Goal: Information Seeking & Learning: Learn about a topic

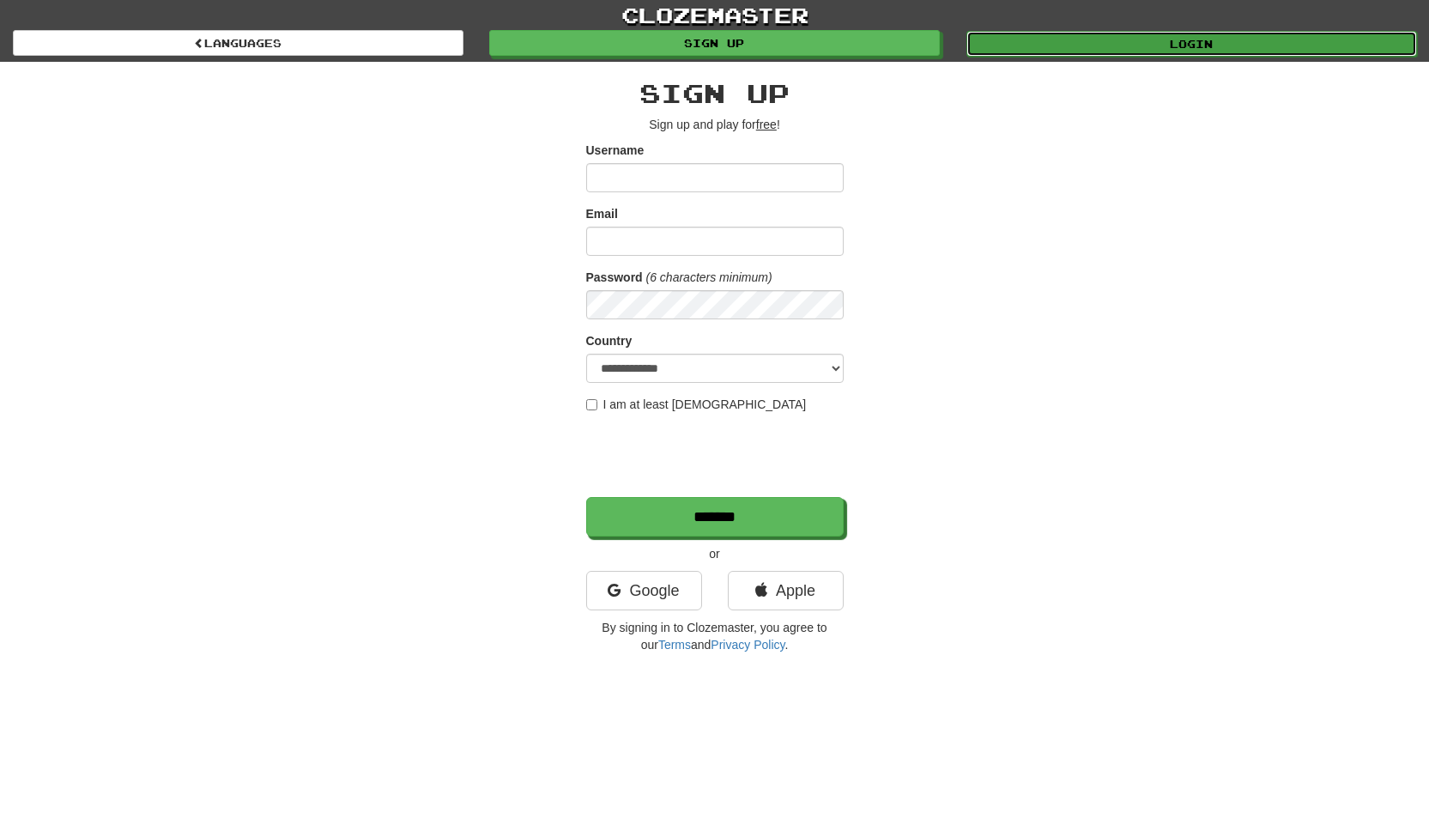
click at [1021, 35] on link "Login" at bounding box center [1191, 44] width 451 height 26
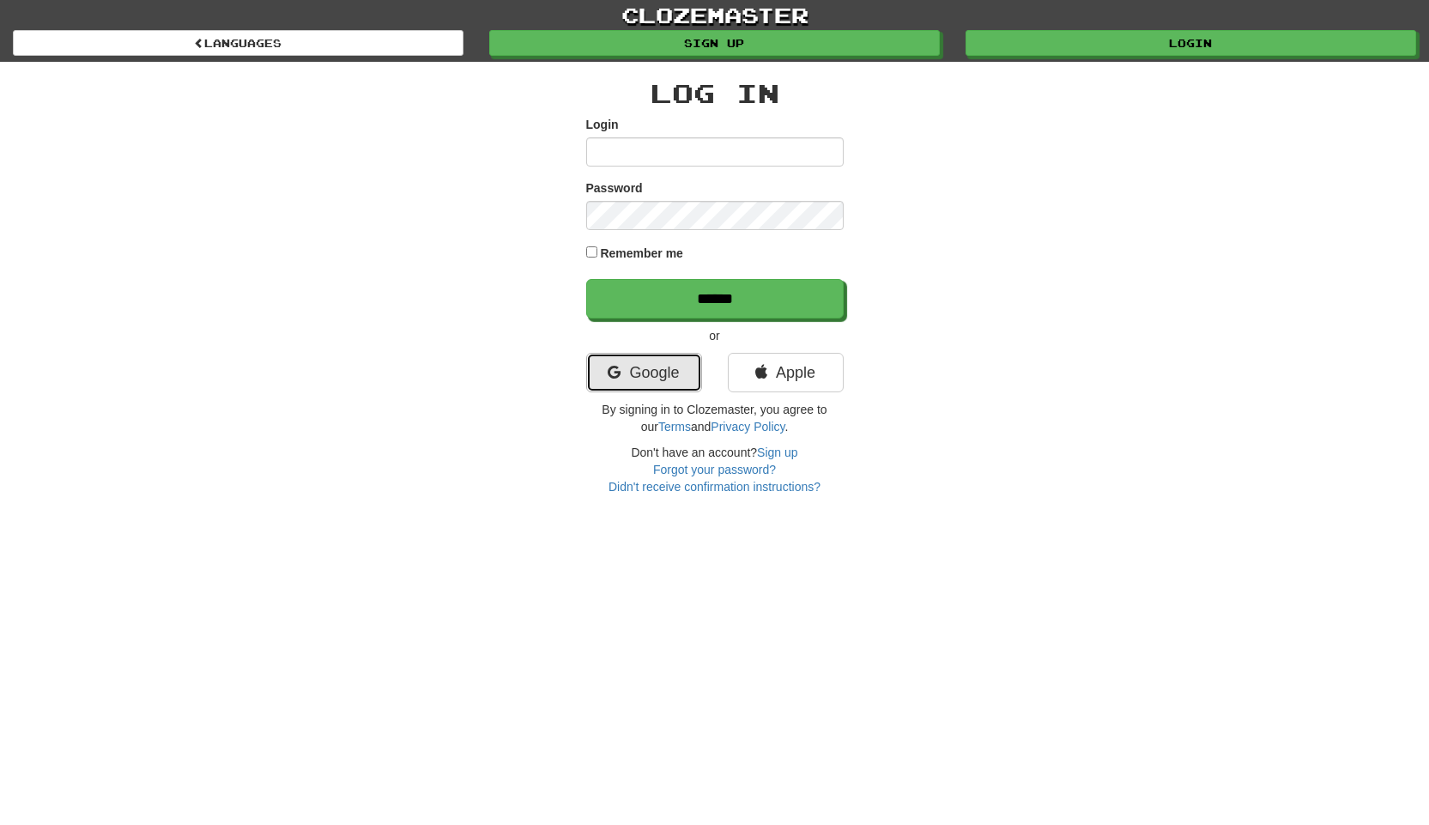
click at [642, 384] on link "Google" at bounding box center [644, 372] width 116 height 39
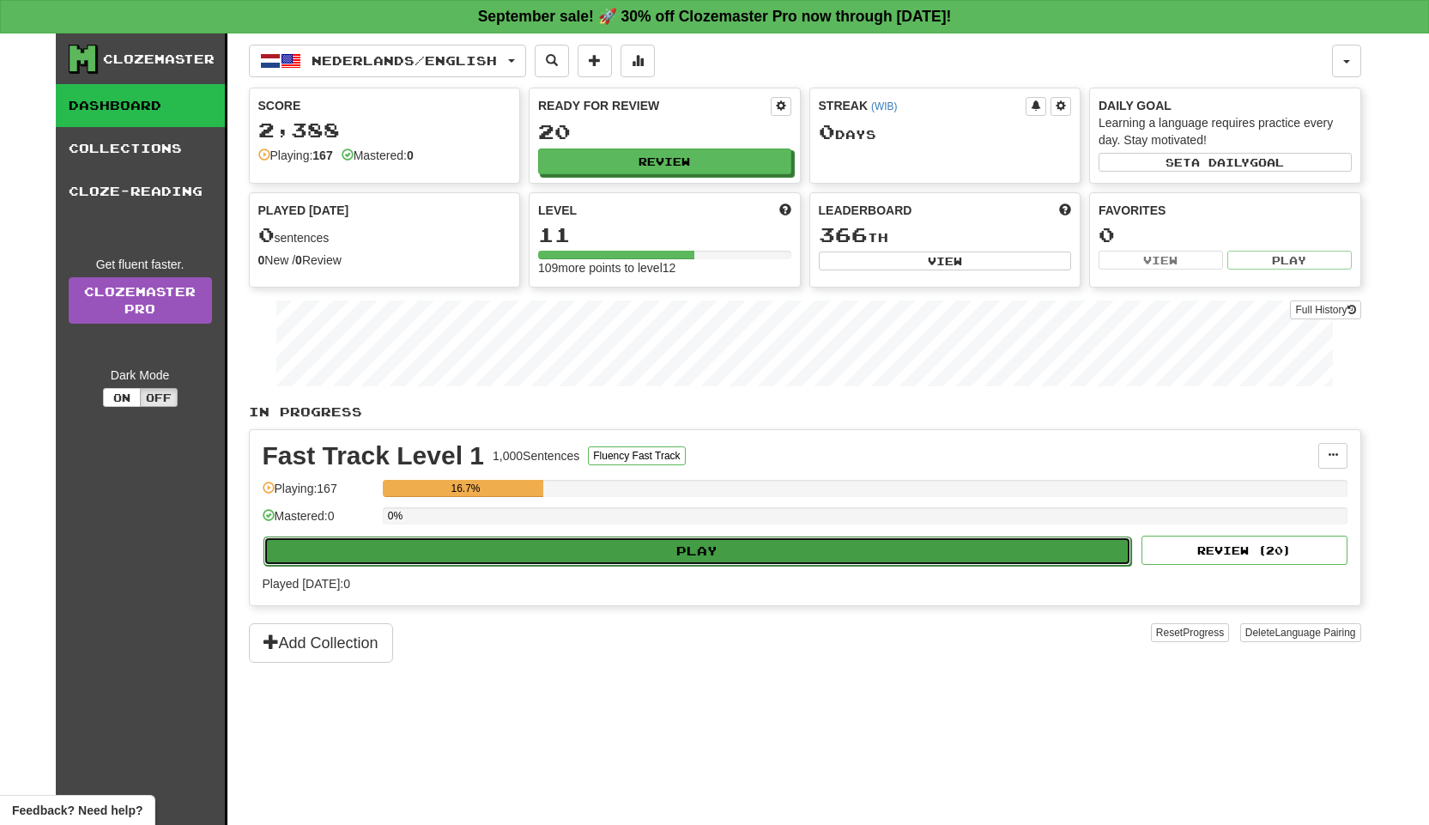
click at [687, 558] on button "Play" at bounding box center [697, 550] width 869 height 29
select select "**"
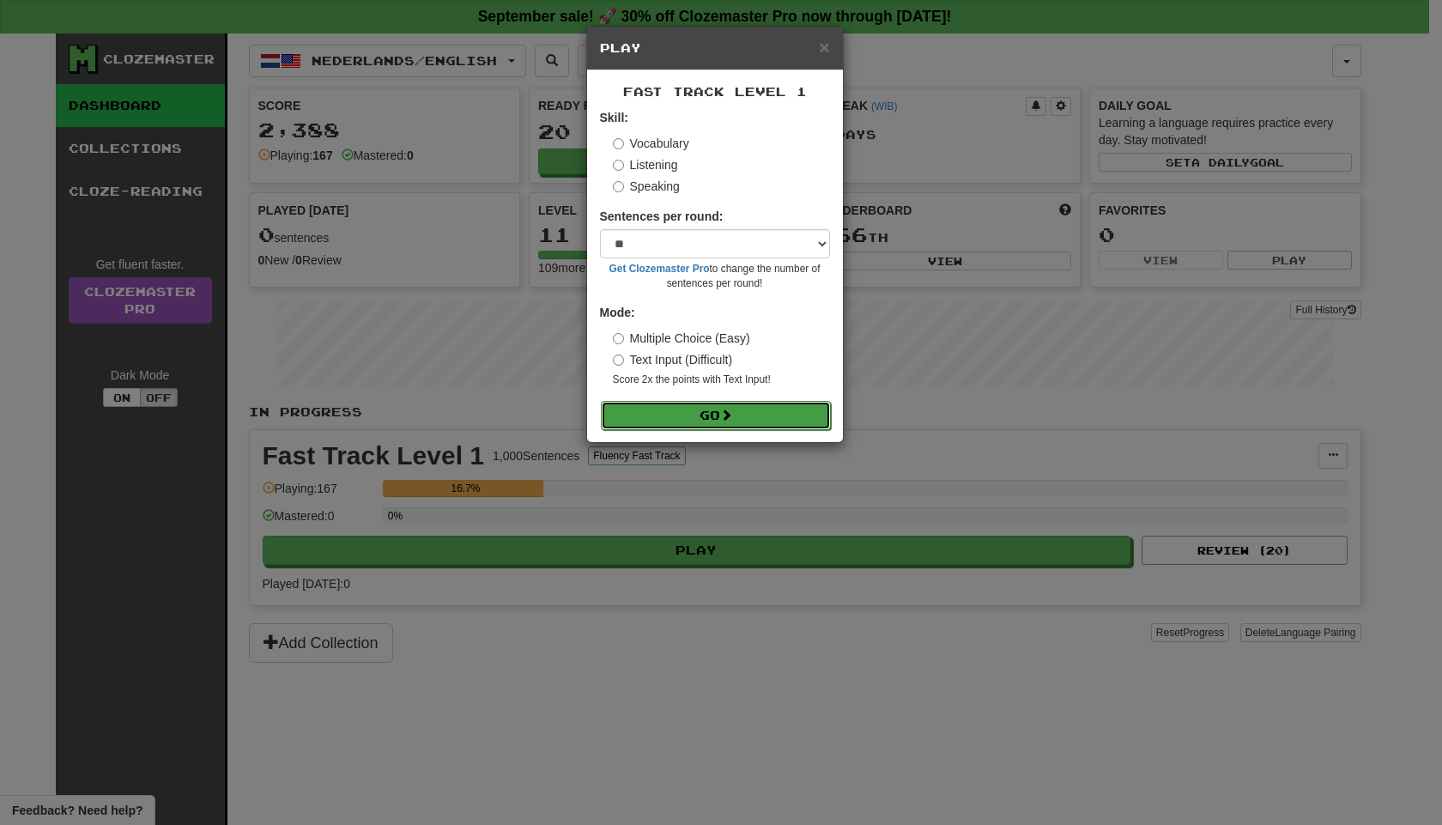
click at [714, 411] on button "Go" at bounding box center [716, 415] width 230 height 29
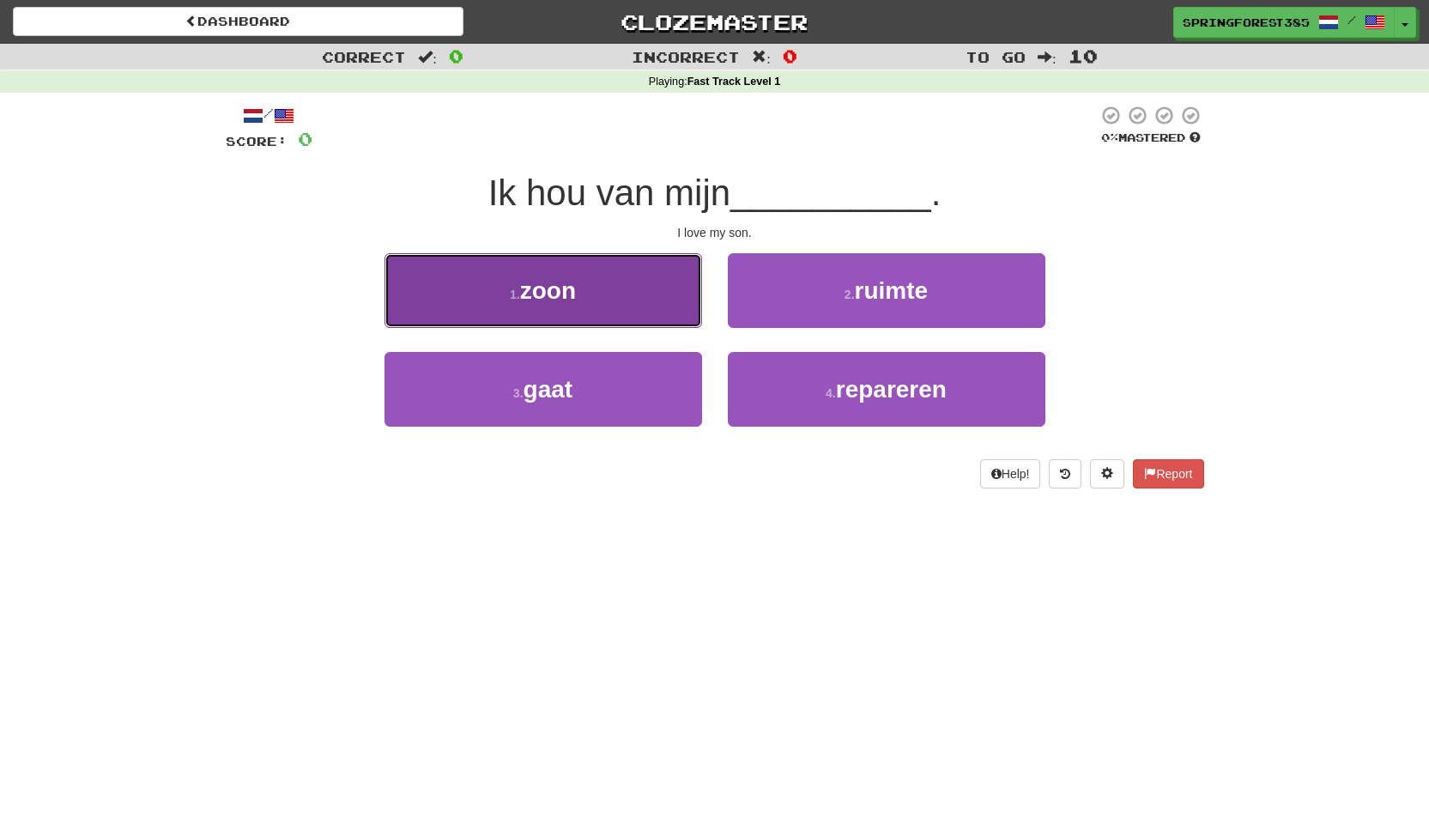
click at [645, 306] on button "1 . zoon" at bounding box center [544, 290] width 318 height 75
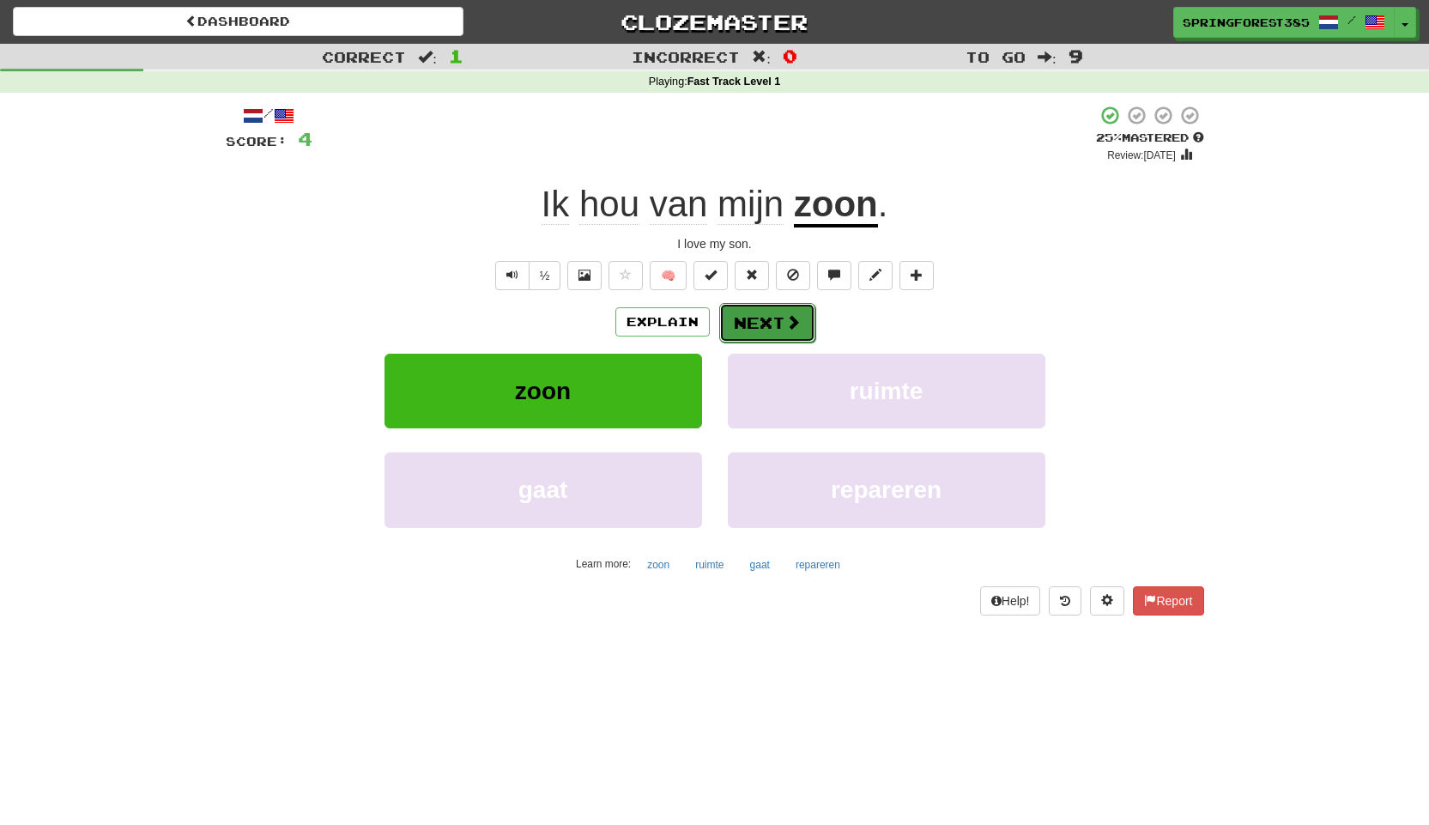
drag, startPoint x: 758, startPoint y: 328, endPoint x: 776, endPoint y: 328, distance: 18.0
click at [776, 328] on button "Next" at bounding box center [767, 322] width 96 height 39
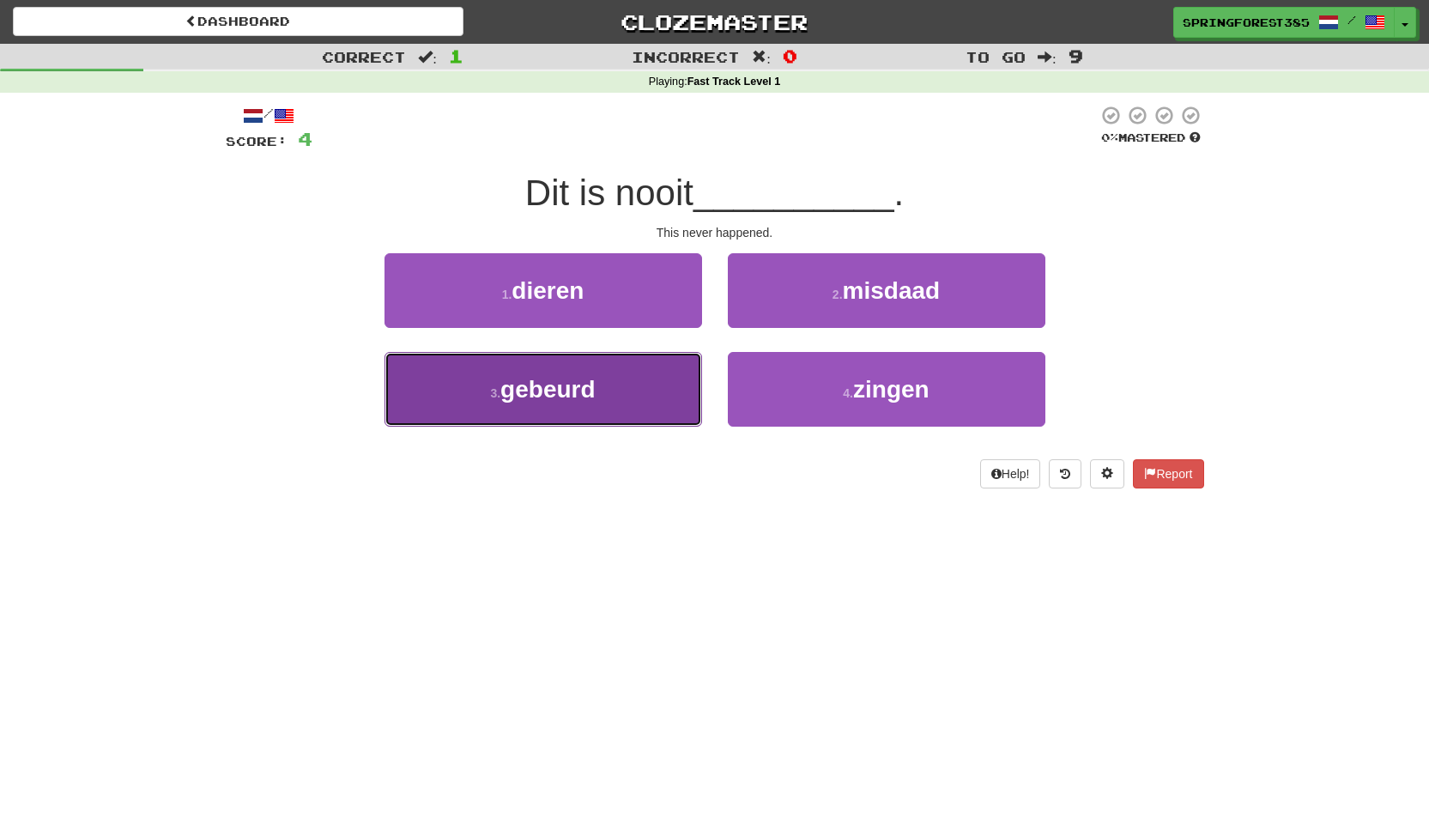
click at [650, 385] on button "3 . gebeurd" at bounding box center [544, 389] width 318 height 75
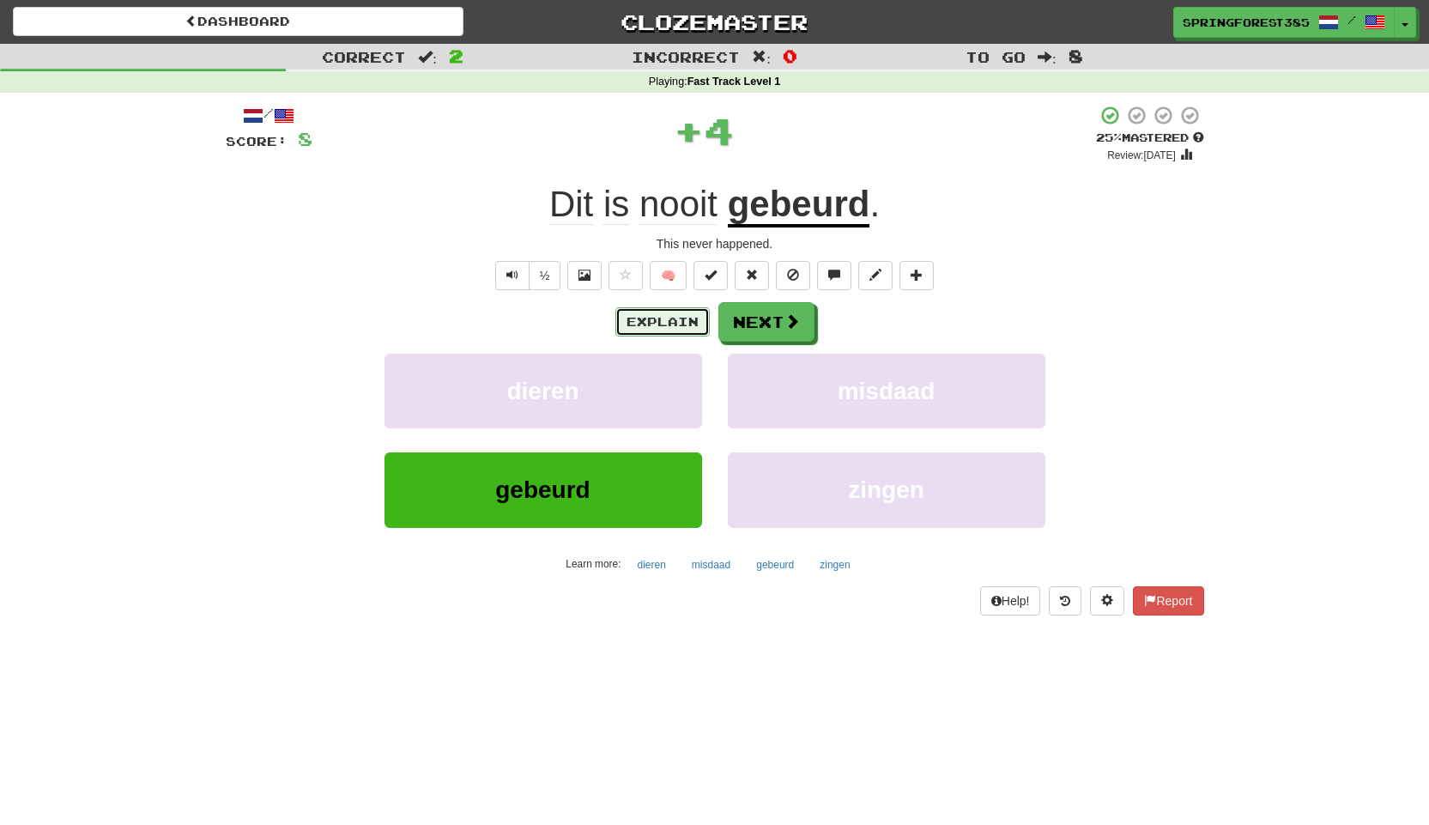
click at [664, 314] on button "Explain" at bounding box center [662, 321] width 94 height 29
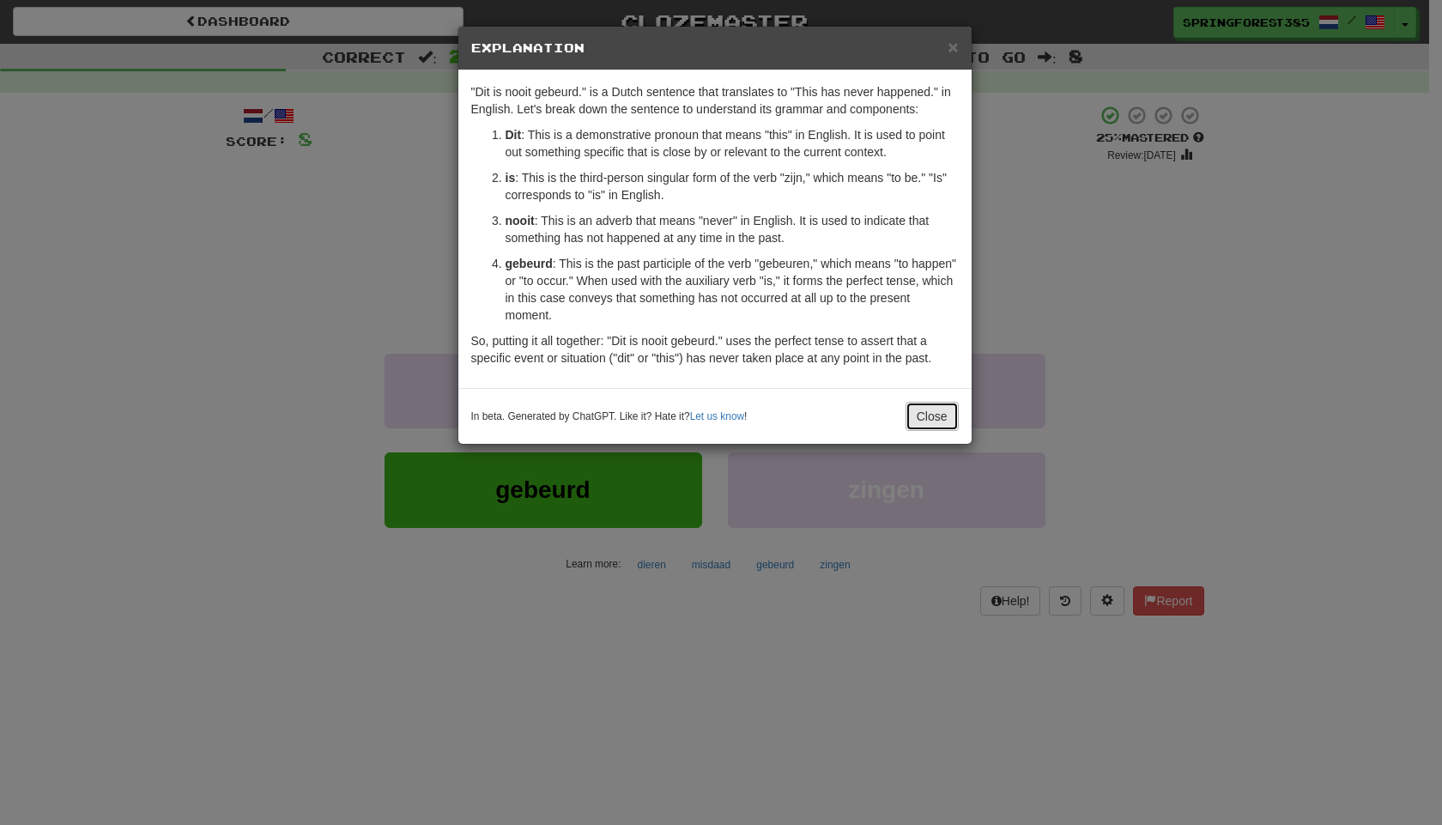
click at [944, 415] on button "Close" at bounding box center [932, 416] width 53 height 29
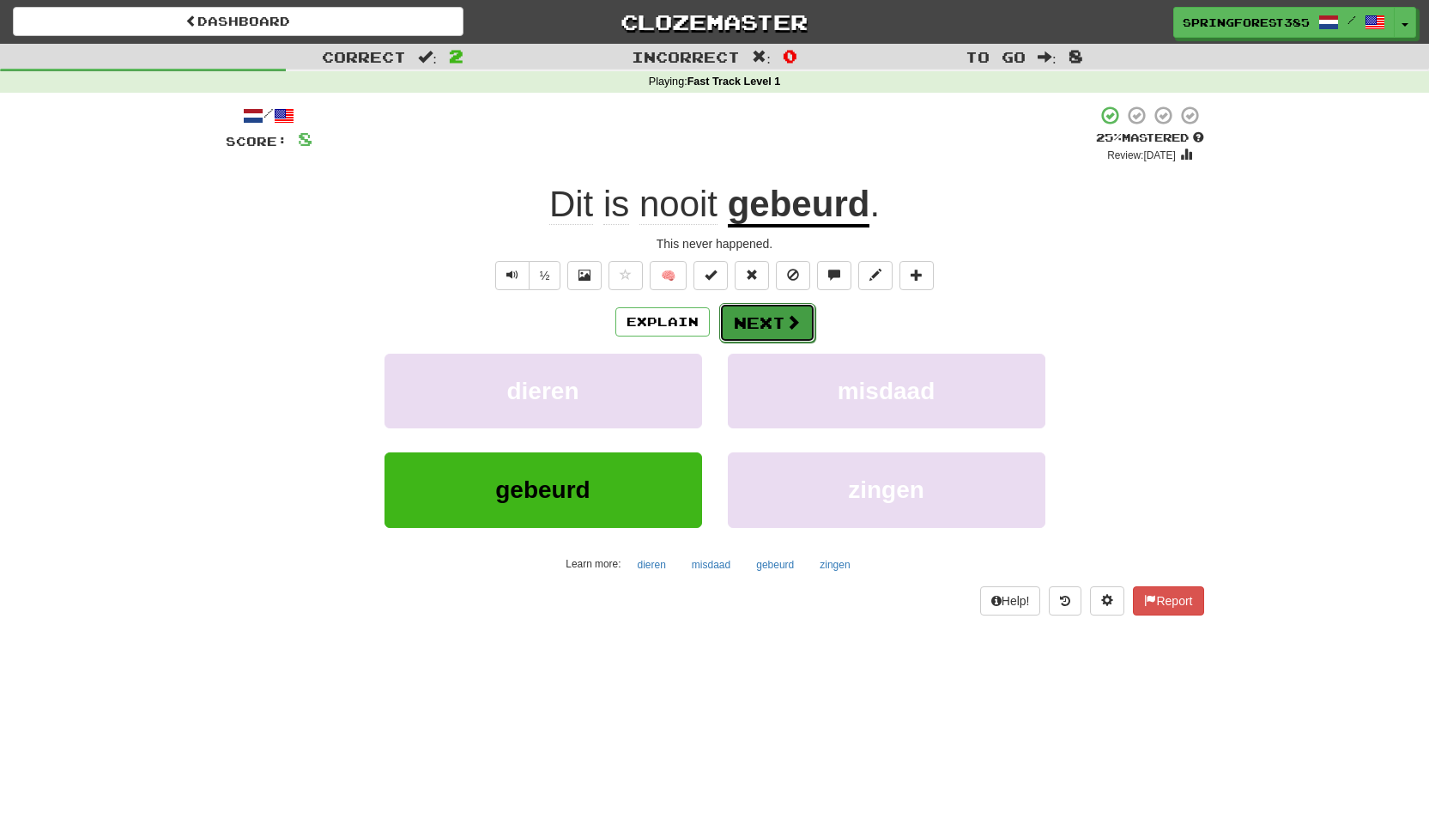
click at [788, 311] on button "Next" at bounding box center [767, 322] width 96 height 39
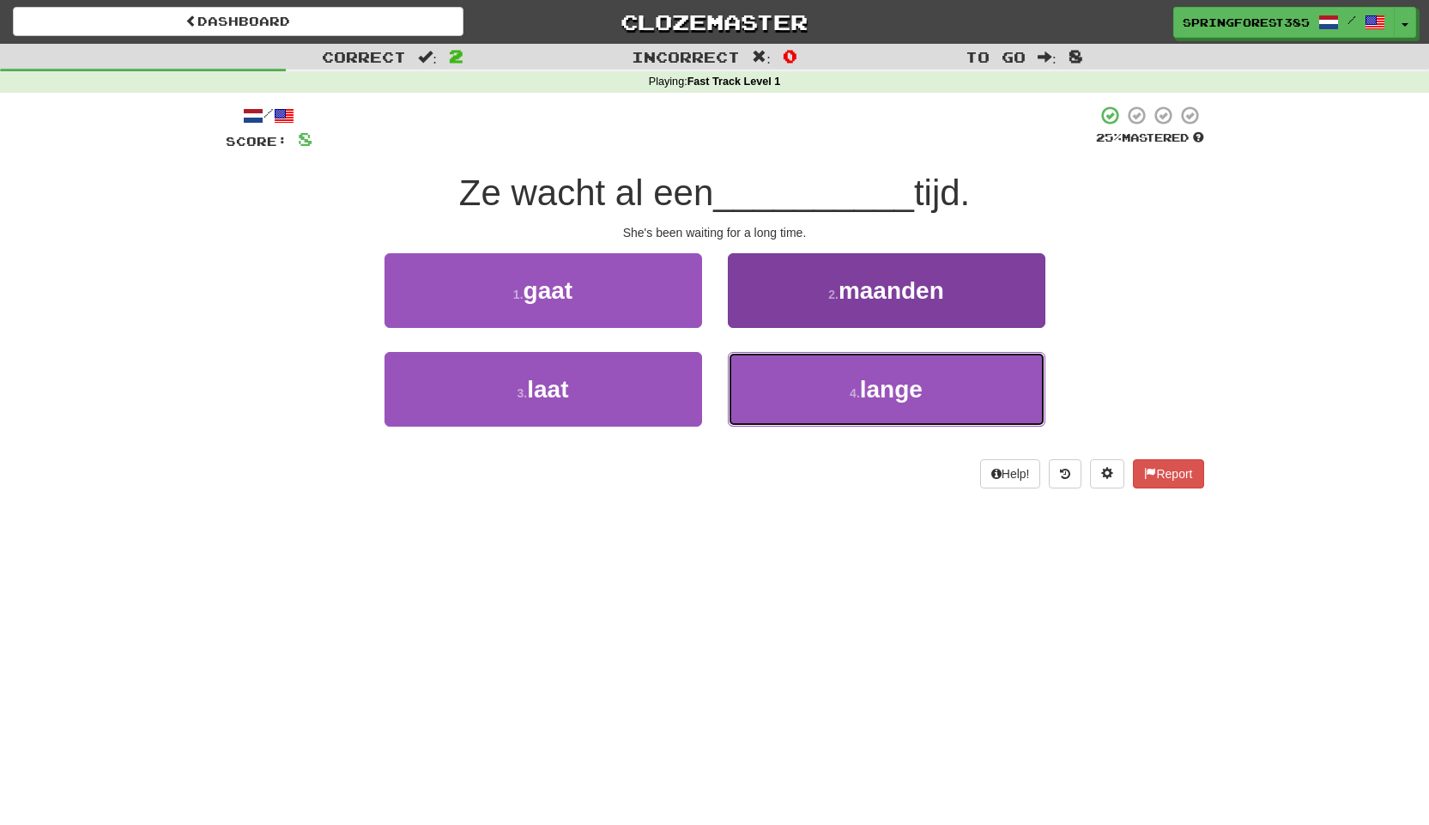
click at [839, 406] on button "4 . lange" at bounding box center [887, 389] width 318 height 75
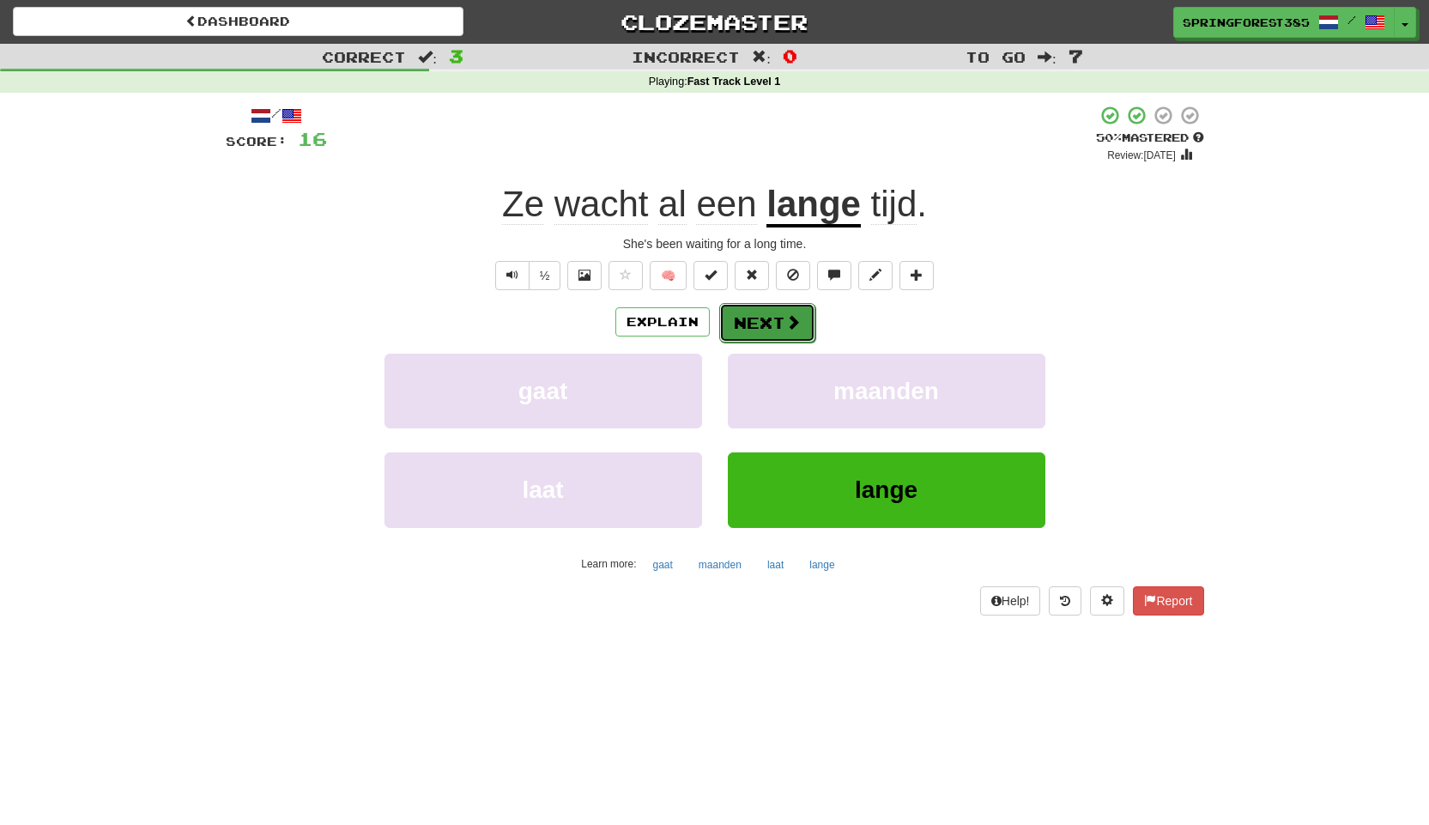
click at [765, 307] on button "Next" at bounding box center [767, 322] width 96 height 39
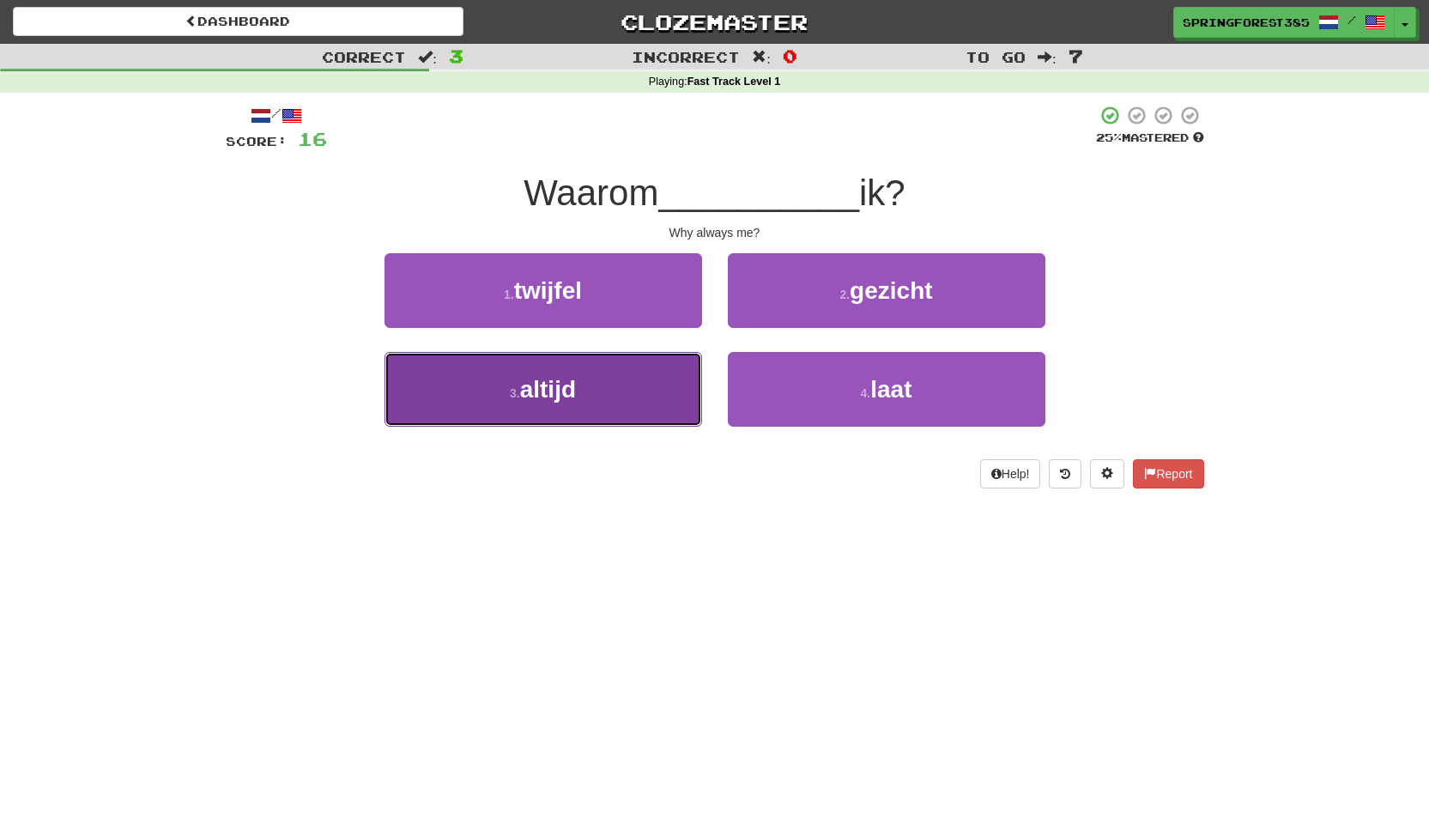
click at [596, 392] on button "3 . altijd" at bounding box center [544, 389] width 318 height 75
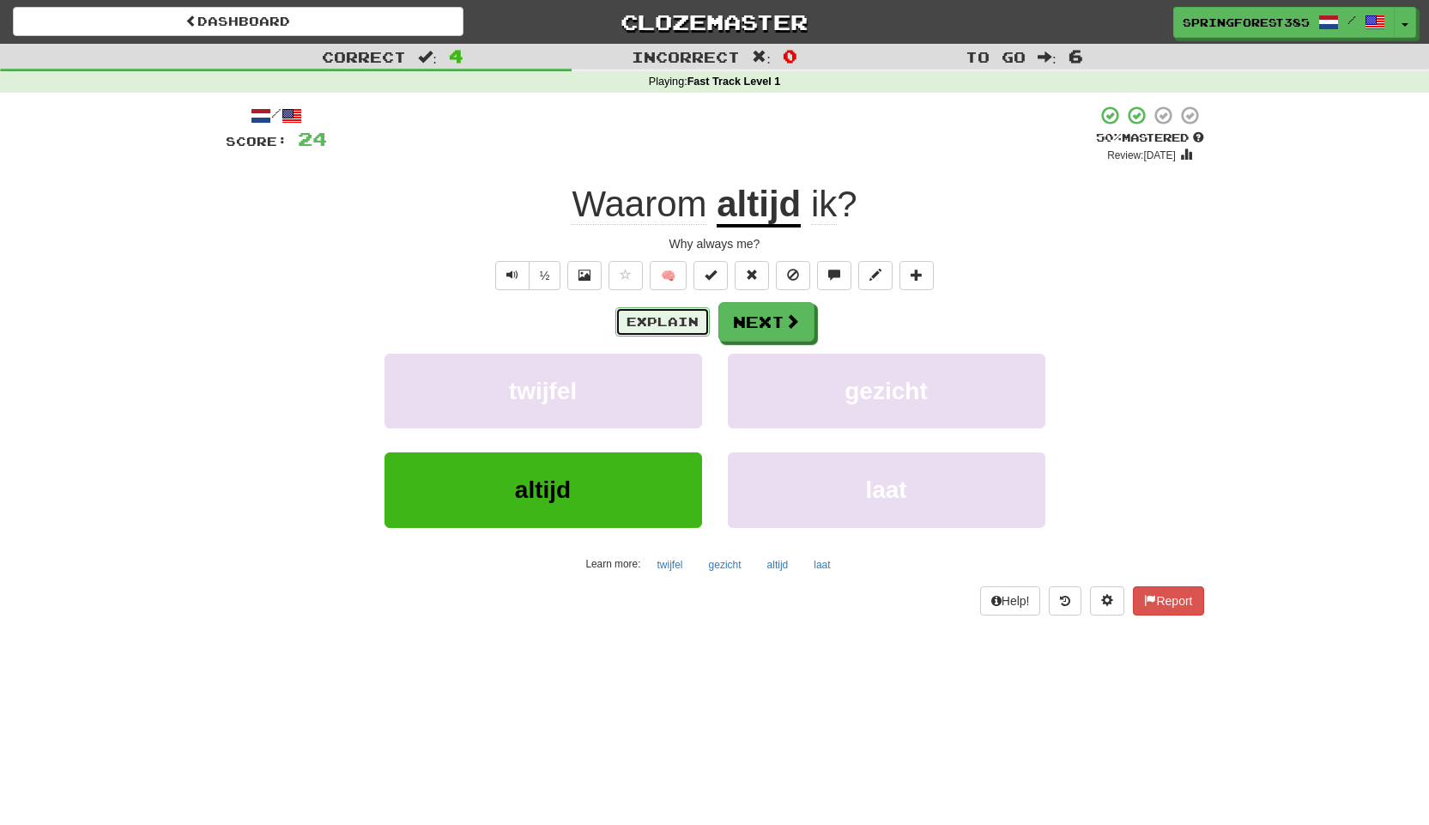
click at [692, 320] on button "Explain" at bounding box center [662, 321] width 94 height 29
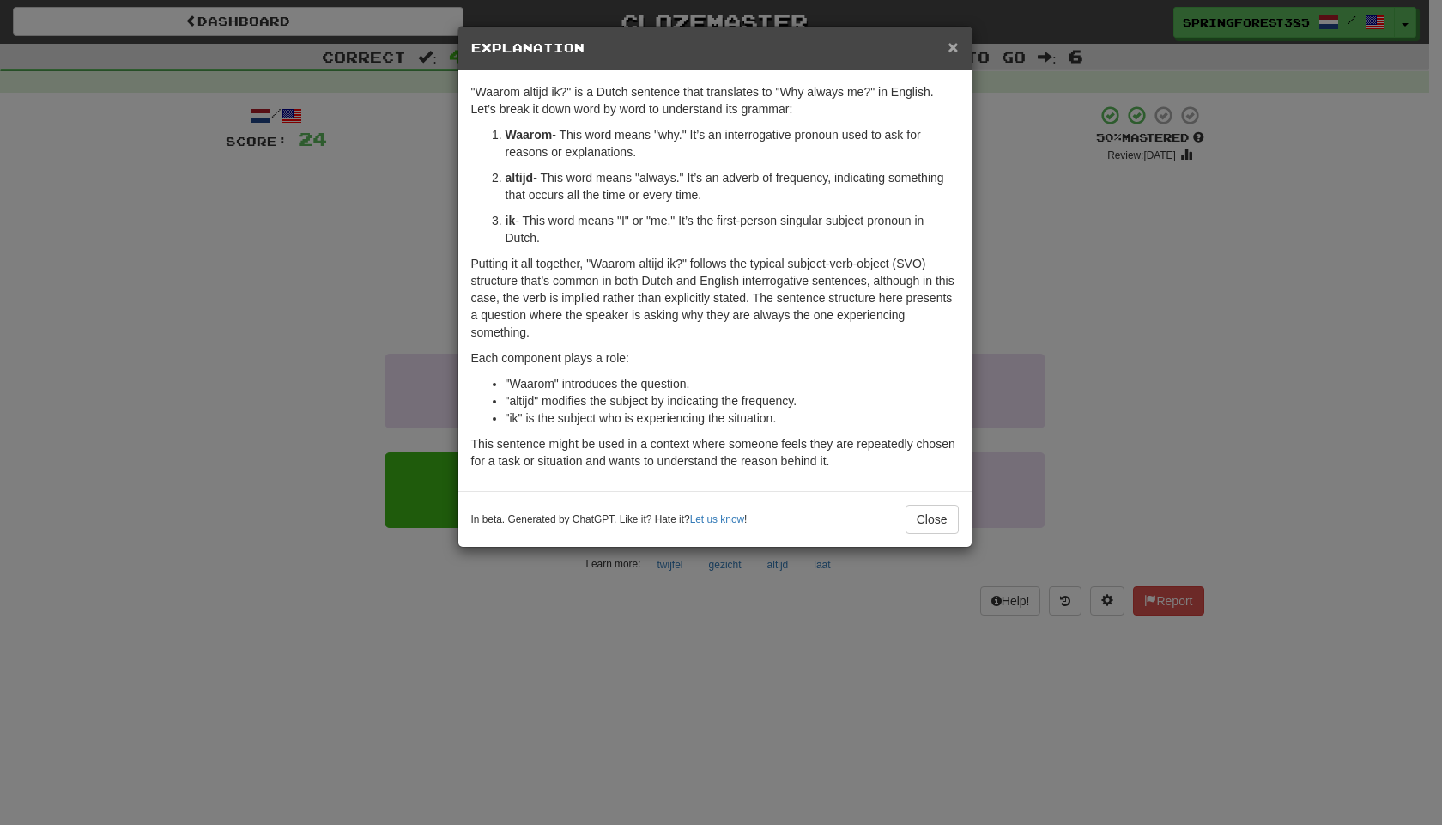
click at [952, 39] on span "×" at bounding box center [953, 47] width 10 height 20
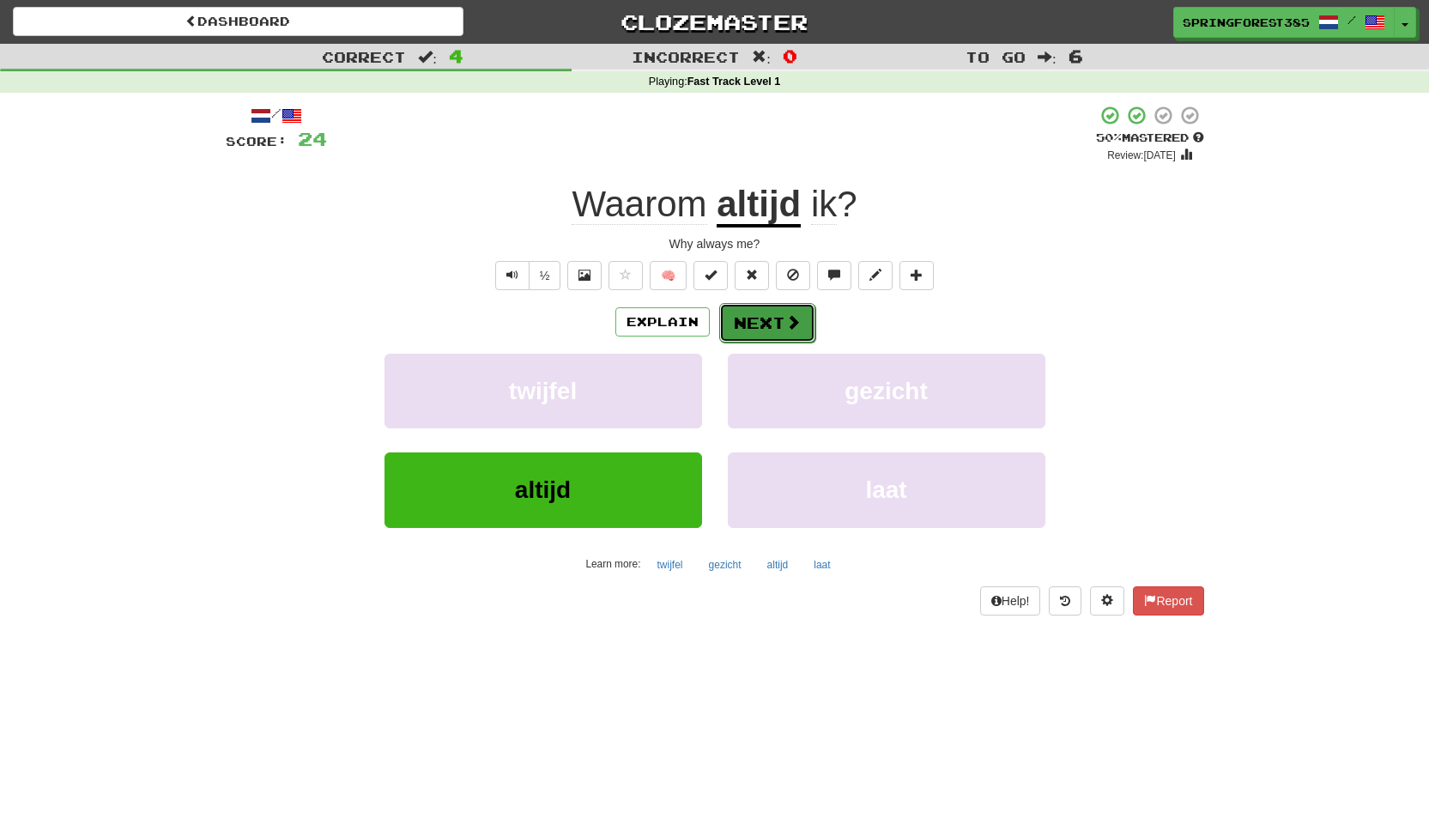
click at [810, 318] on button "Next" at bounding box center [767, 322] width 96 height 39
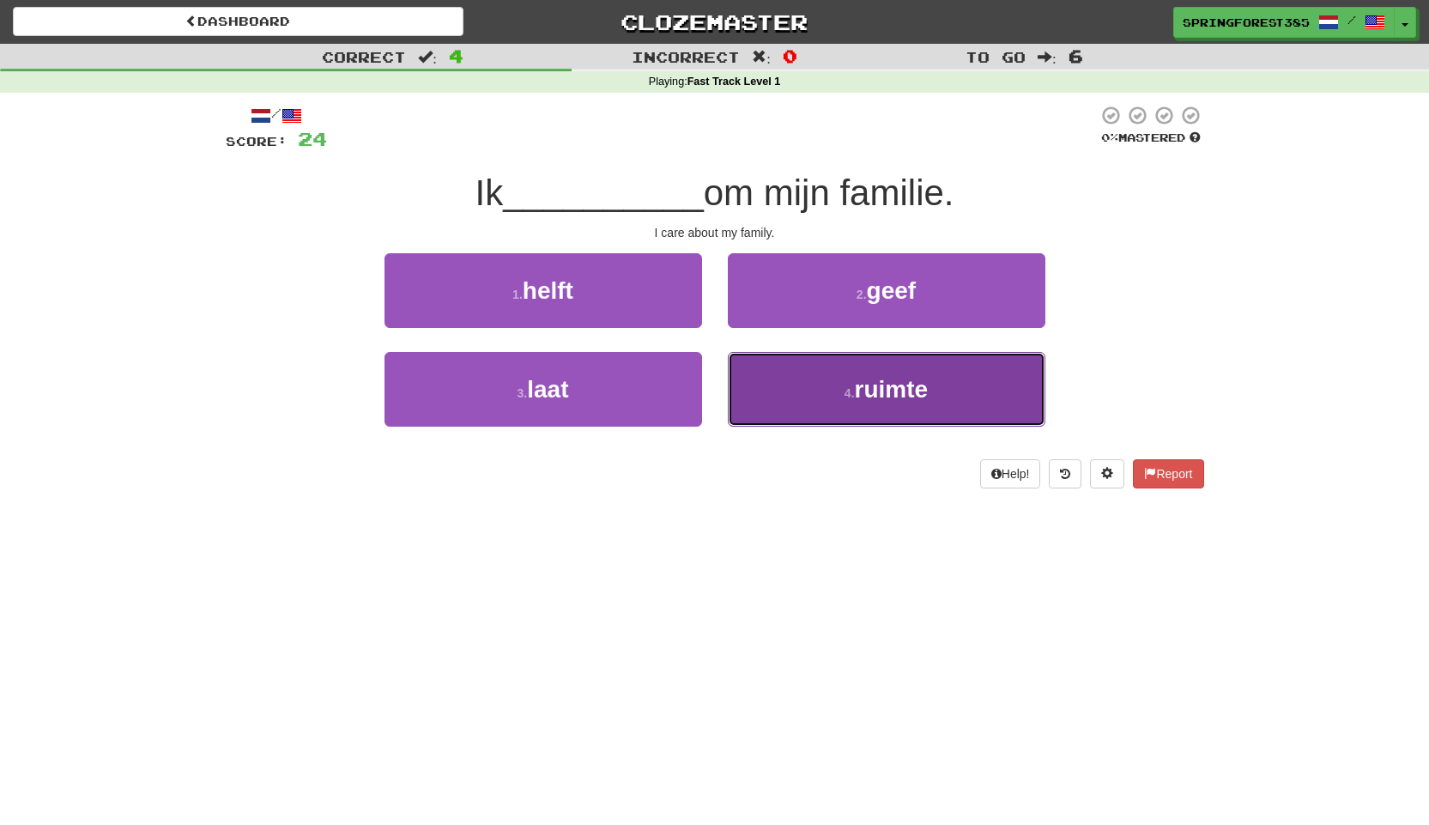
click at [854, 384] on button "4 . ruimte" at bounding box center [887, 389] width 318 height 75
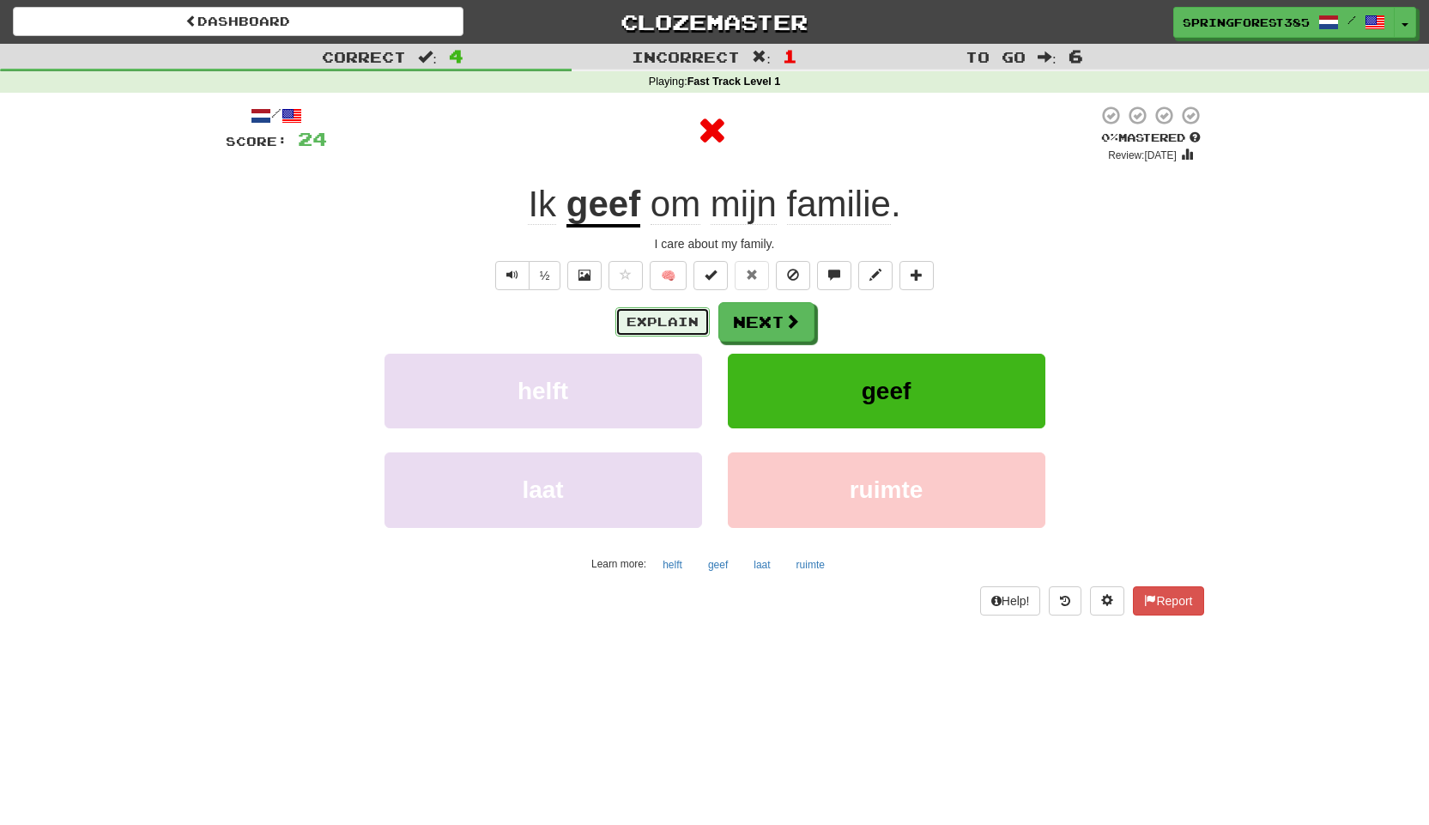
click at [657, 318] on button "Explain" at bounding box center [662, 321] width 94 height 29
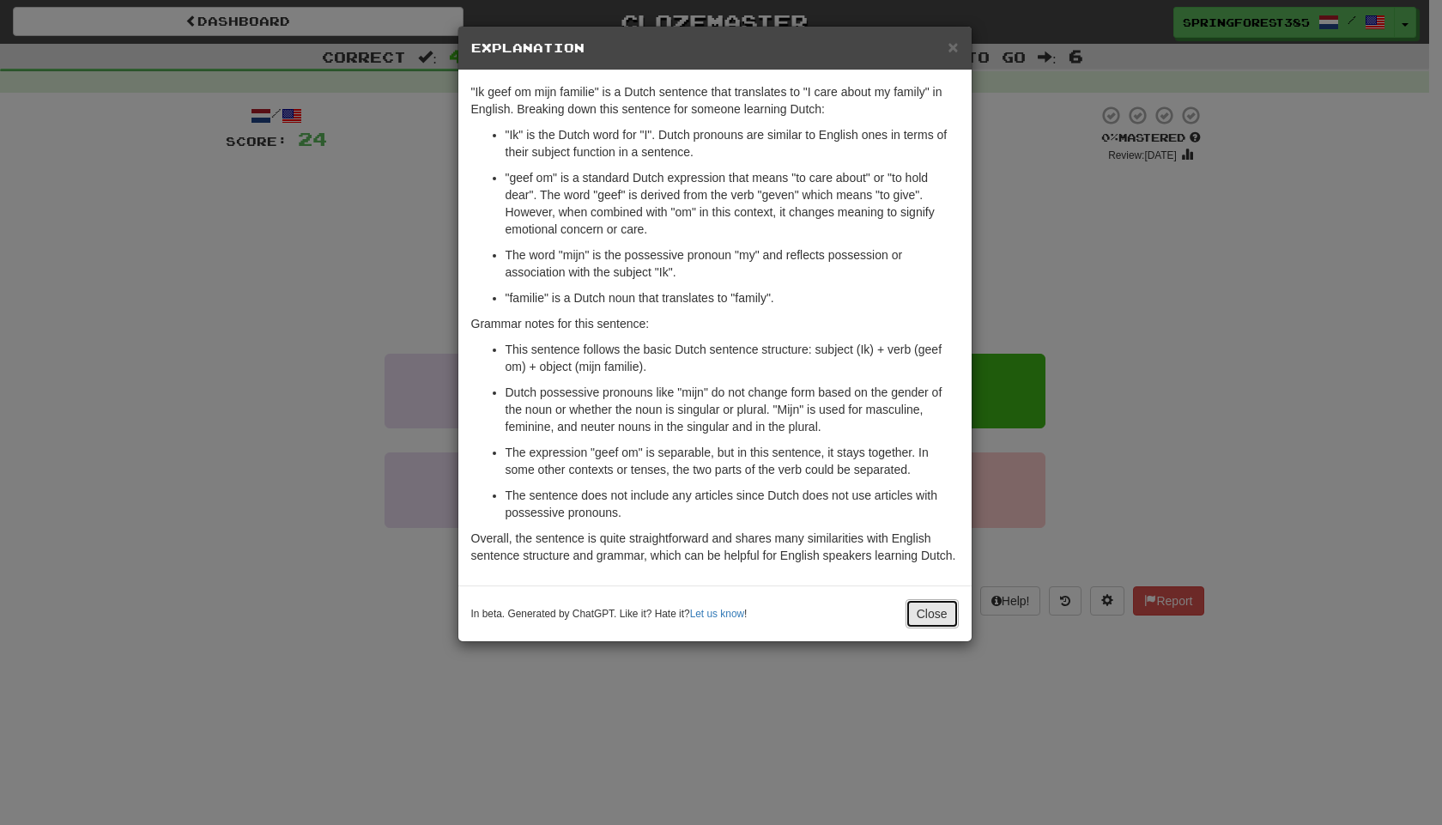
click at [930, 627] on button "Close" at bounding box center [932, 613] width 53 height 29
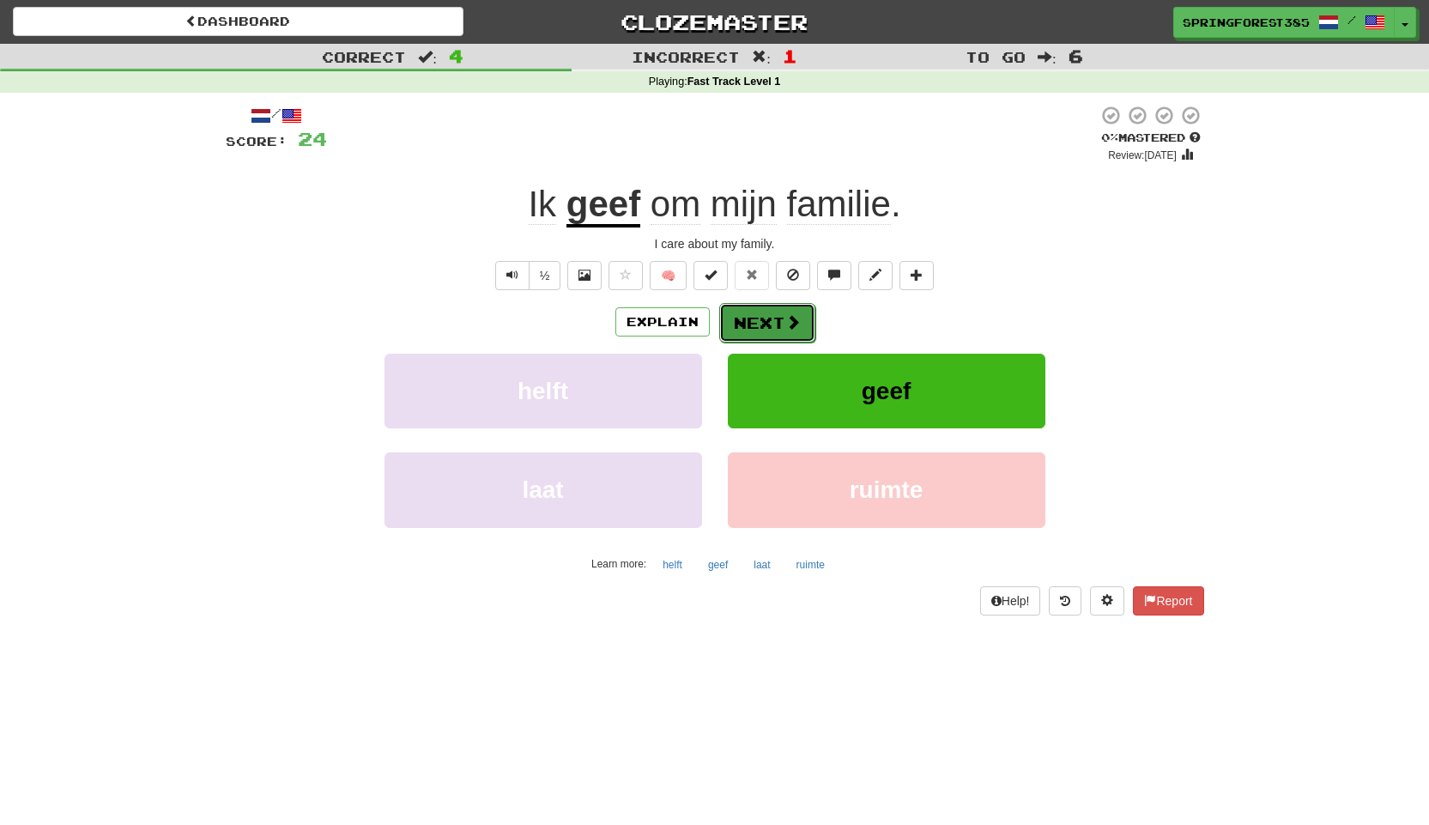
click at [761, 312] on button "Next" at bounding box center [767, 322] width 96 height 39
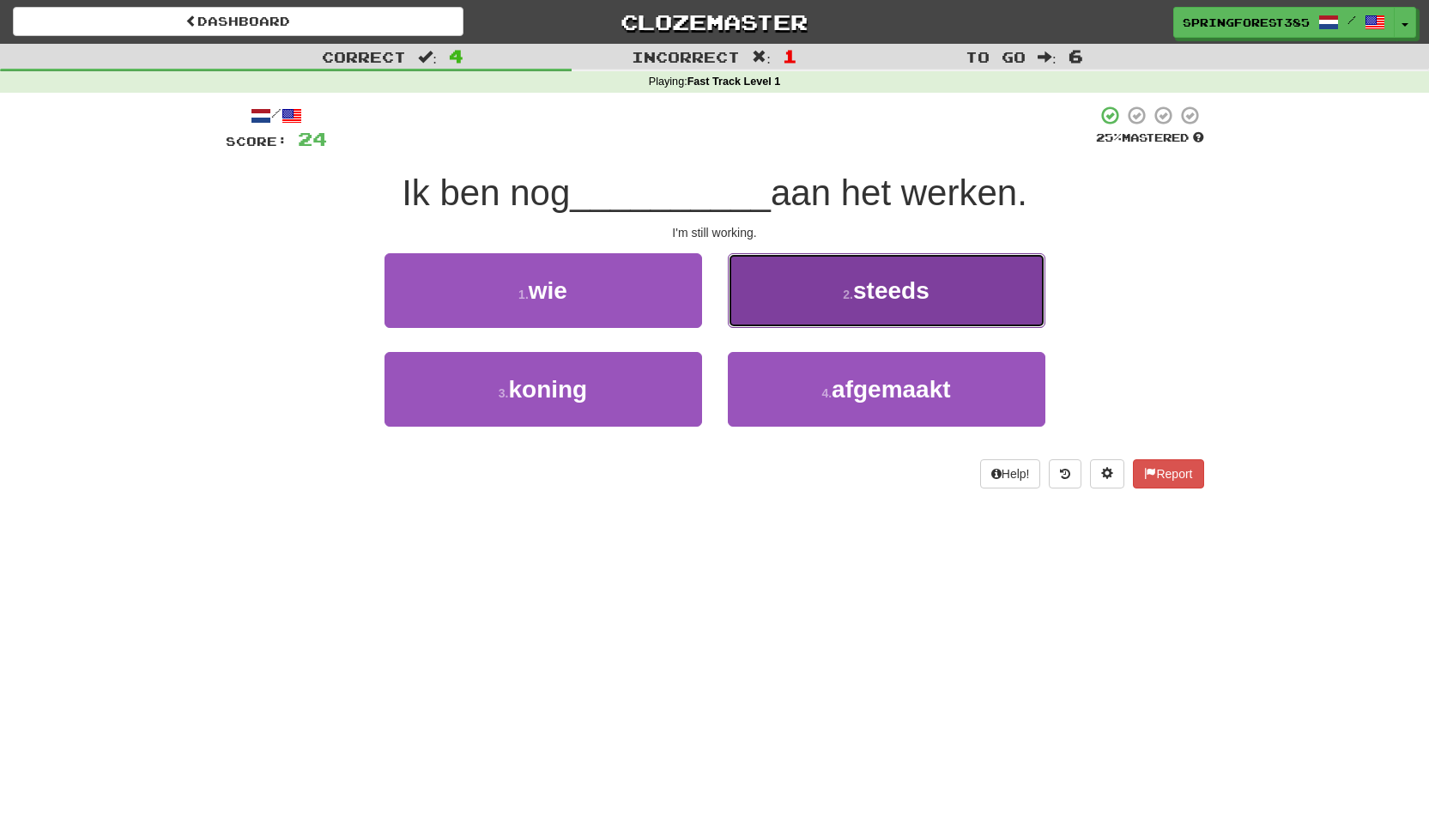
click at [800, 314] on button "2 . steeds" at bounding box center [887, 290] width 318 height 75
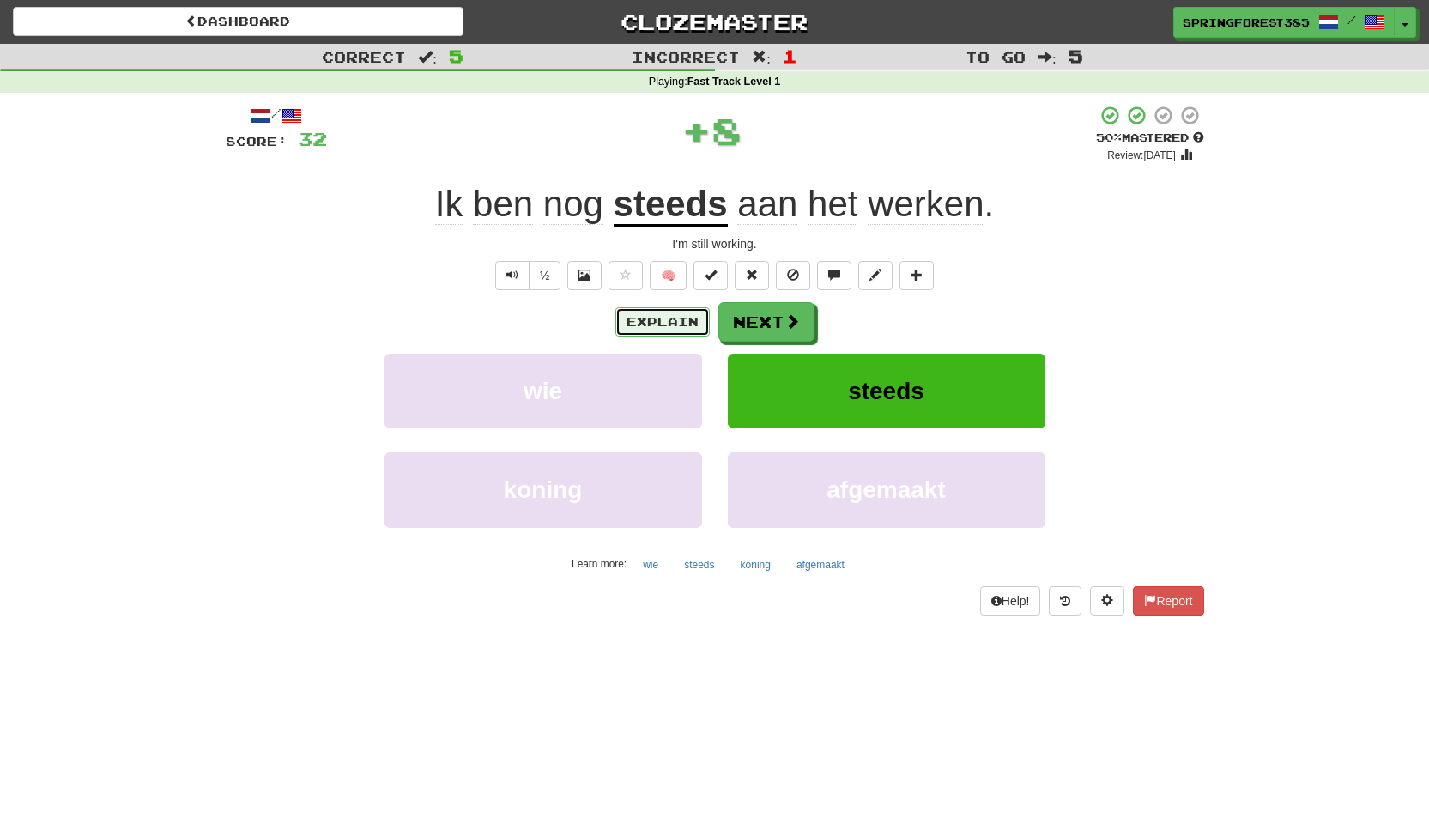
click at [672, 318] on button "Explain" at bounding box center [662, 321] width 94 height 29
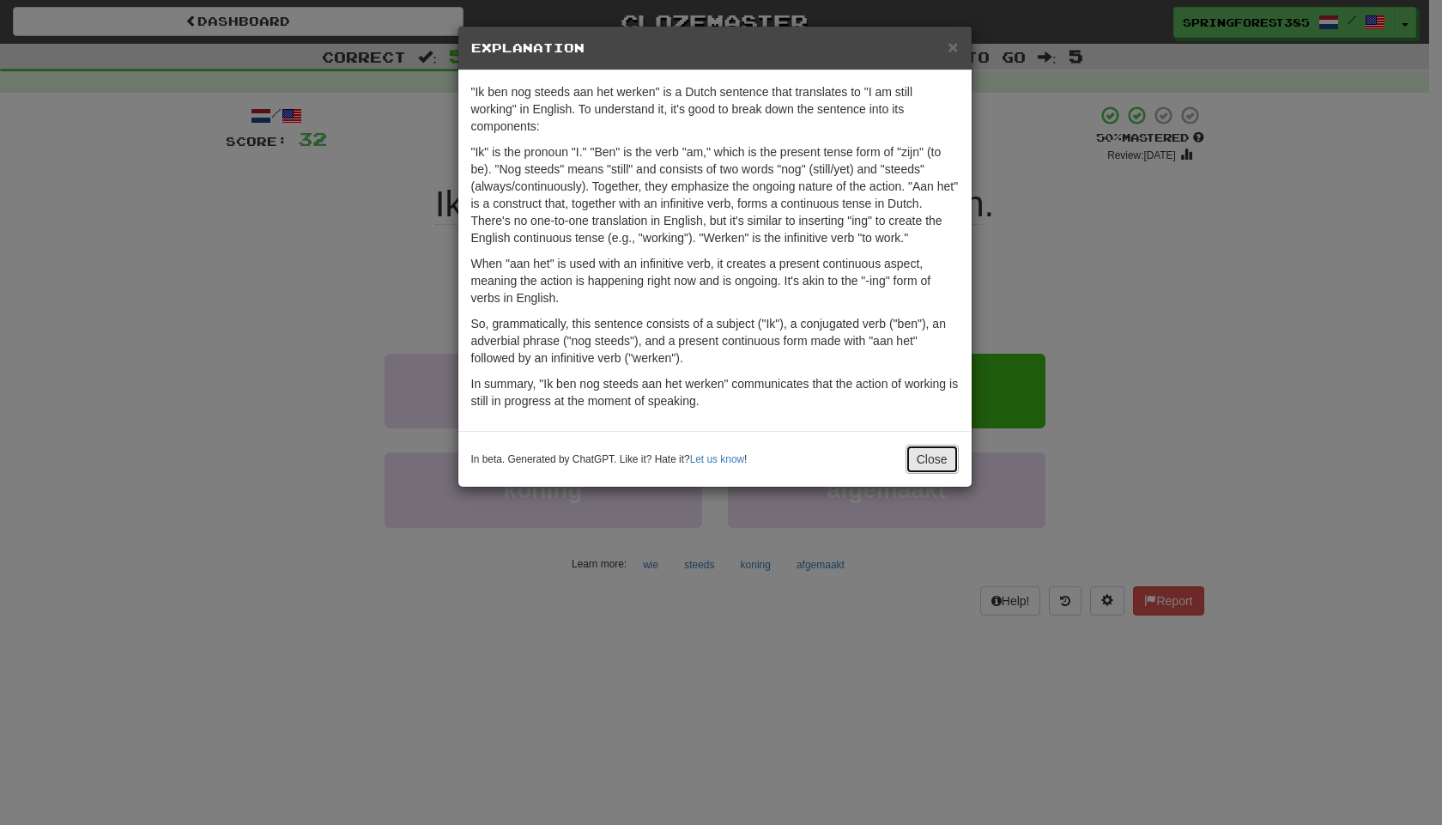
click at [919, 462] on button "Close" at bounding box center [932, 459] width 53 height 29
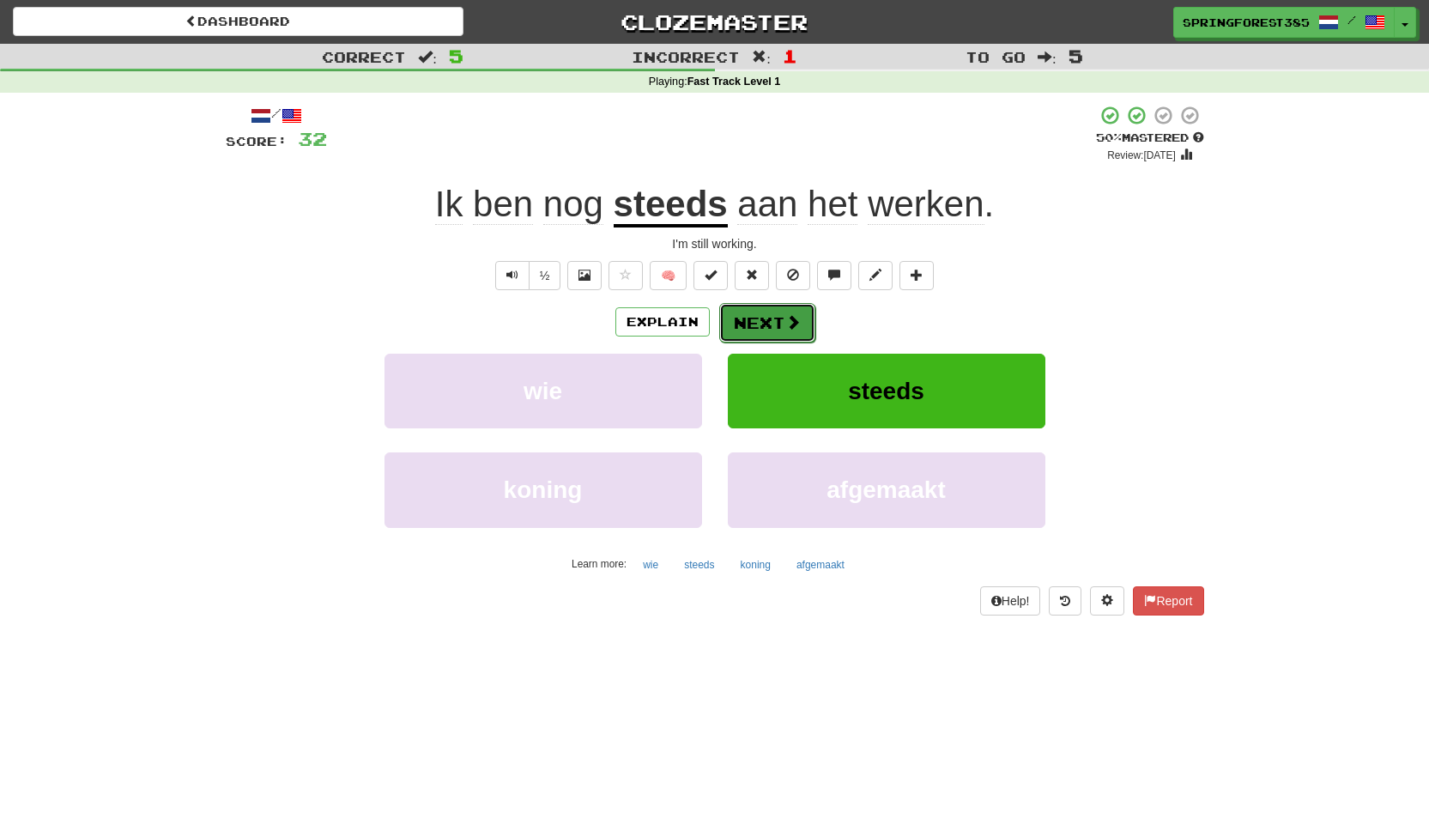
click at [788, 316] on span at bounding box center [792, 321] width 15 height 15
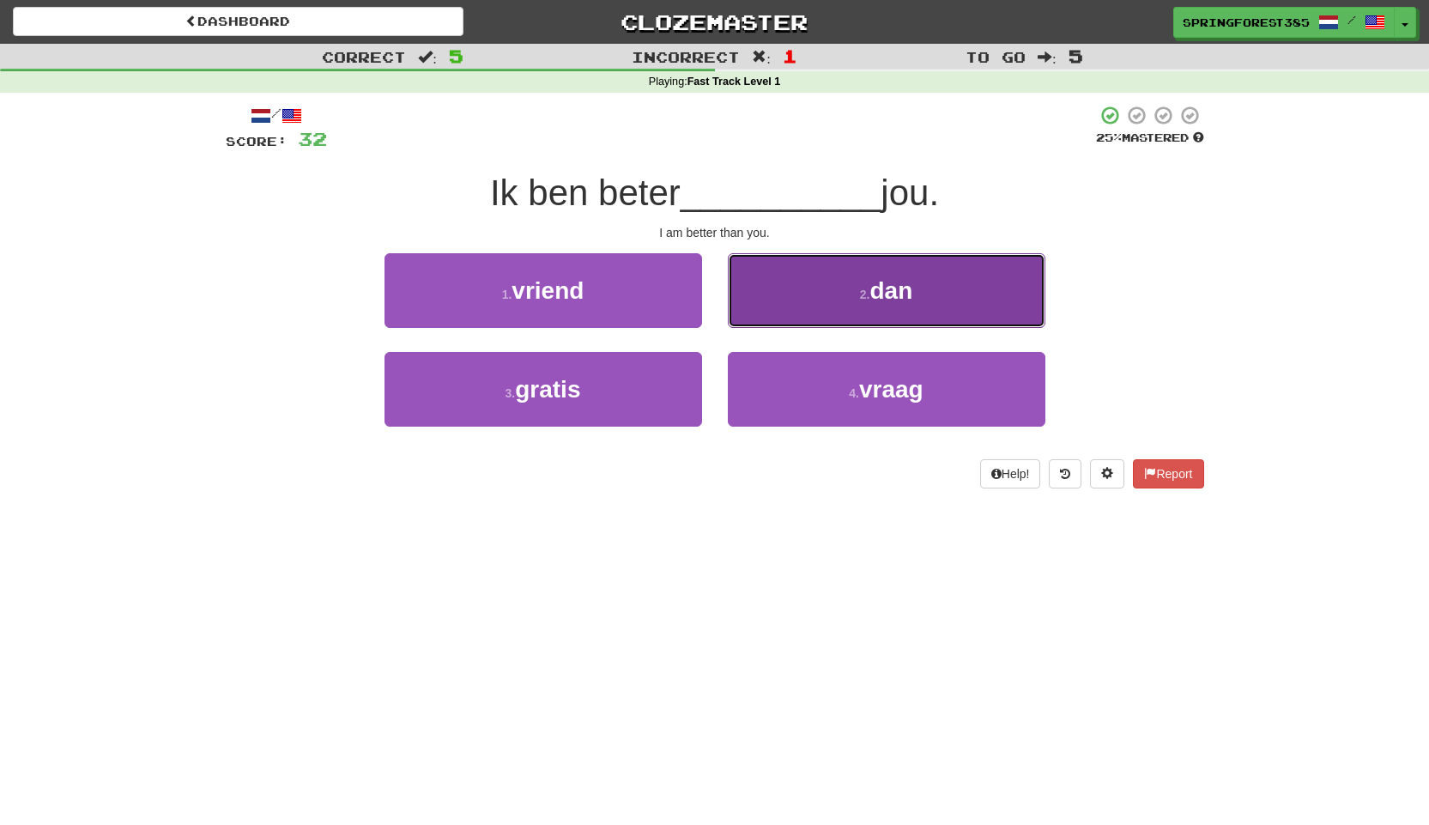
click at [839, 276] on button "2 . dan" at bounding box center [887, 290] width 318 height 75
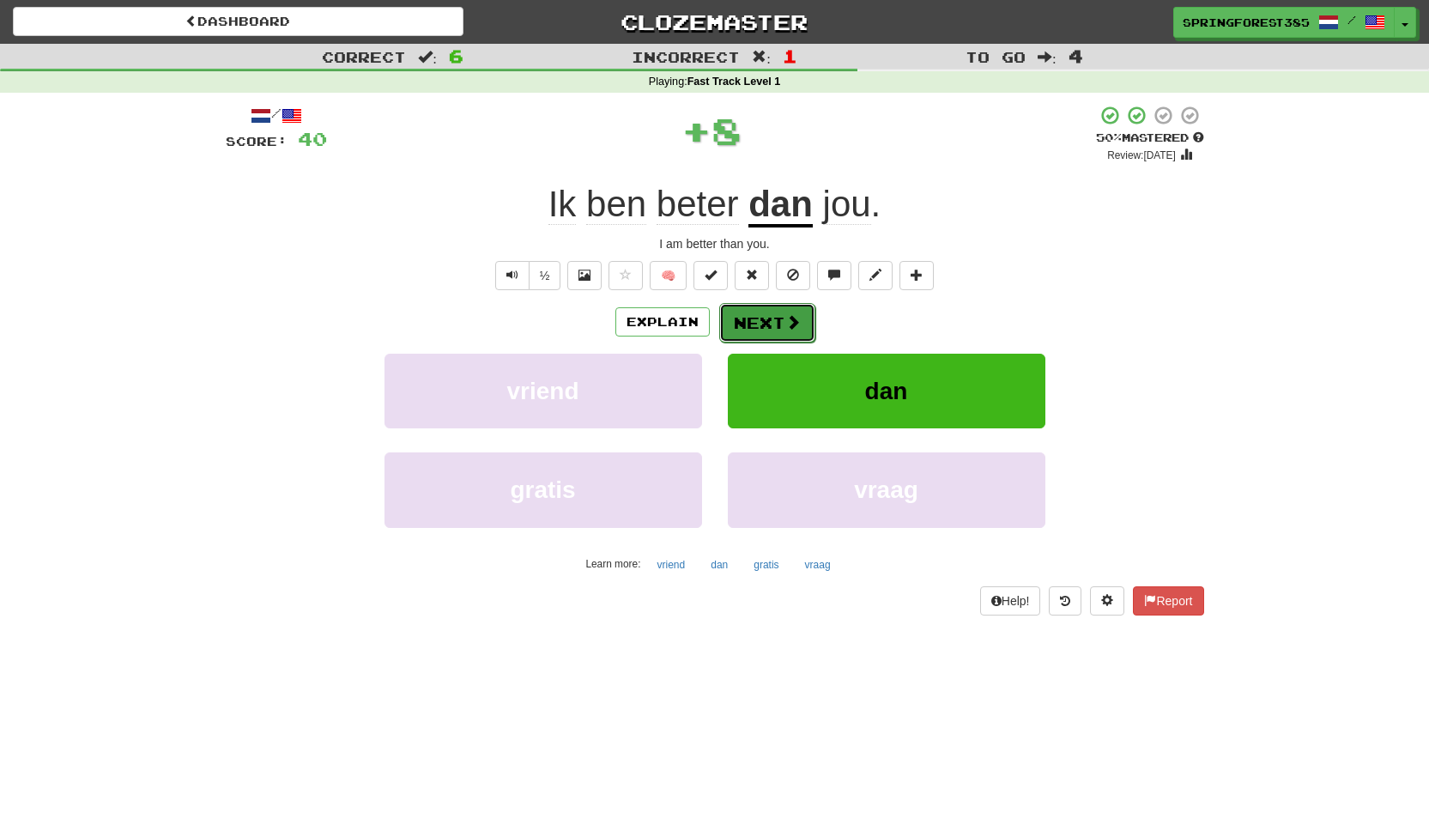
click at [757, 311] on button "Next" at bounding box center [767, 322] width 96 height 39
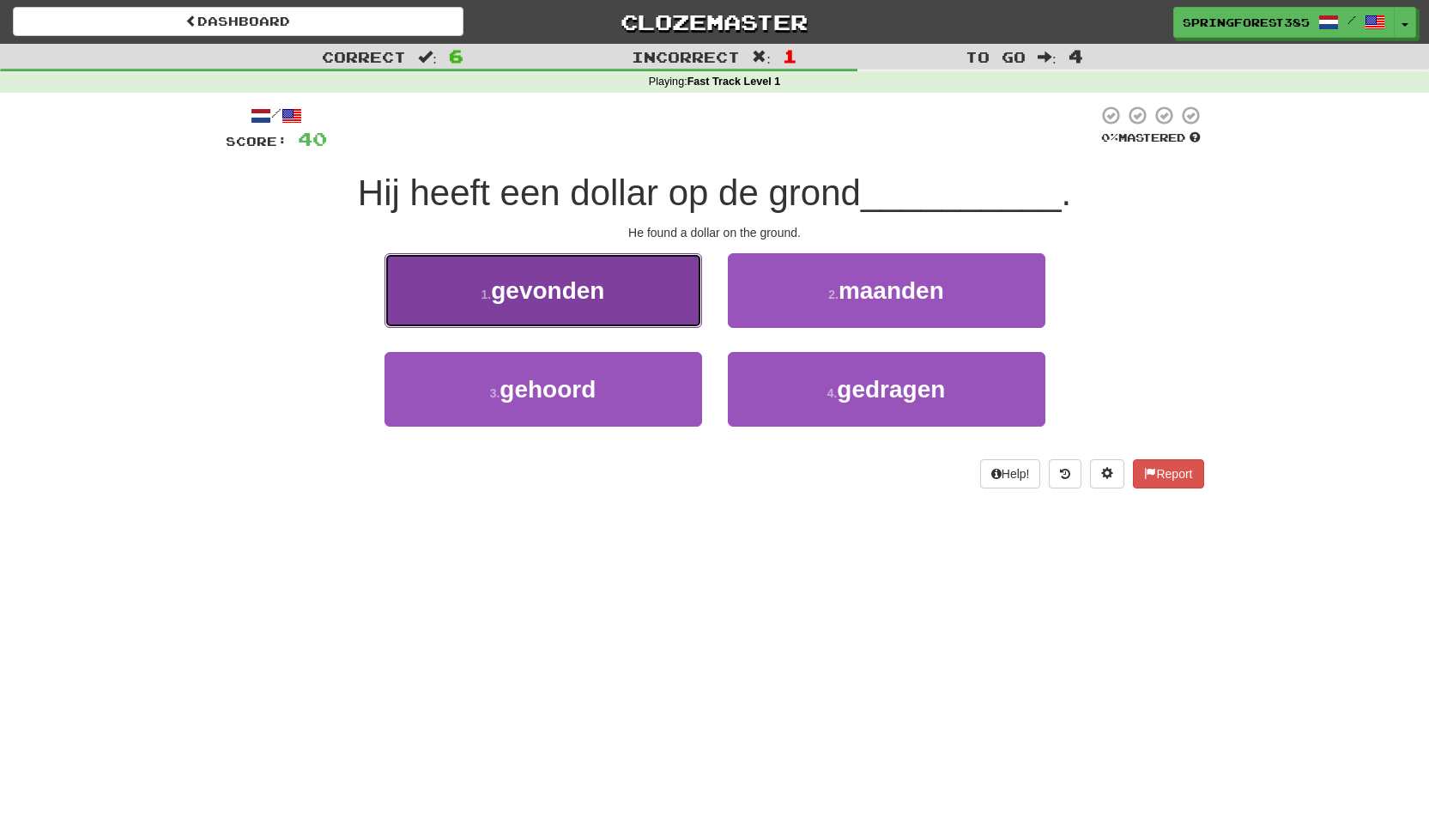
click at [643, 297] on button "1 . gevonden" at bounding box center [544, 290] width 318 height 75
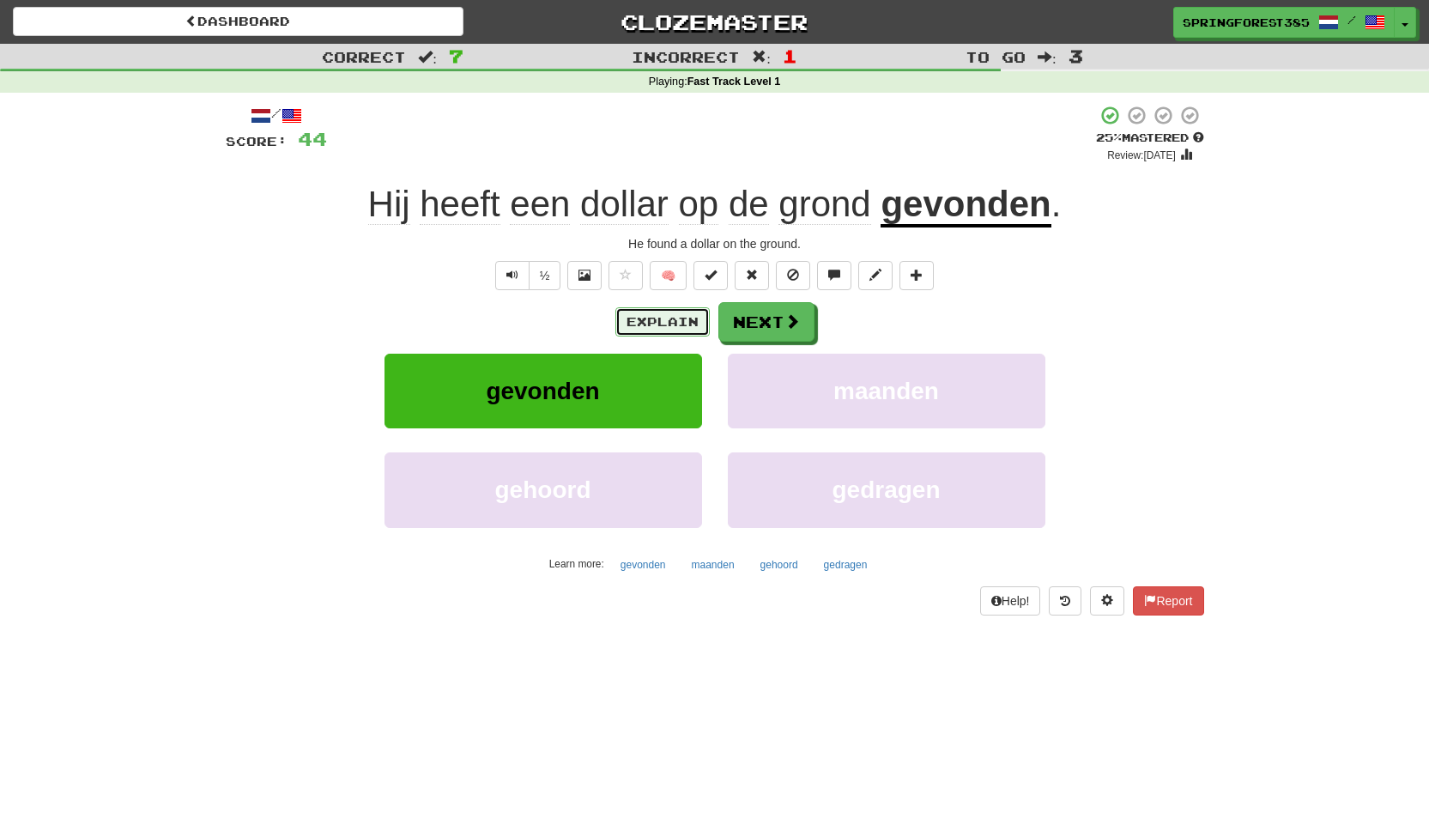
click at [657, 324] on button "Explain" at bounding box center [662, 321] width 94 height 29
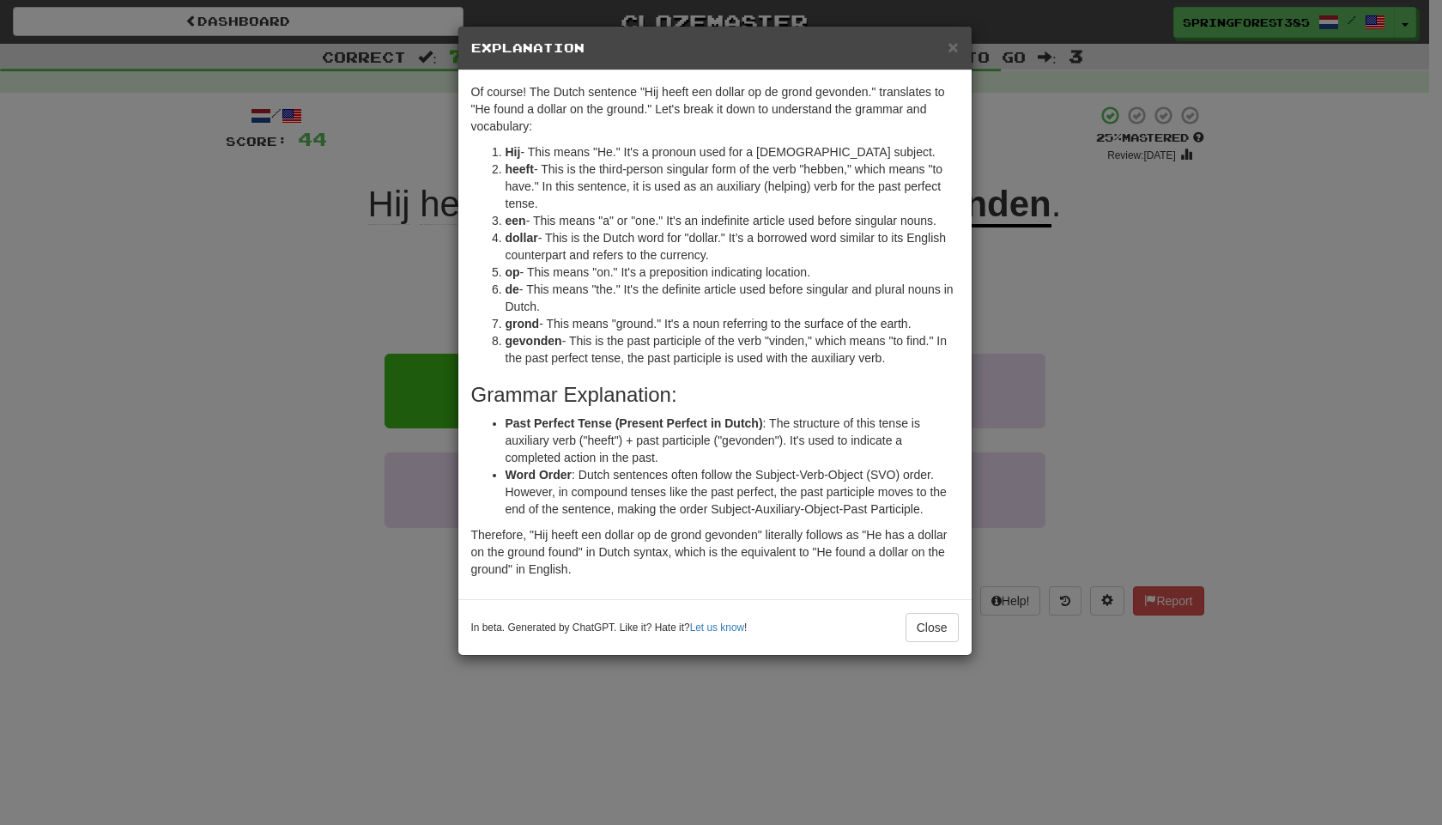
click at [954, 57] on div "× Explanation" at bounding box center [714, 49] width 513 height 44
click at [948, 47] on span "×" at bounding box center [953, 47] width 10 height 20
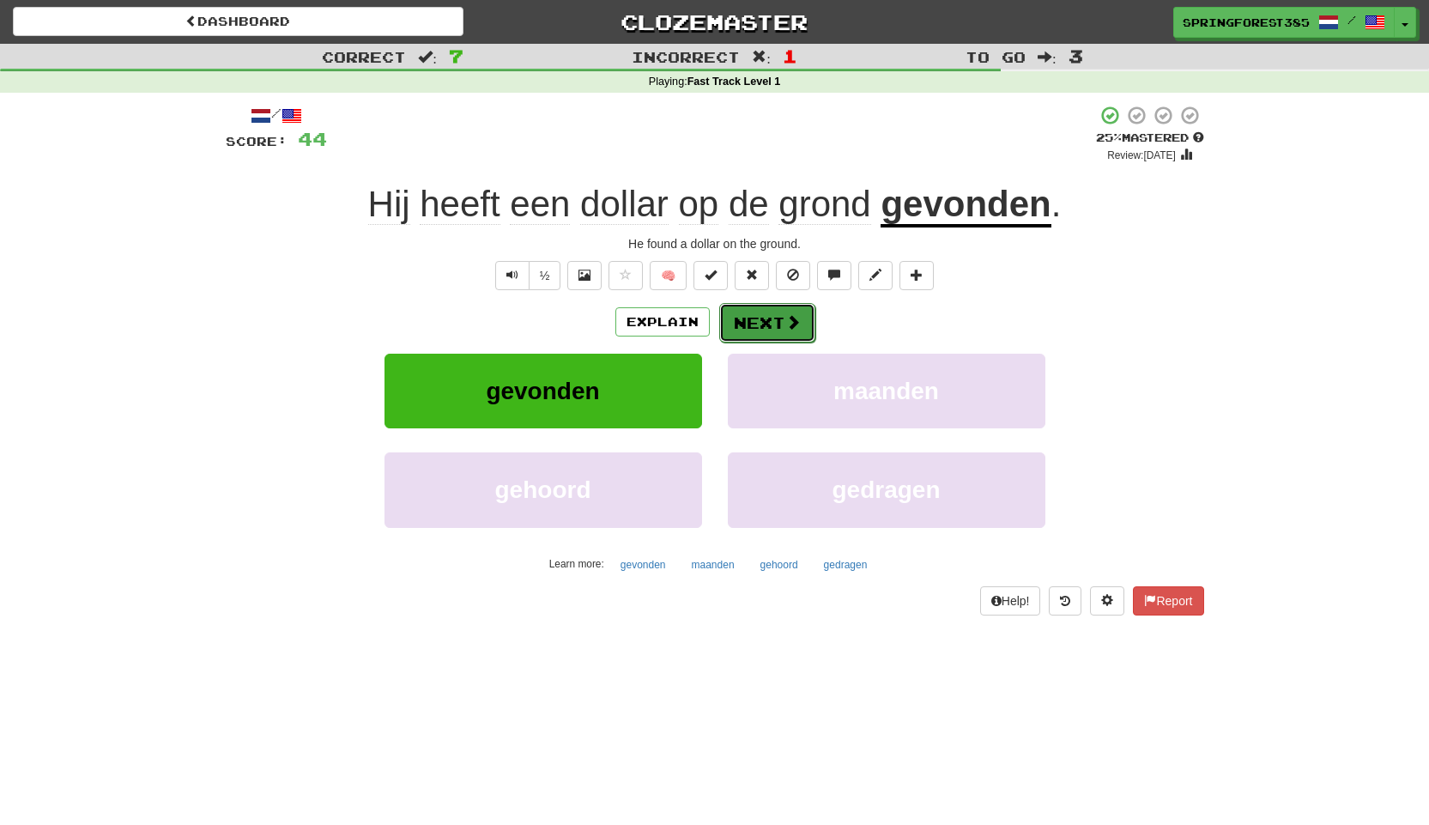
click at [785, 314] on span at bounding box center [792, 321] width 15 height 15
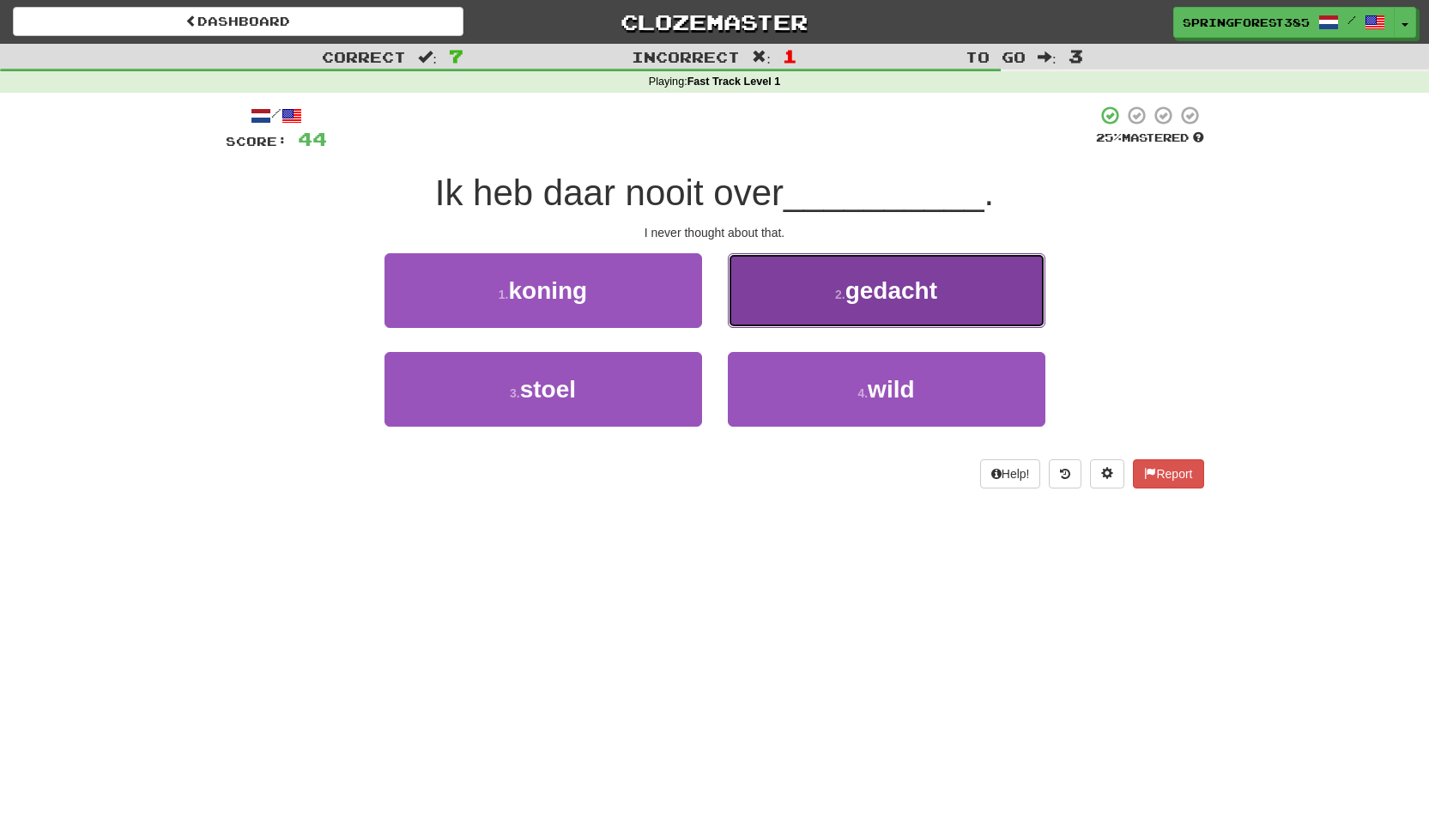
click at [851, 284] on span "gedacht" at bounding box center [891, 290] width 92 height 27
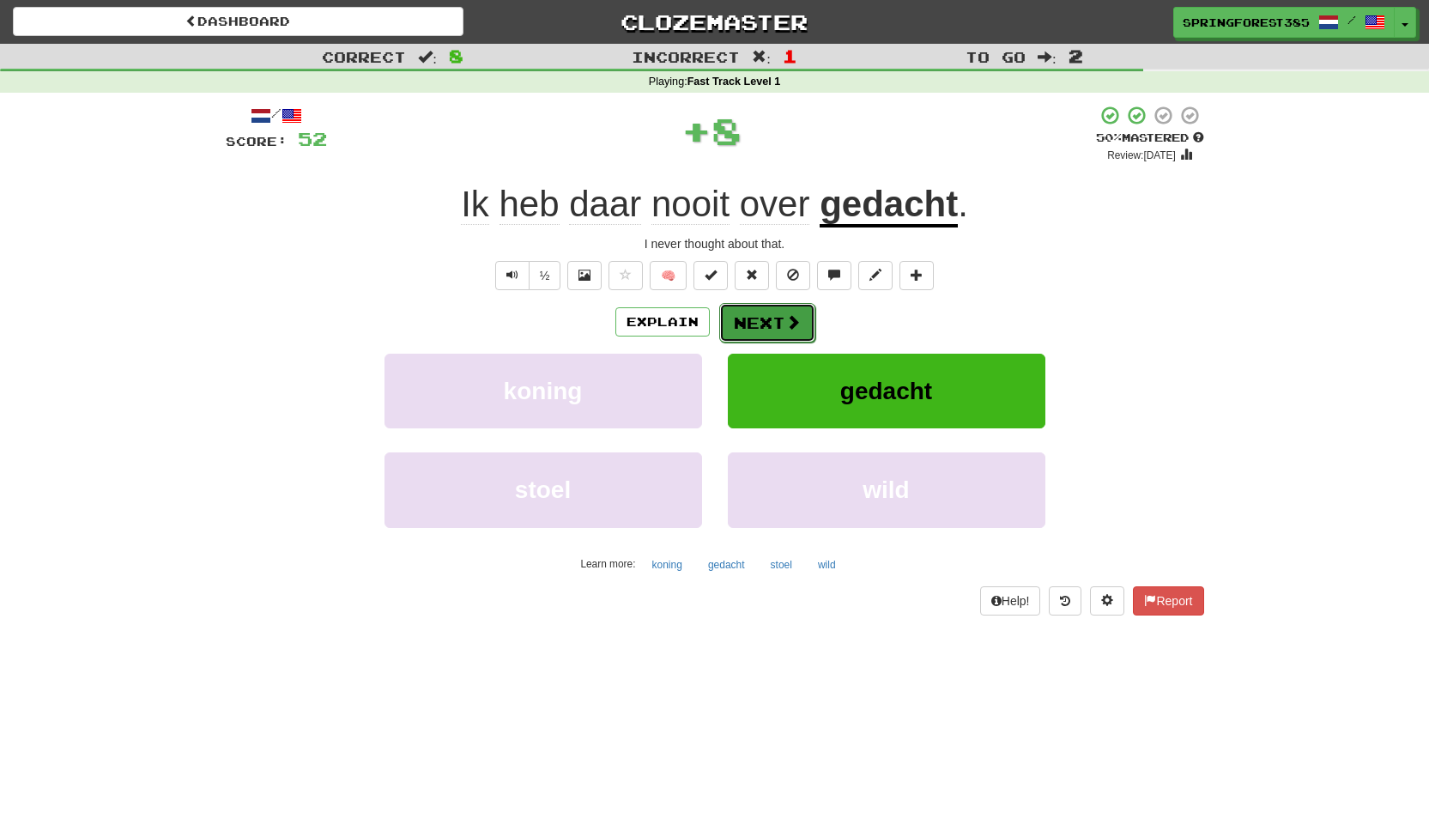
click at [790, 320] on span at bounding box center [792, 321] width 15 height 15
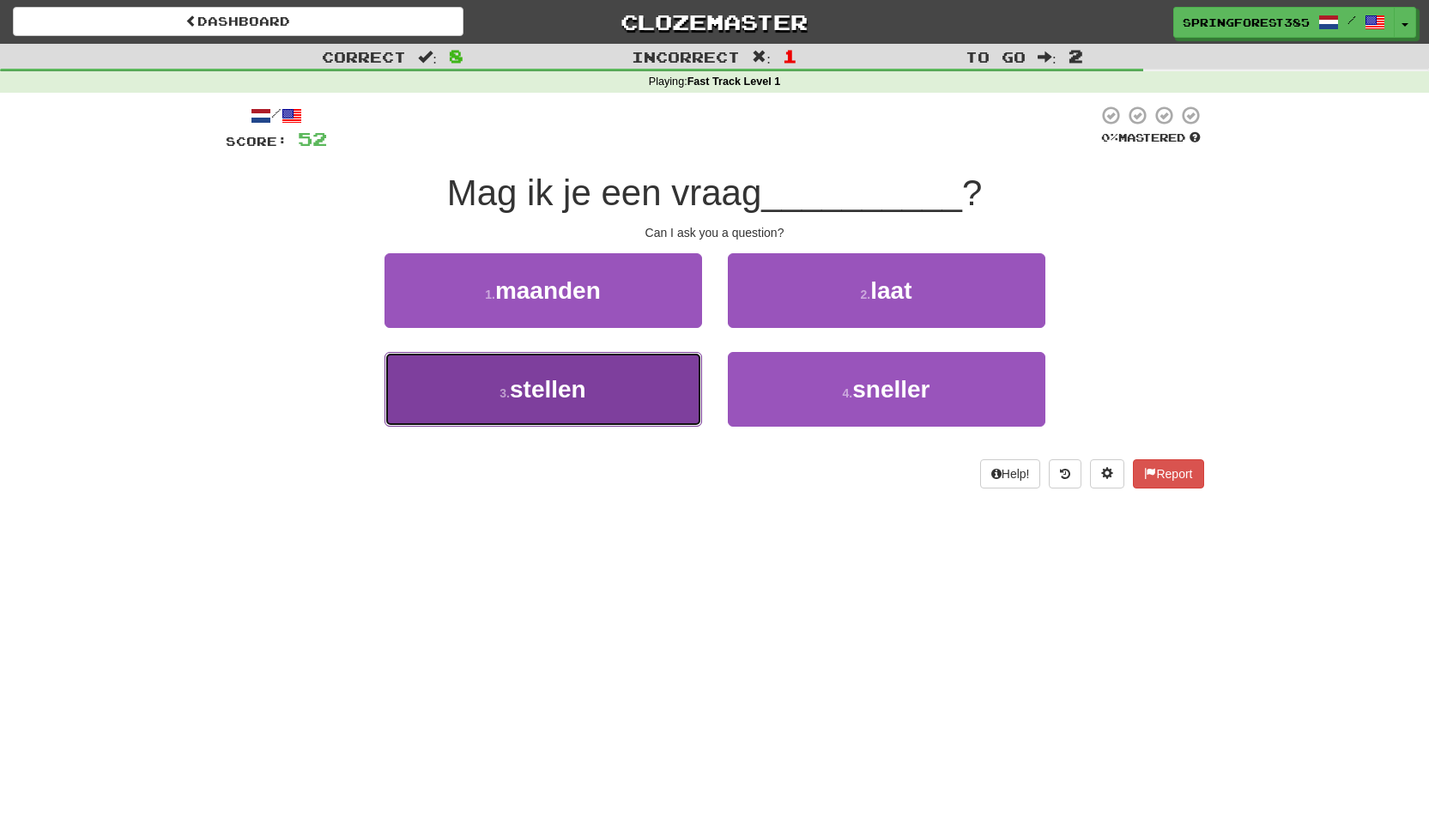
click at [620, 394] on button "3 . stellen" at bounding box center [544, 389] width 318 height 75
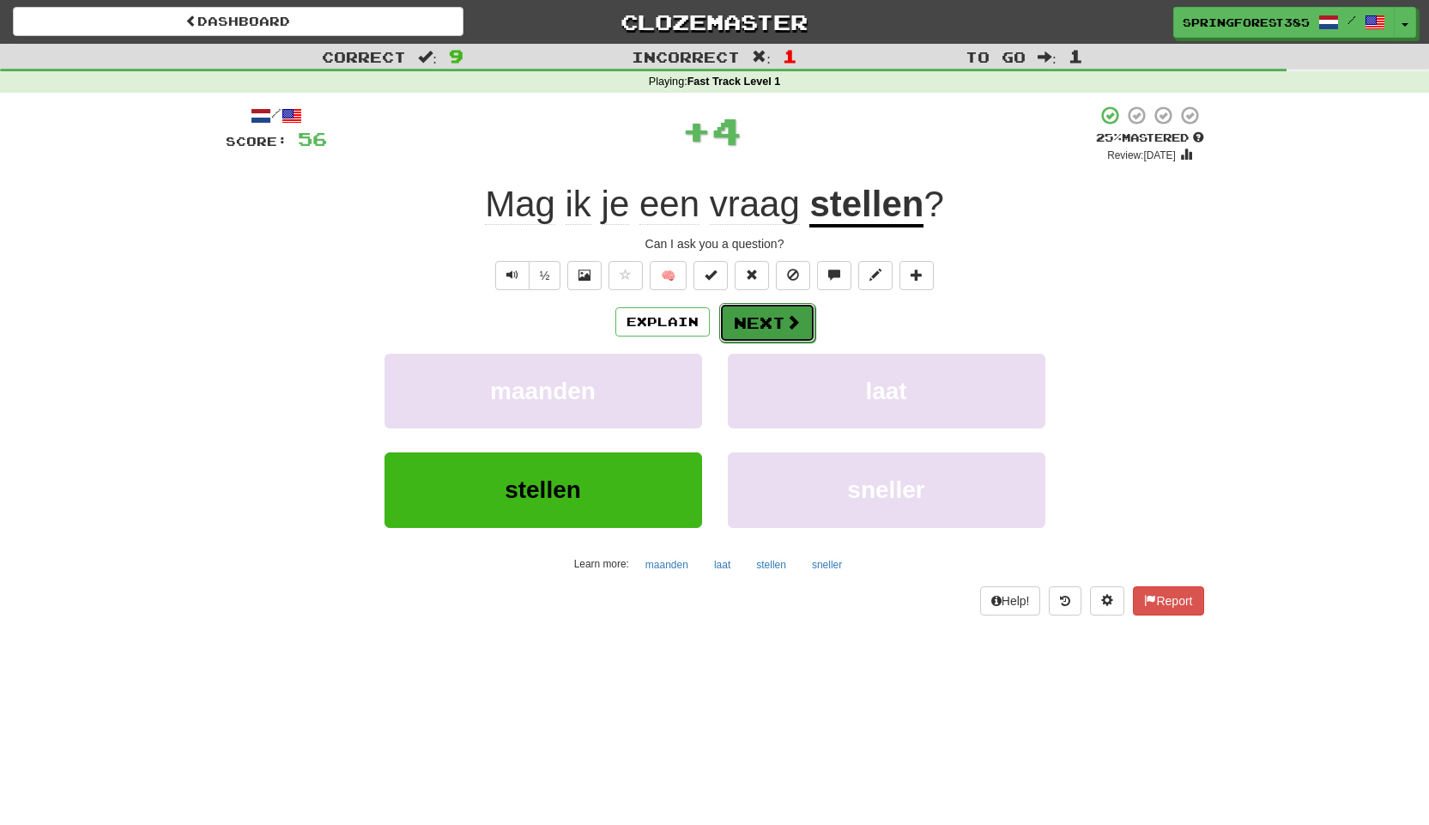
click at [761, 318] on button "Next" at bounding box center [767, 322] width 96 height 39
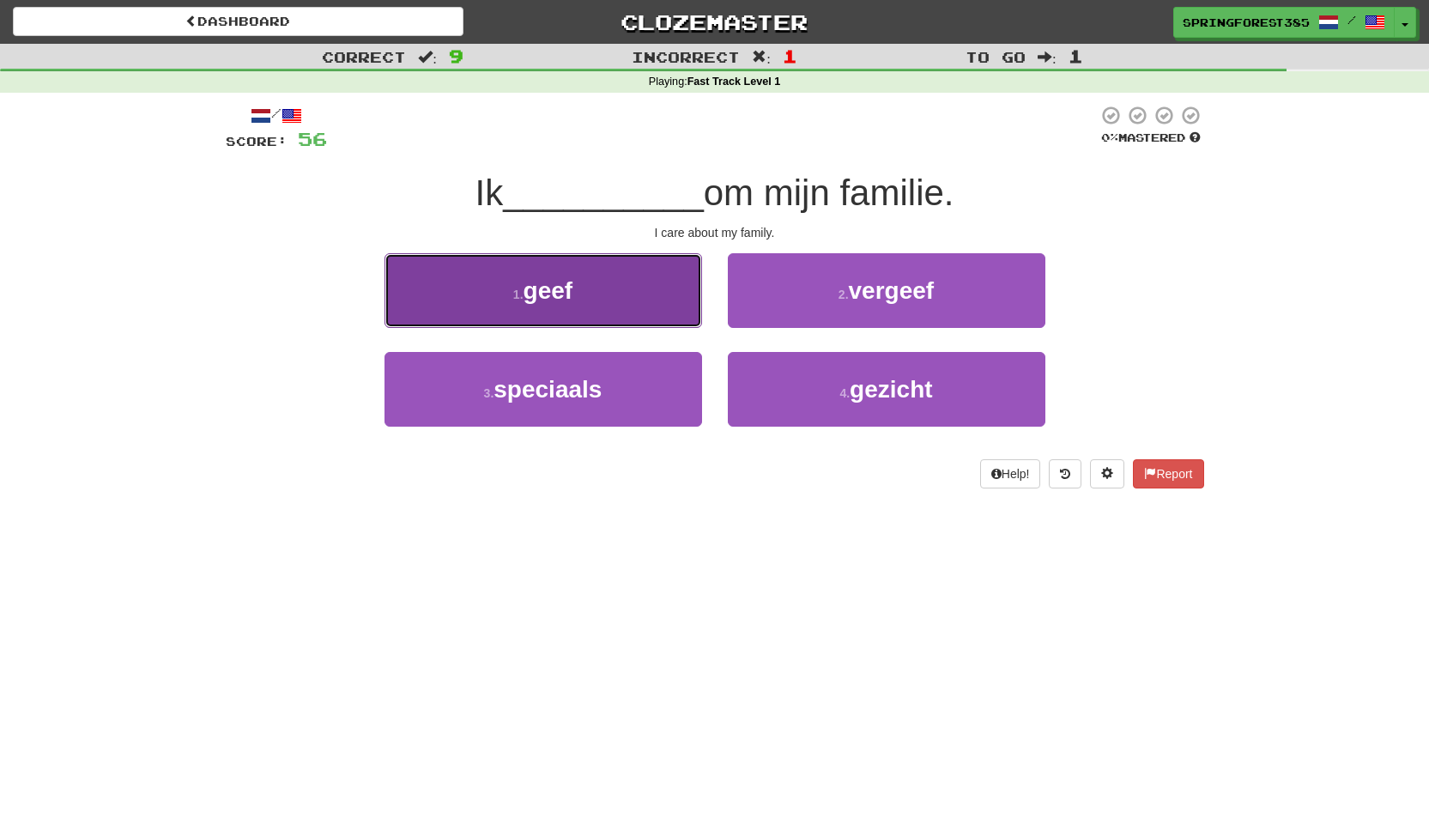
click at [660, 276] on button "1 . geef" at bounding box center [544, 290] width 318 height 75
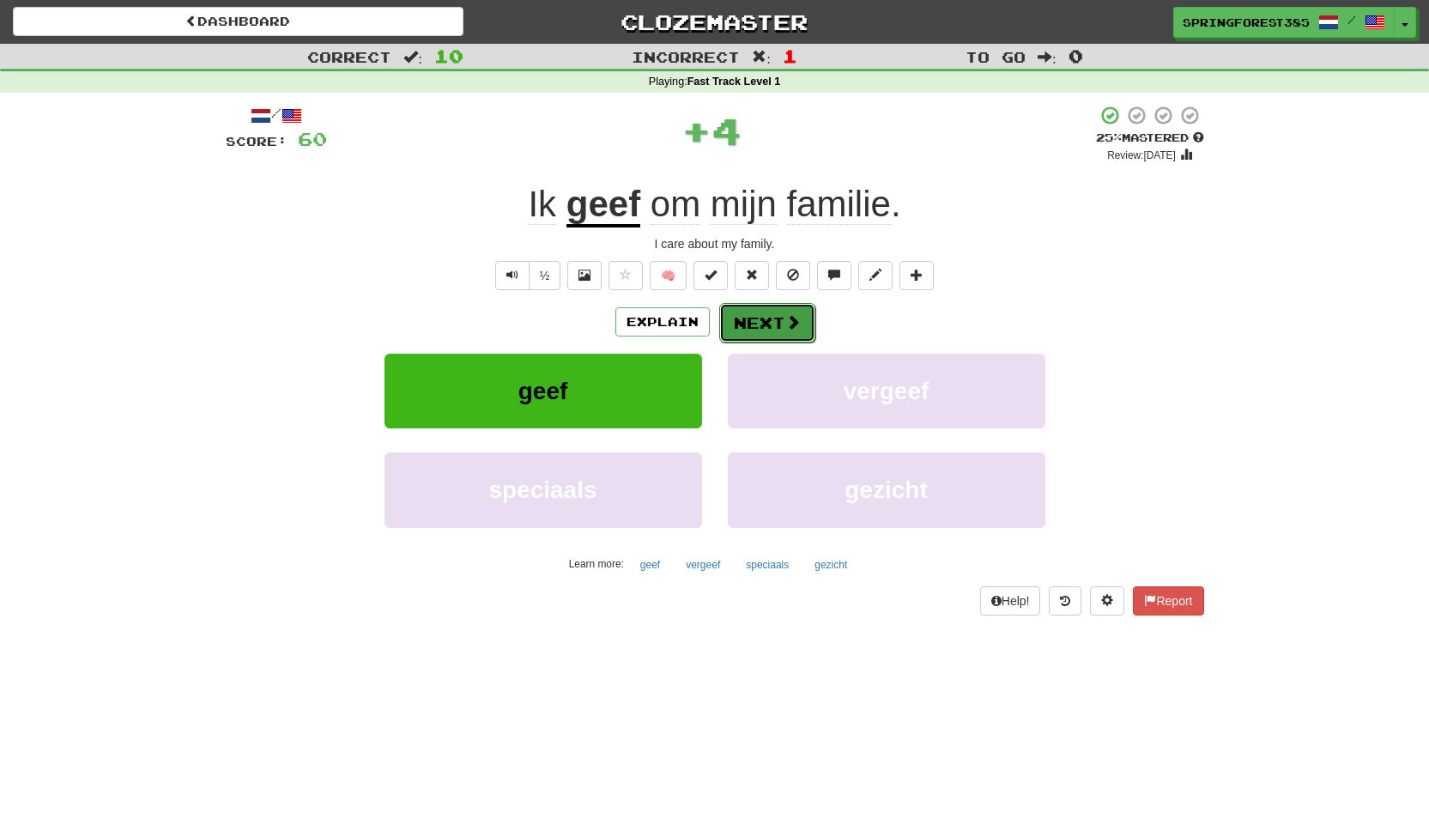
click at [766, 334] on button "Next" at bounding box center [767, 322] width 96 height 39
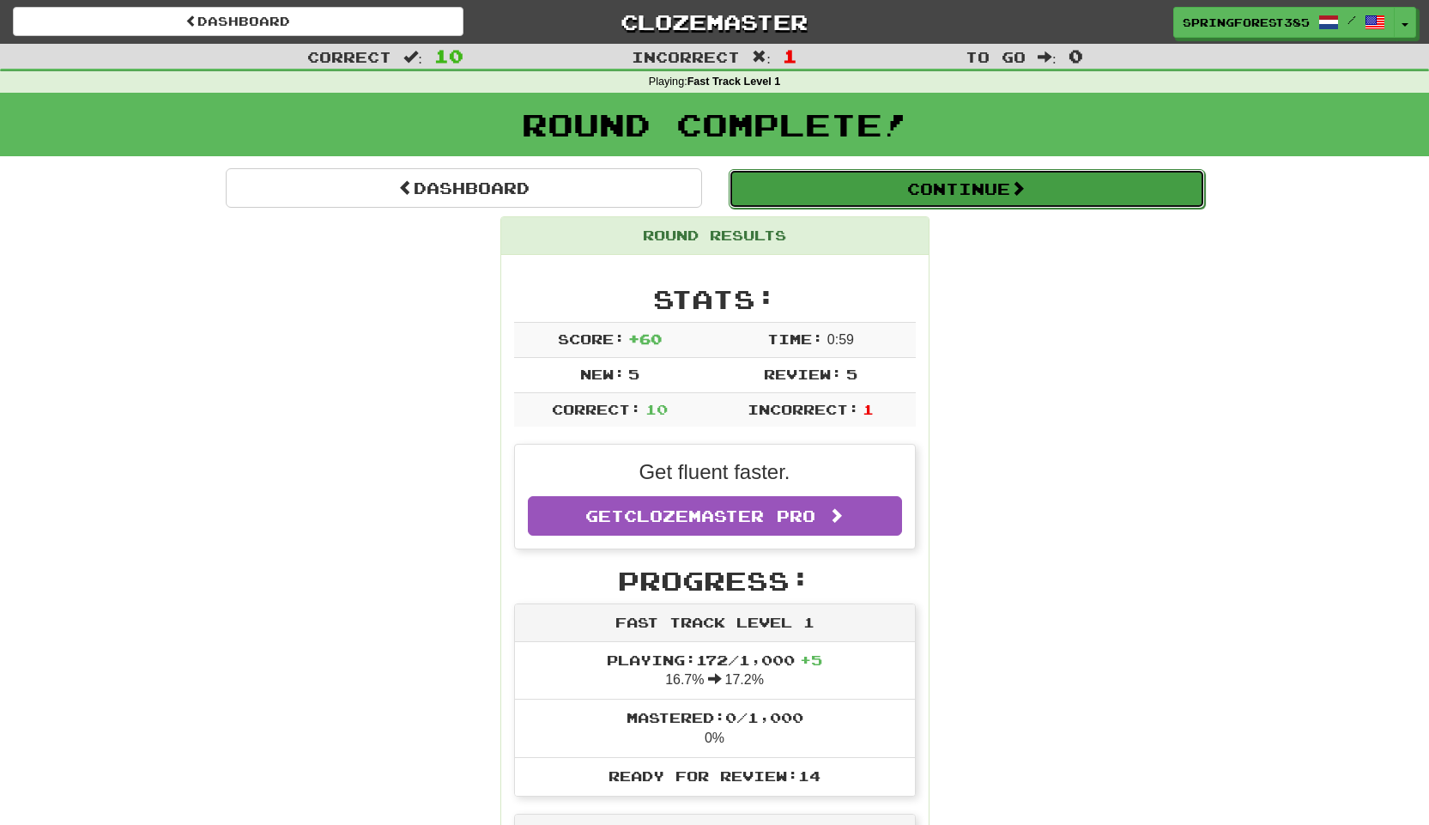
click at [827, 190] on button "Continue" at bounding box center [967, 188] width 476 height 39
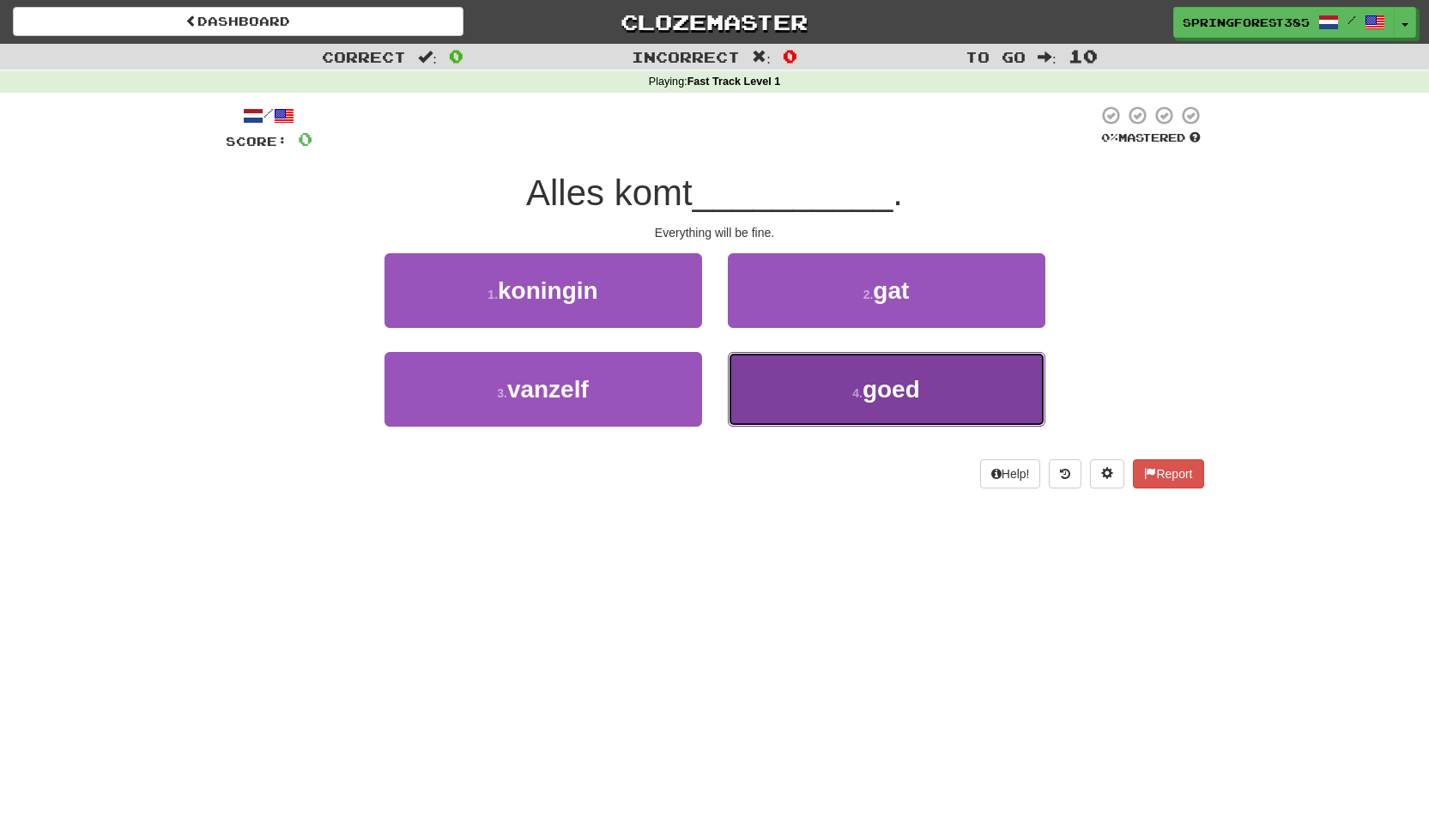
click at [759, 386] on button "4 . goed" at bounding box center [887, 389] width 318 height 75
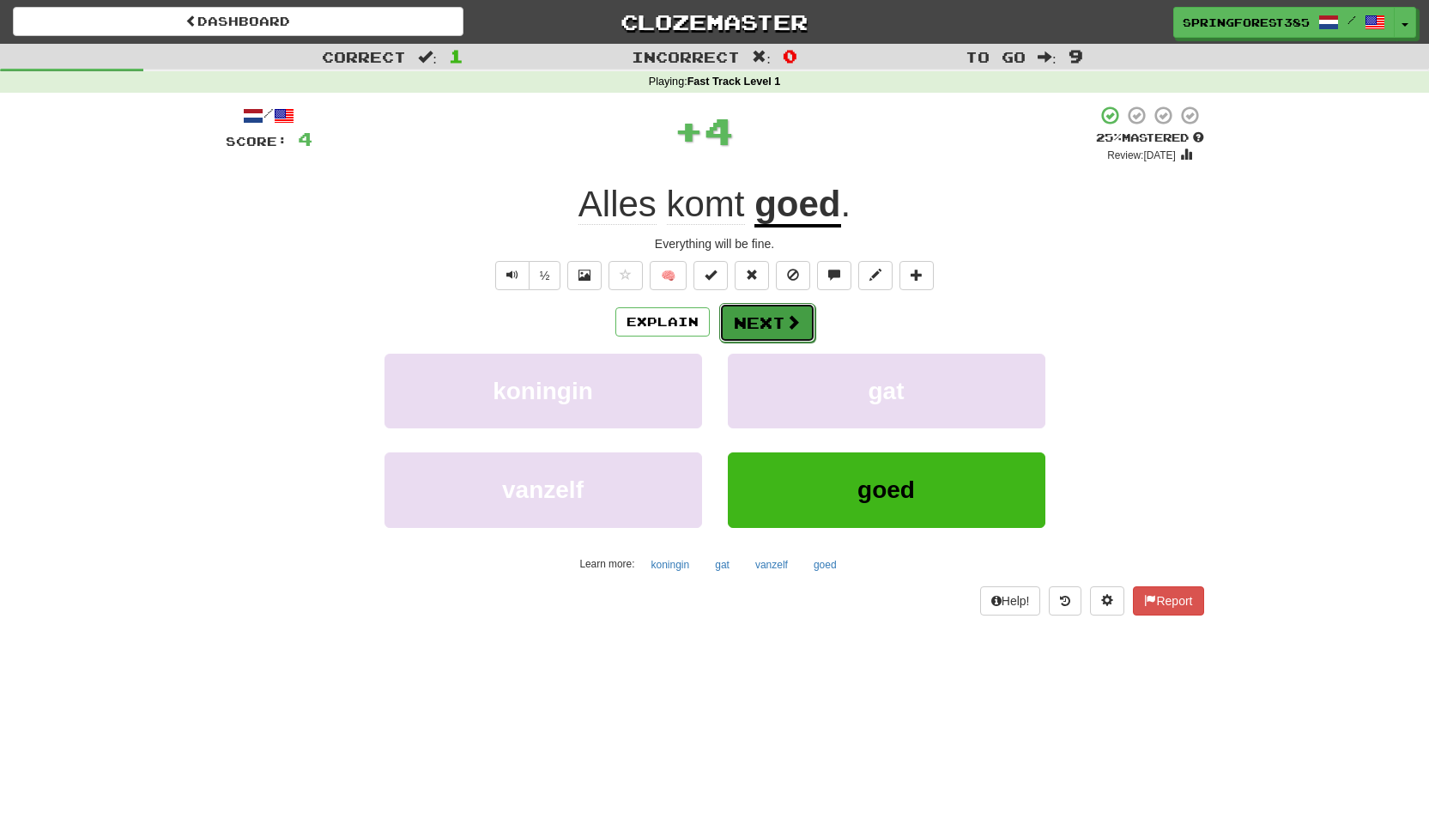
click at [774, 319] on button "Next" at bounding box center [767, 322] width 96 height 39
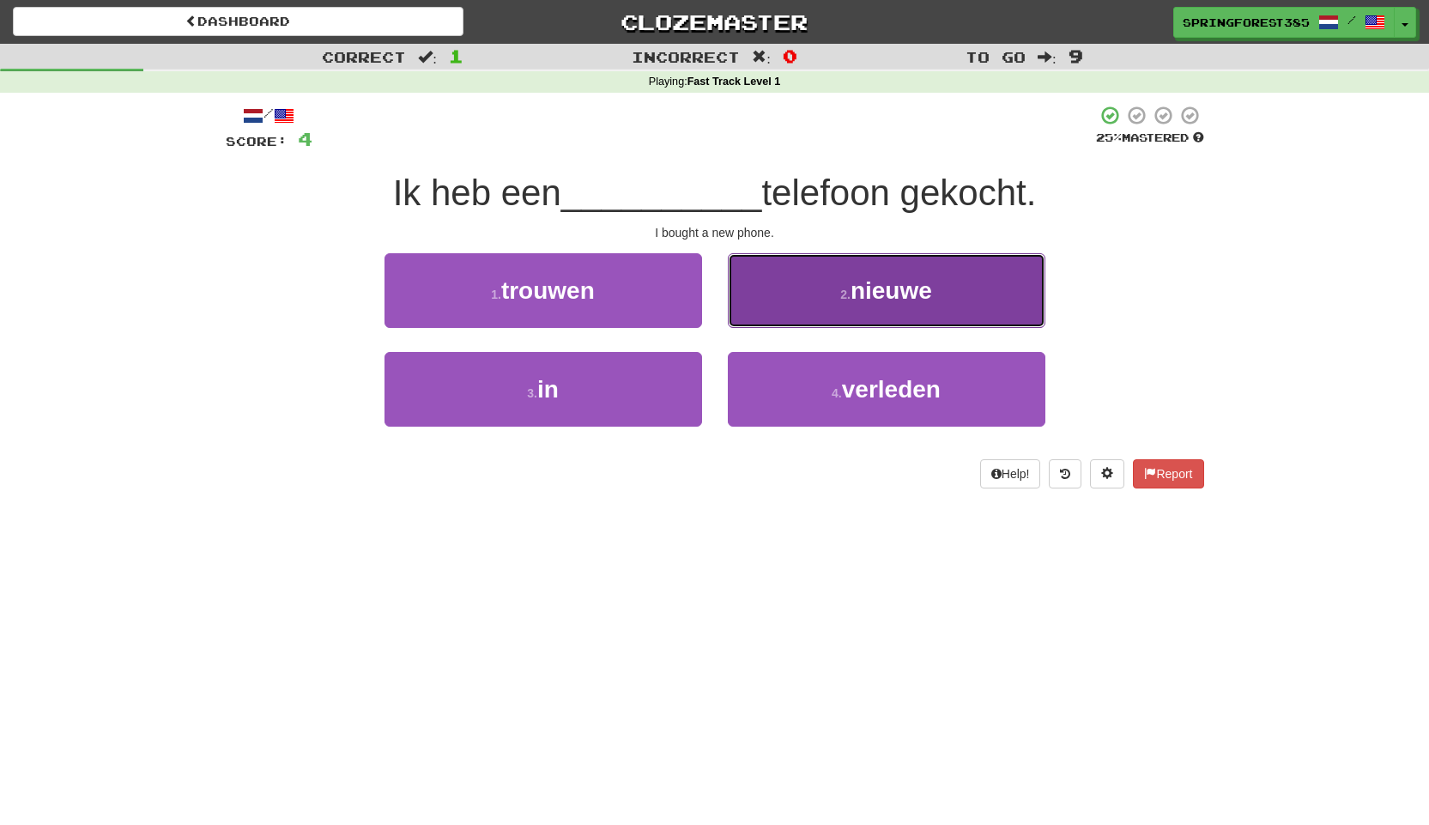
click at [763, 306] on button "2 . nieuwe" at bounding box center [887, 290] width 318 height 75
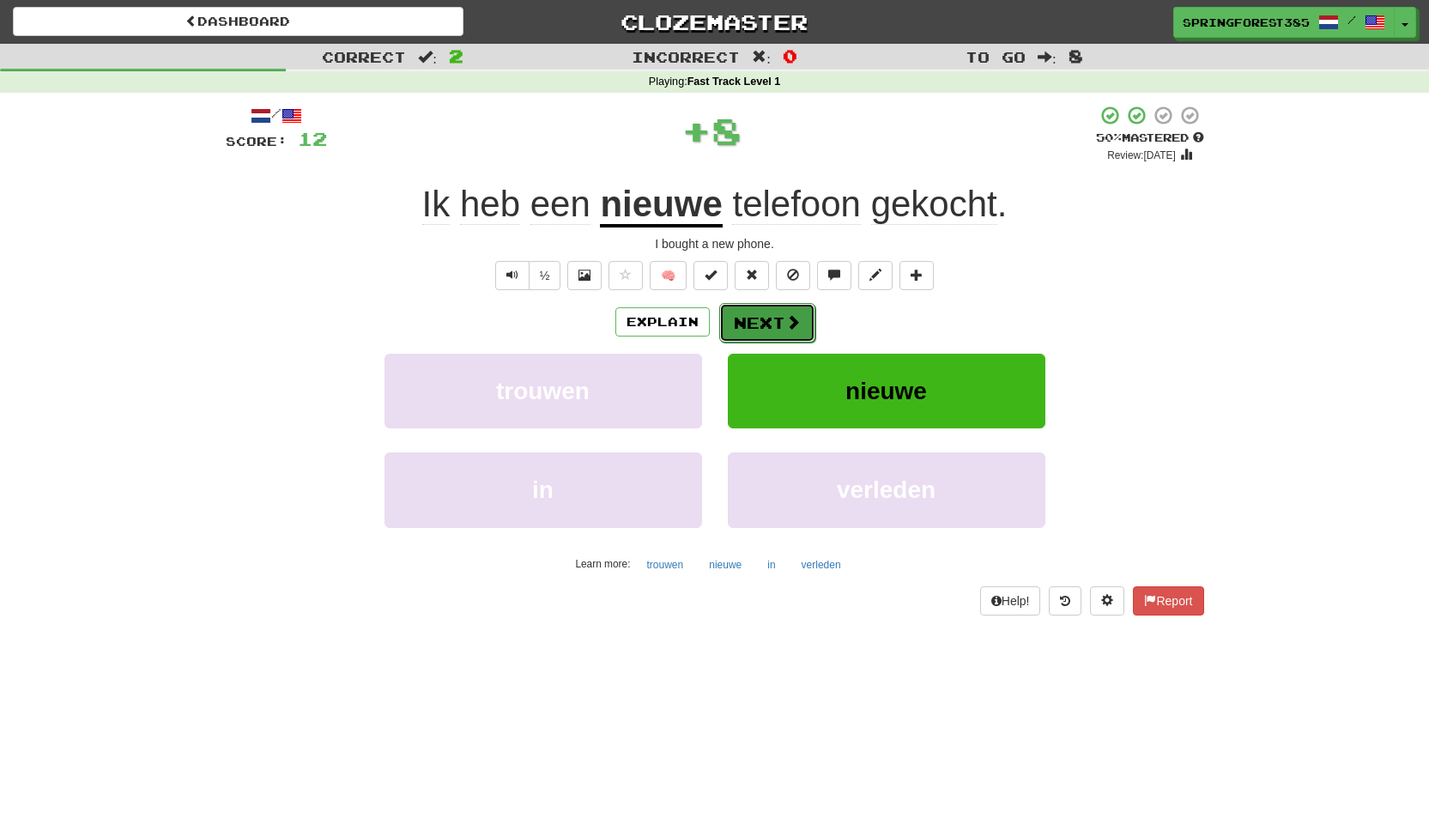
click at [755, 320] on button "Next" at bounding box center [767, 322] width 96 height 39
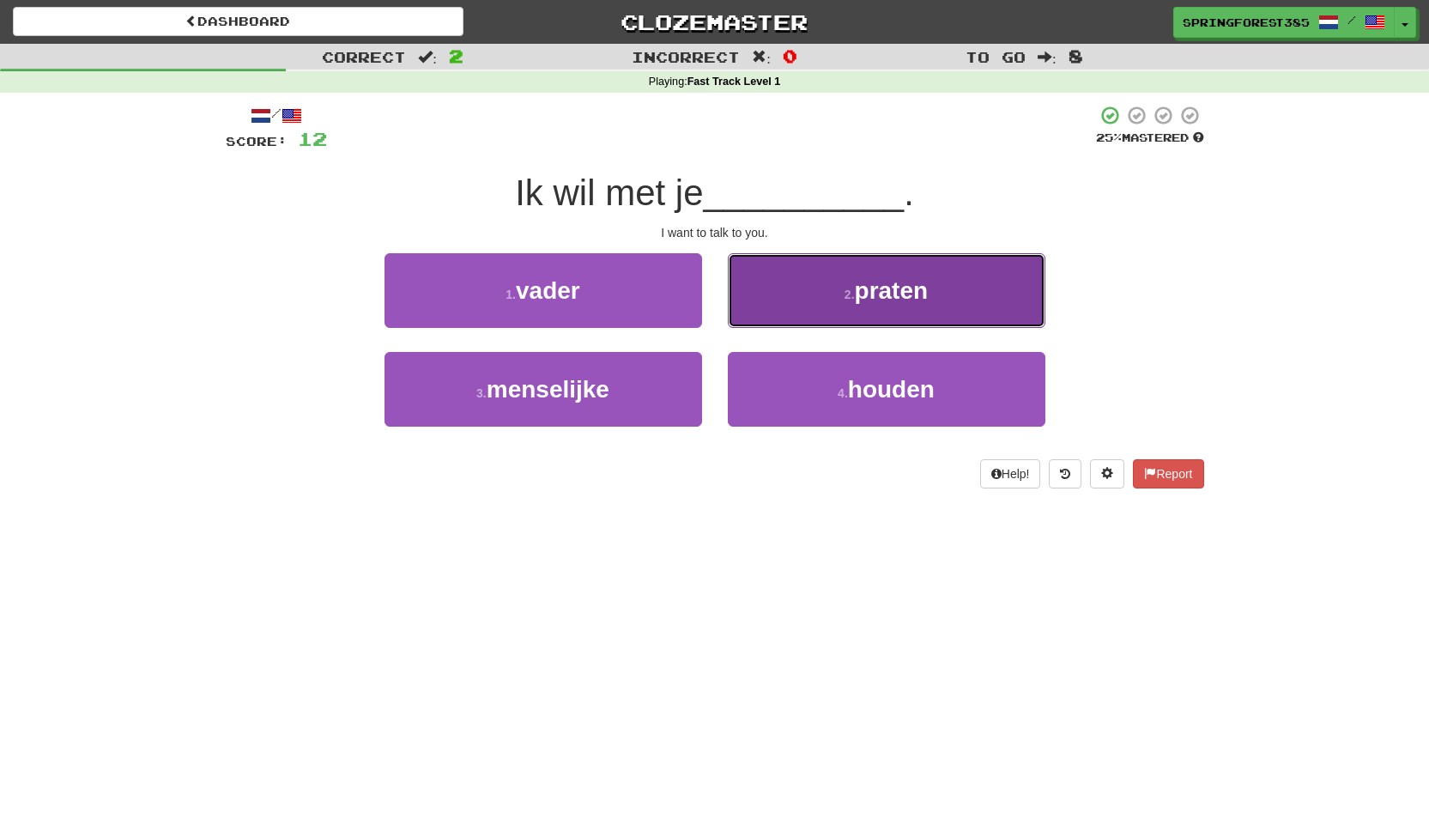
click at [856, 306] on button "2 . praten" at bounding box center [887, 290] width 318 height 75
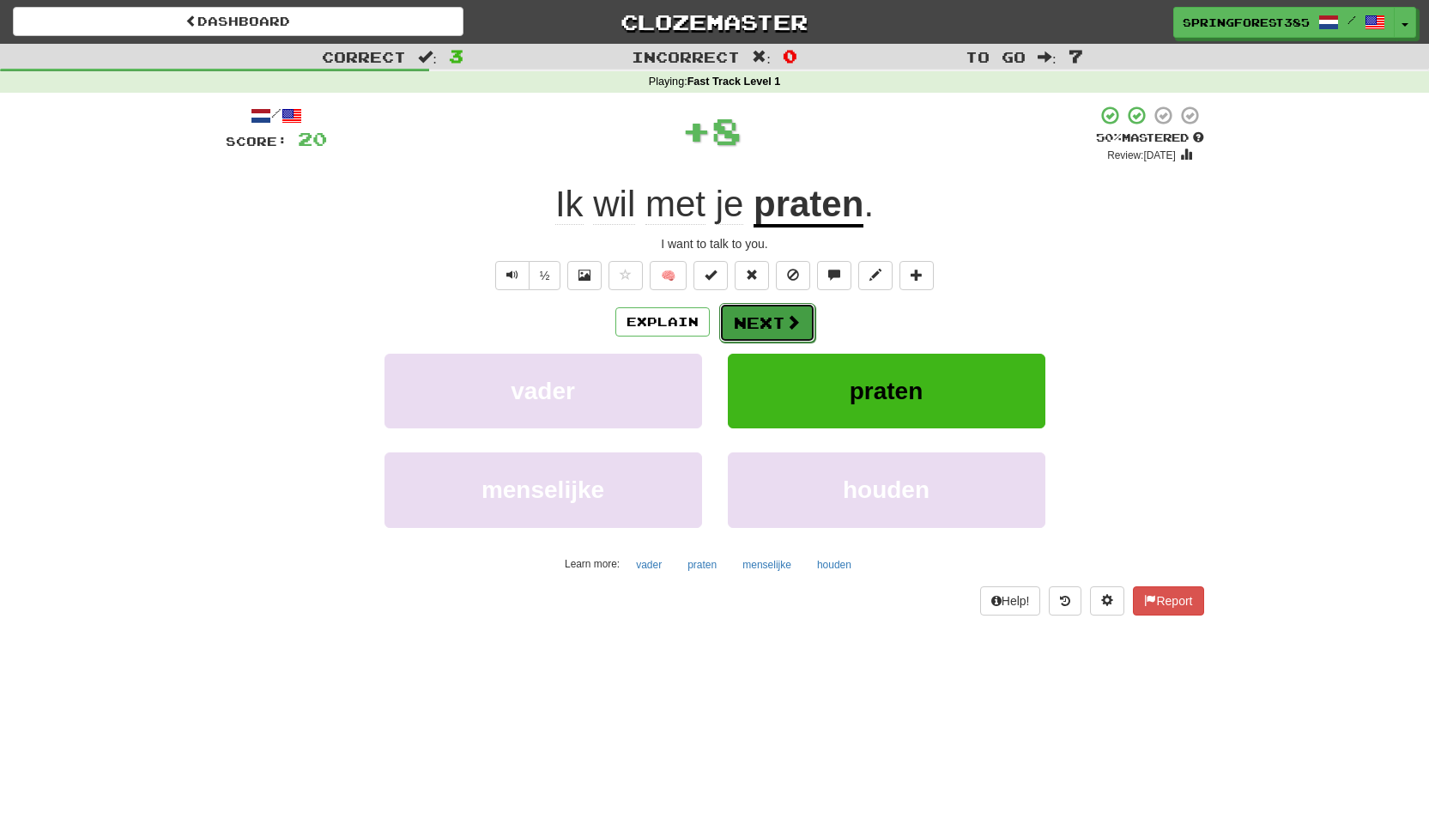
click at [766, 311] on button "Next" at bounding box center [767, 322] width 96 height 39
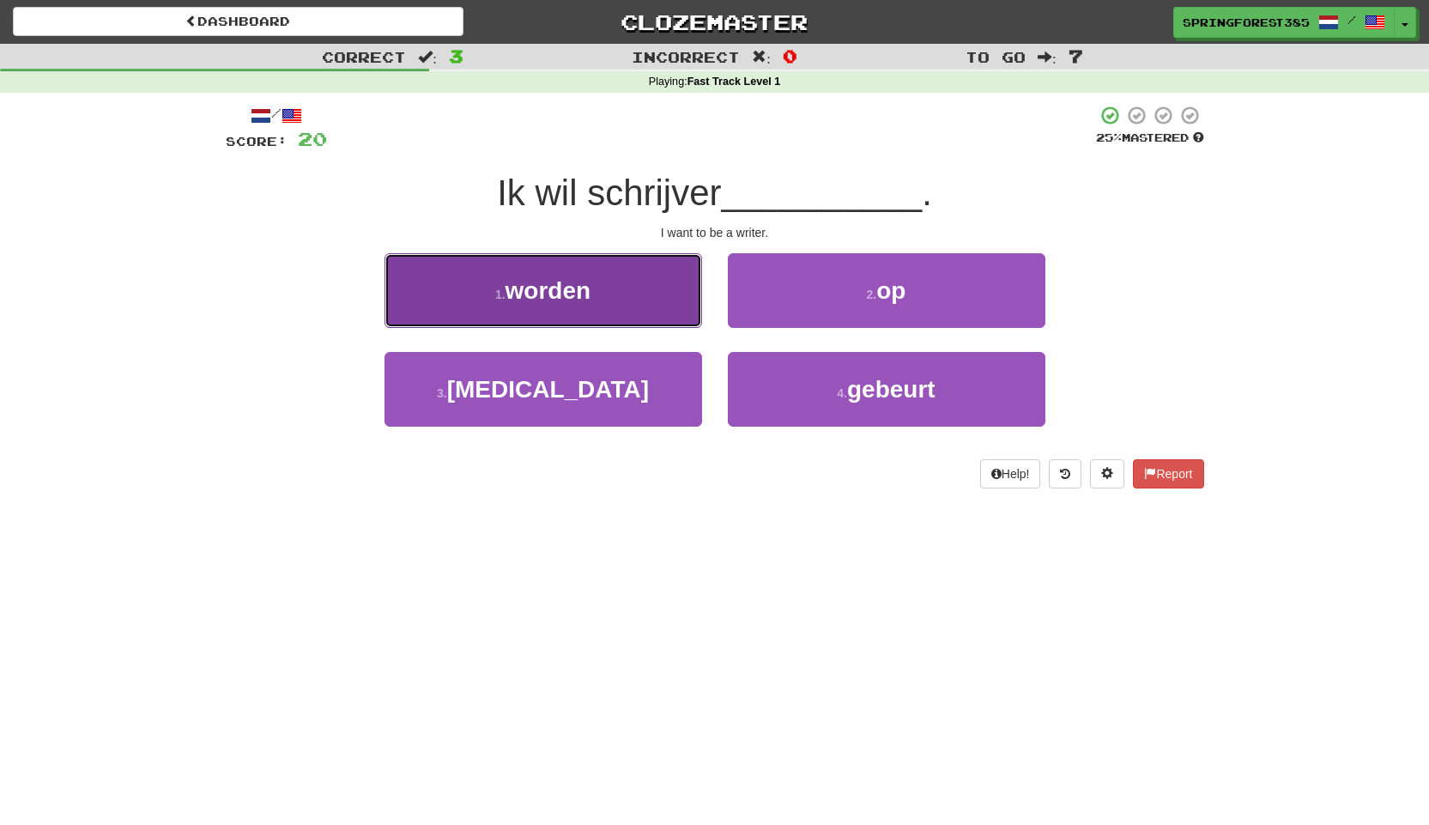
click at [659, 300] on button "1 . worden" at bounding box center [544, 290] width 318 height 75
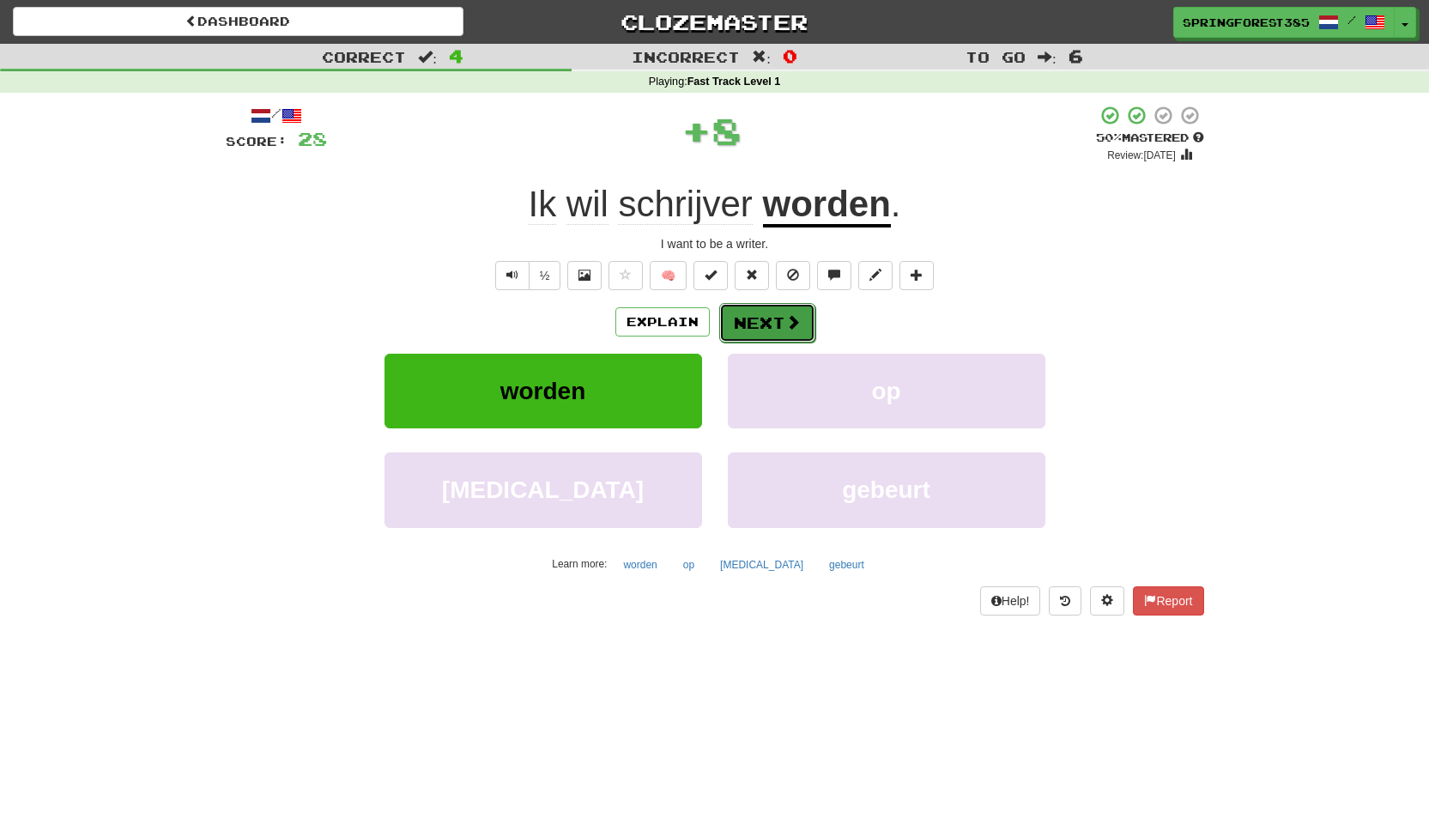
click at [748, 319] on button "Next" at bounding box center [767, 322] width 96 height 39
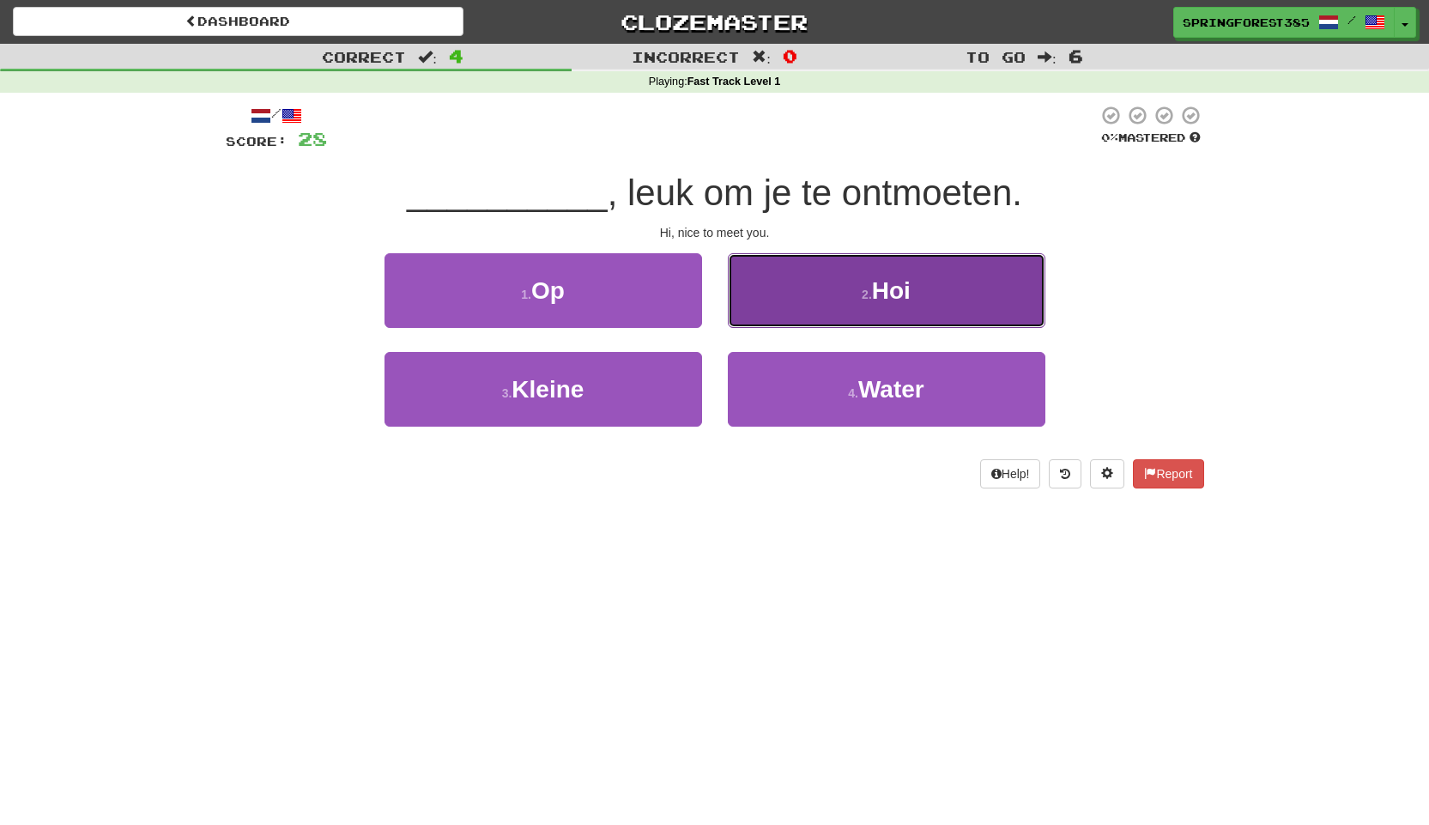
click at [781, 292] on button "2 . Hoi" at bounding box center [887, 290] width 318 height 75
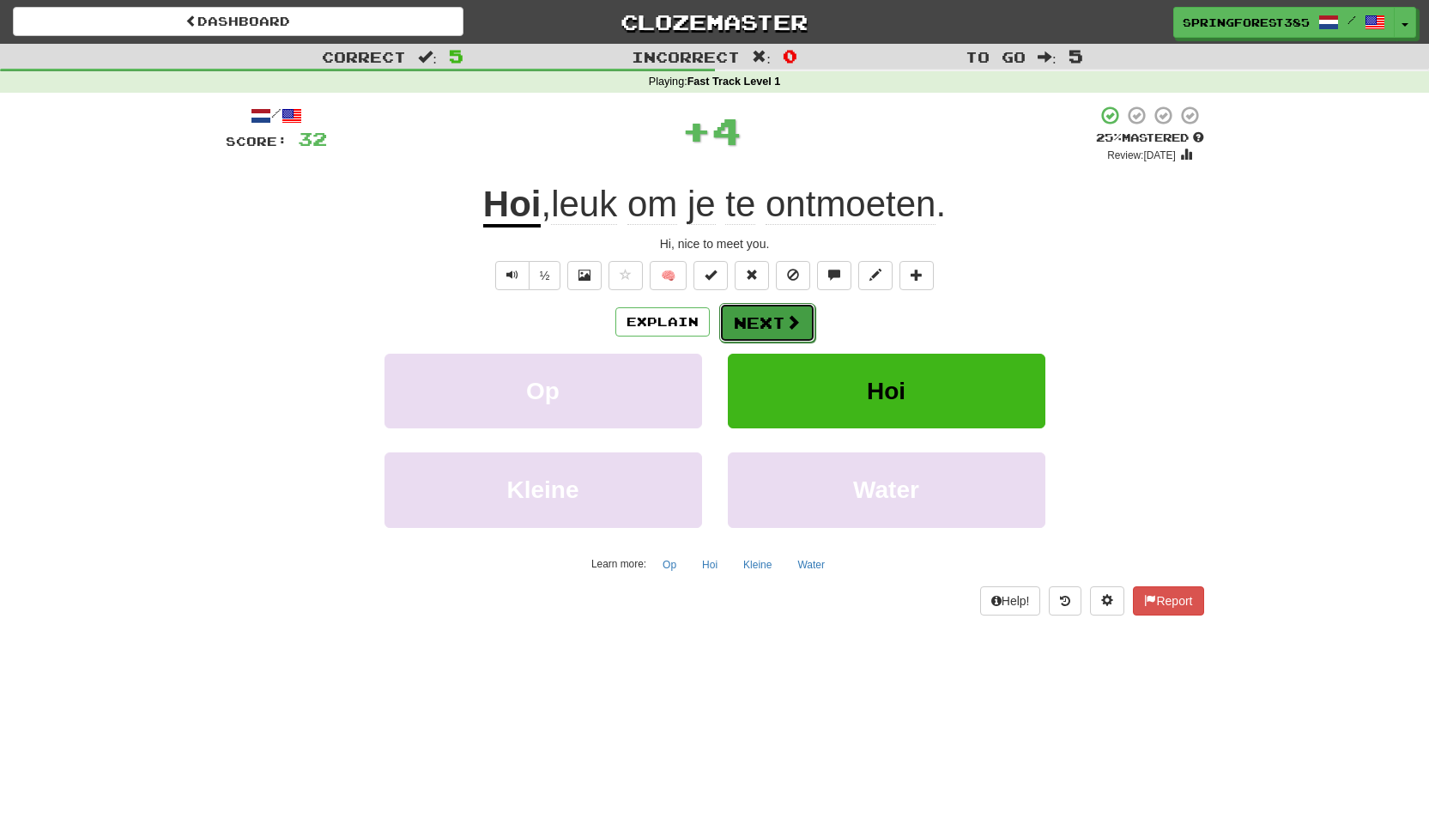
click at [760, 317] on button "Next" at bounding box center [767, 322] width 96 height 39
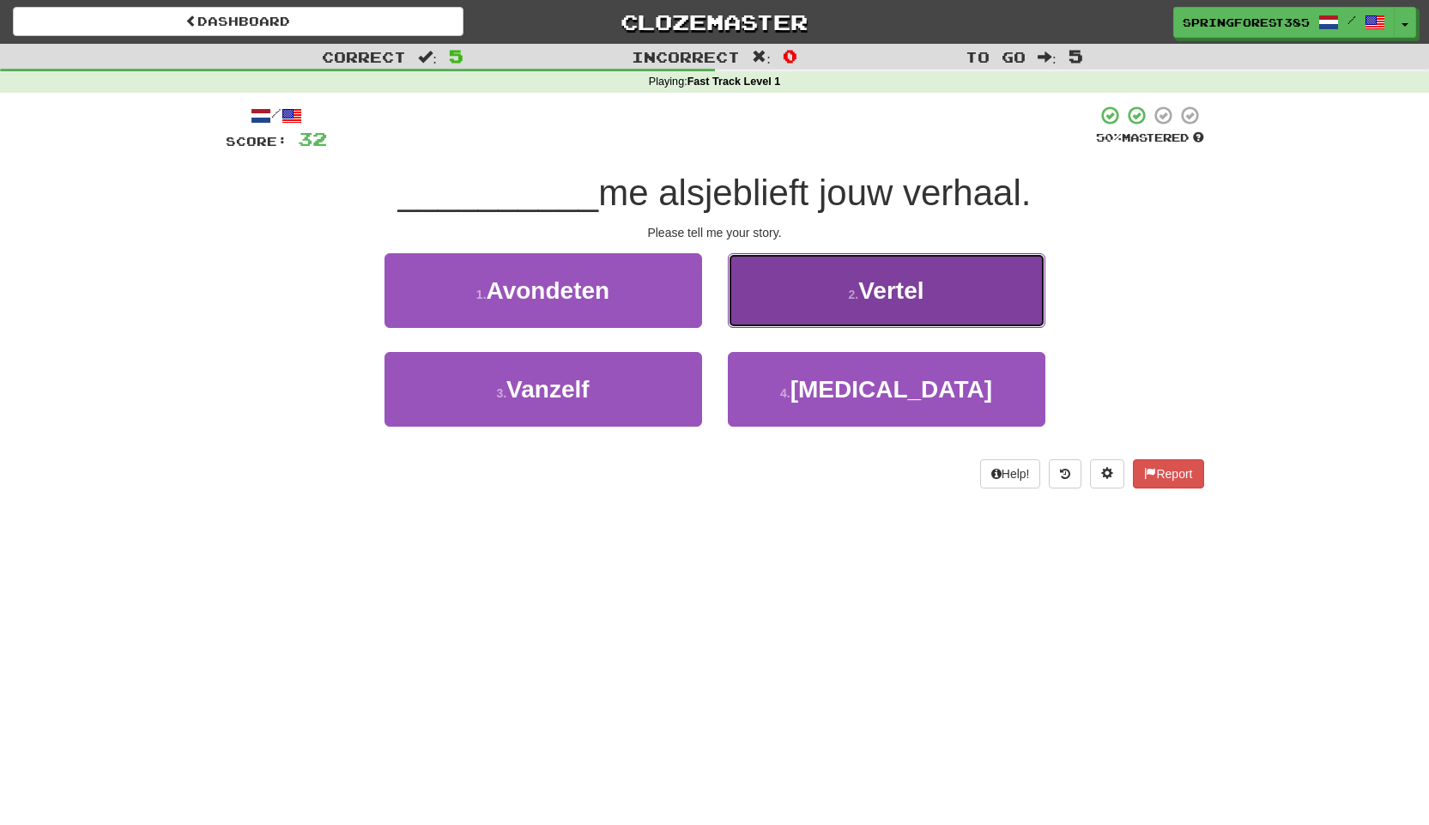
click at [800, 294] on button "2 . Vertel" at bounding box center [887, 290] width 318 height 75
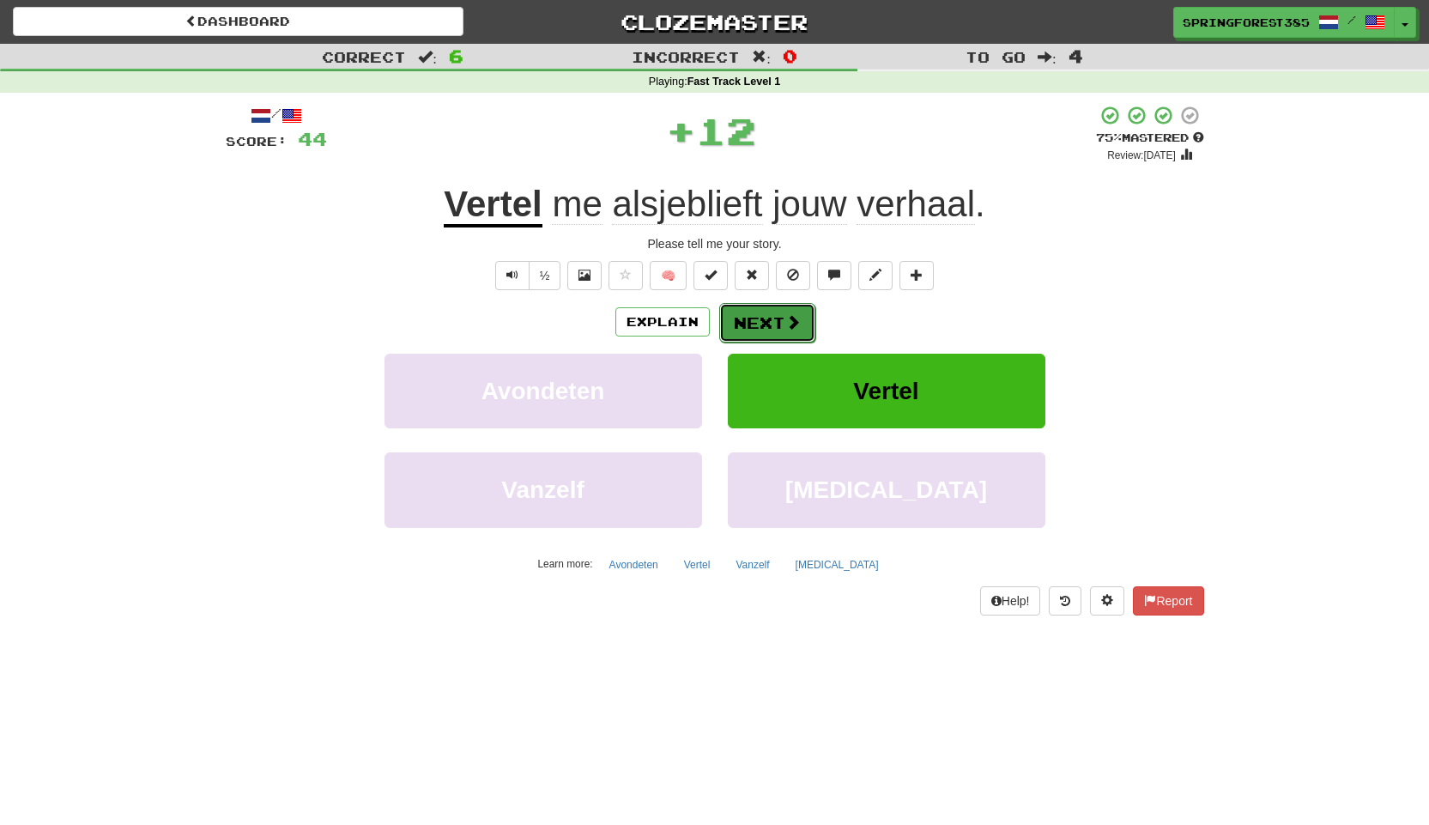
click at [750, 328] on button "Next" at bounding box center [767, 322] width 96 height 39
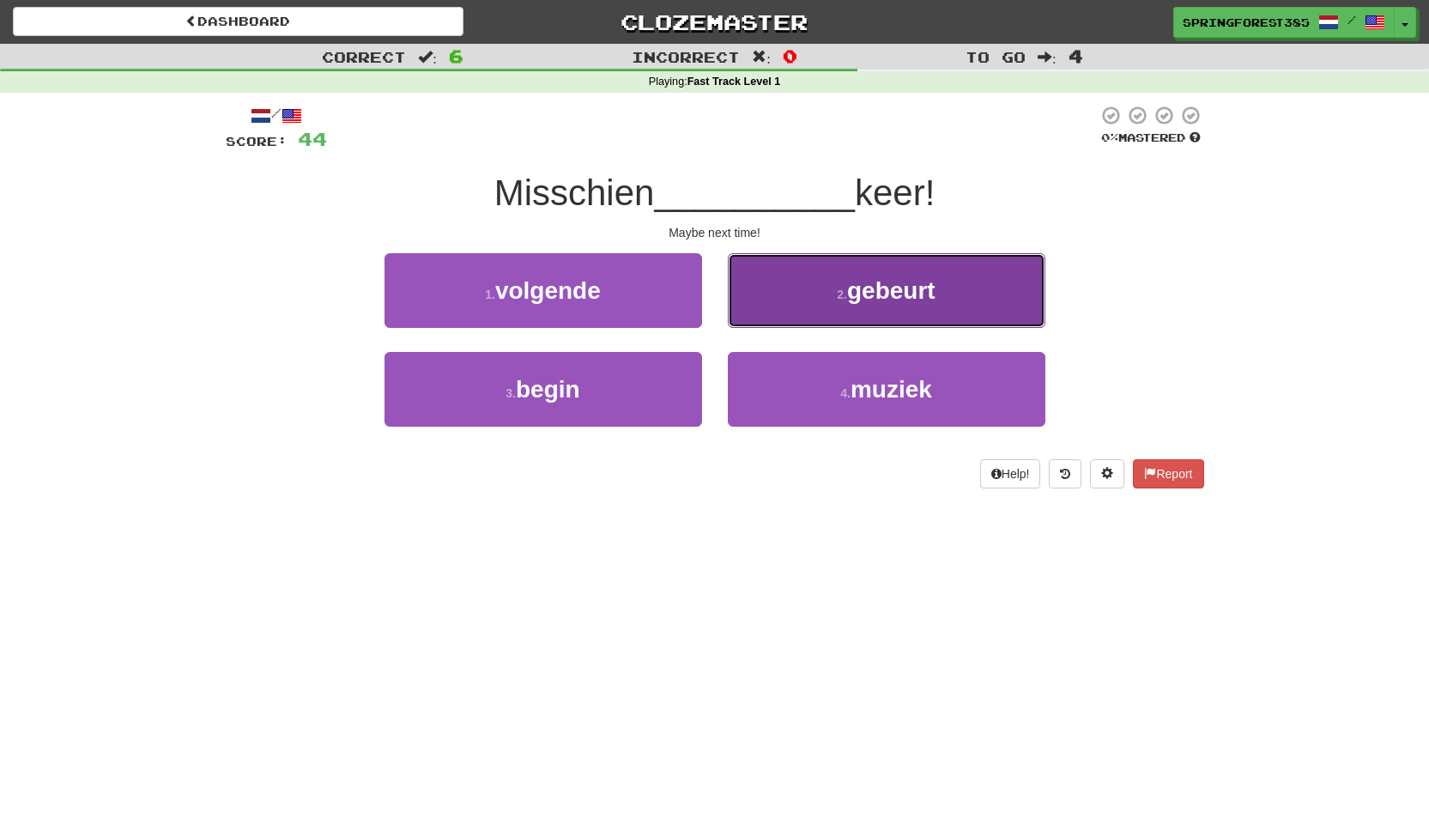
click at [744, 280] on button "2 . gebeurt" at bounding box center [887, 290] width 318 height 75
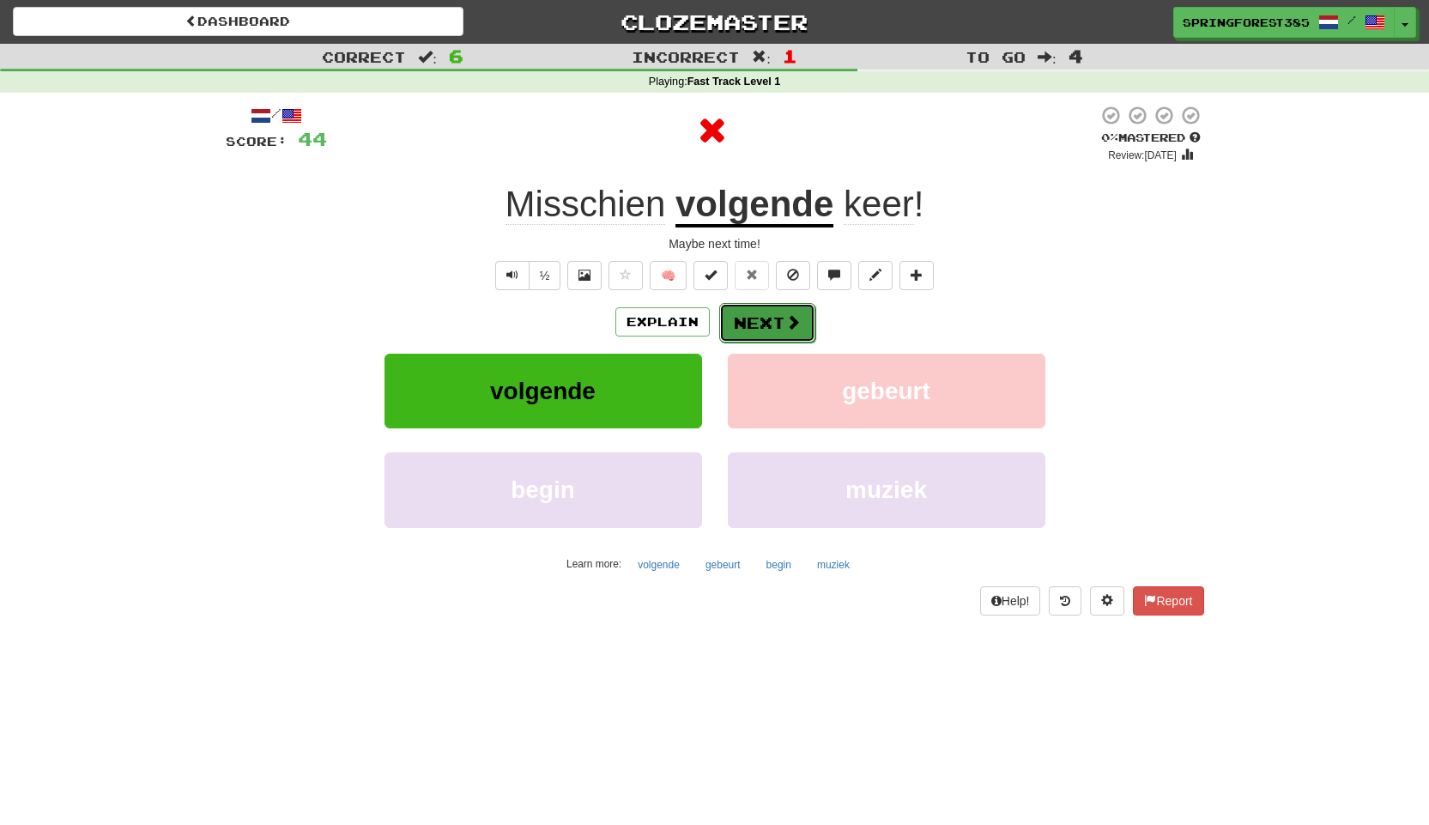
click at [736, 313] on button "Next" at bounding box center [767, 322] width 96 height 39
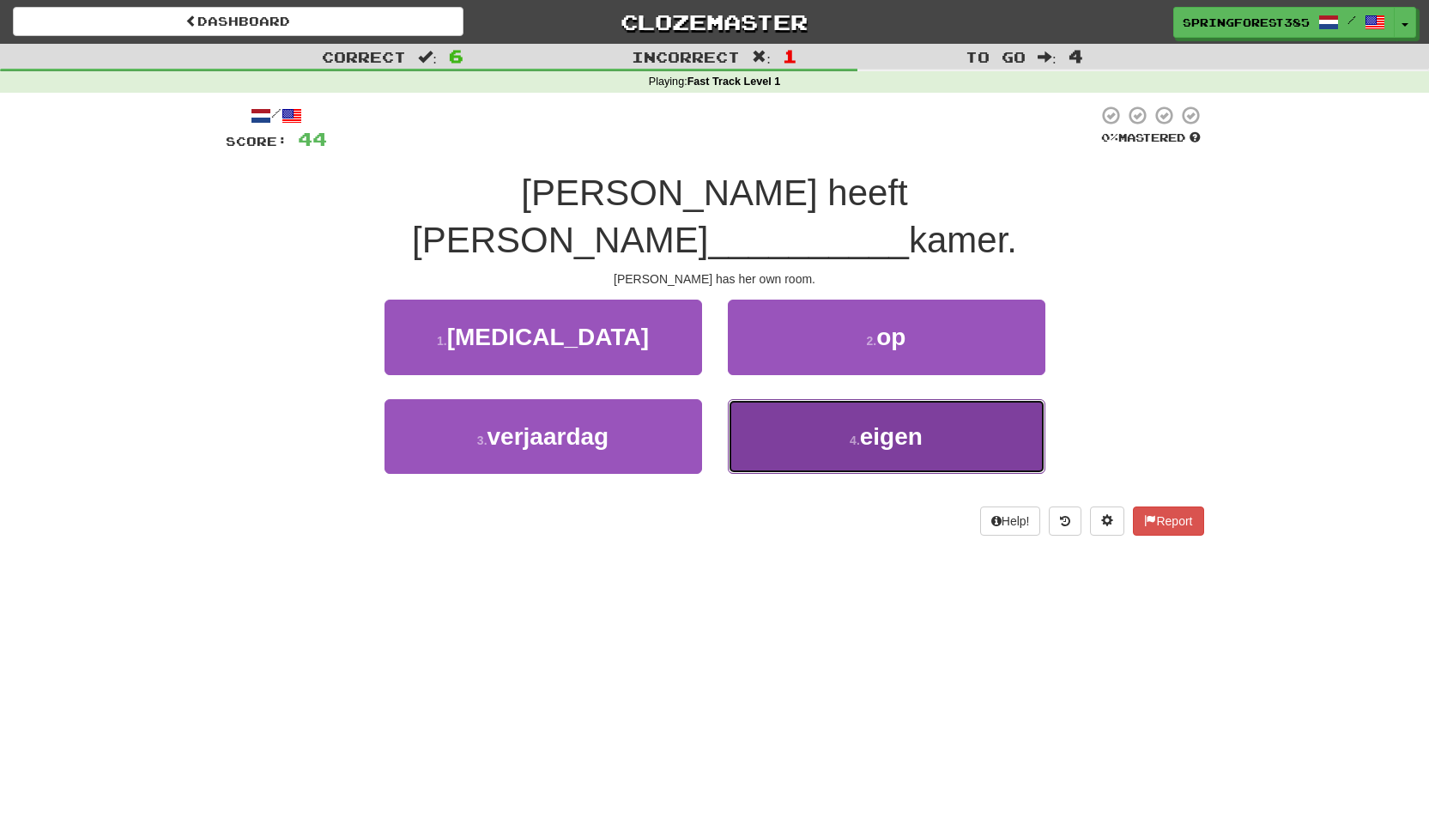
click at [781, 399] on button "4 . eigen" at bounding box center [887, 436] width 318 height 75
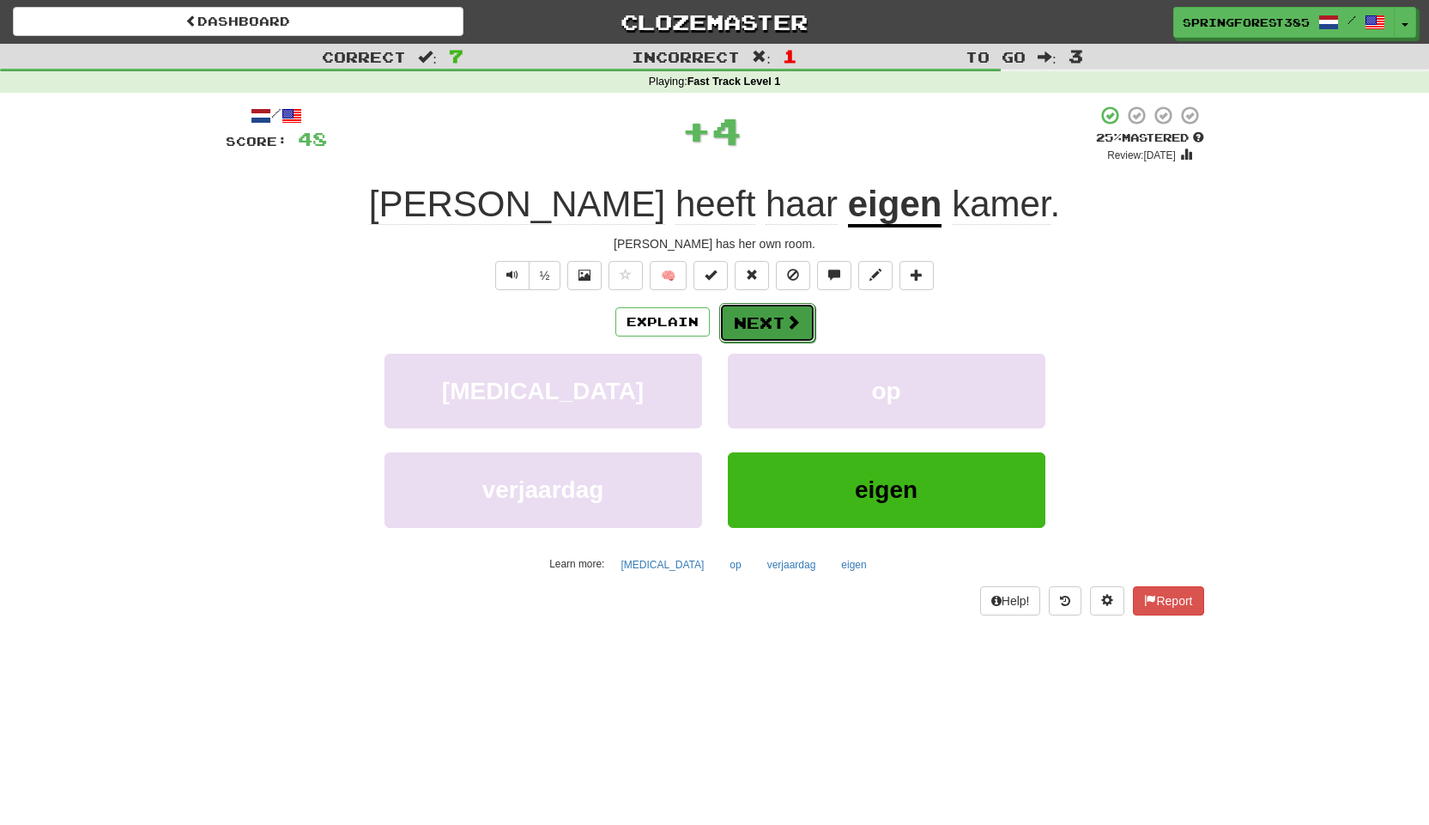
click at [772, 320] on button "Next" at bounding box center [767, 322] width 96 height 39
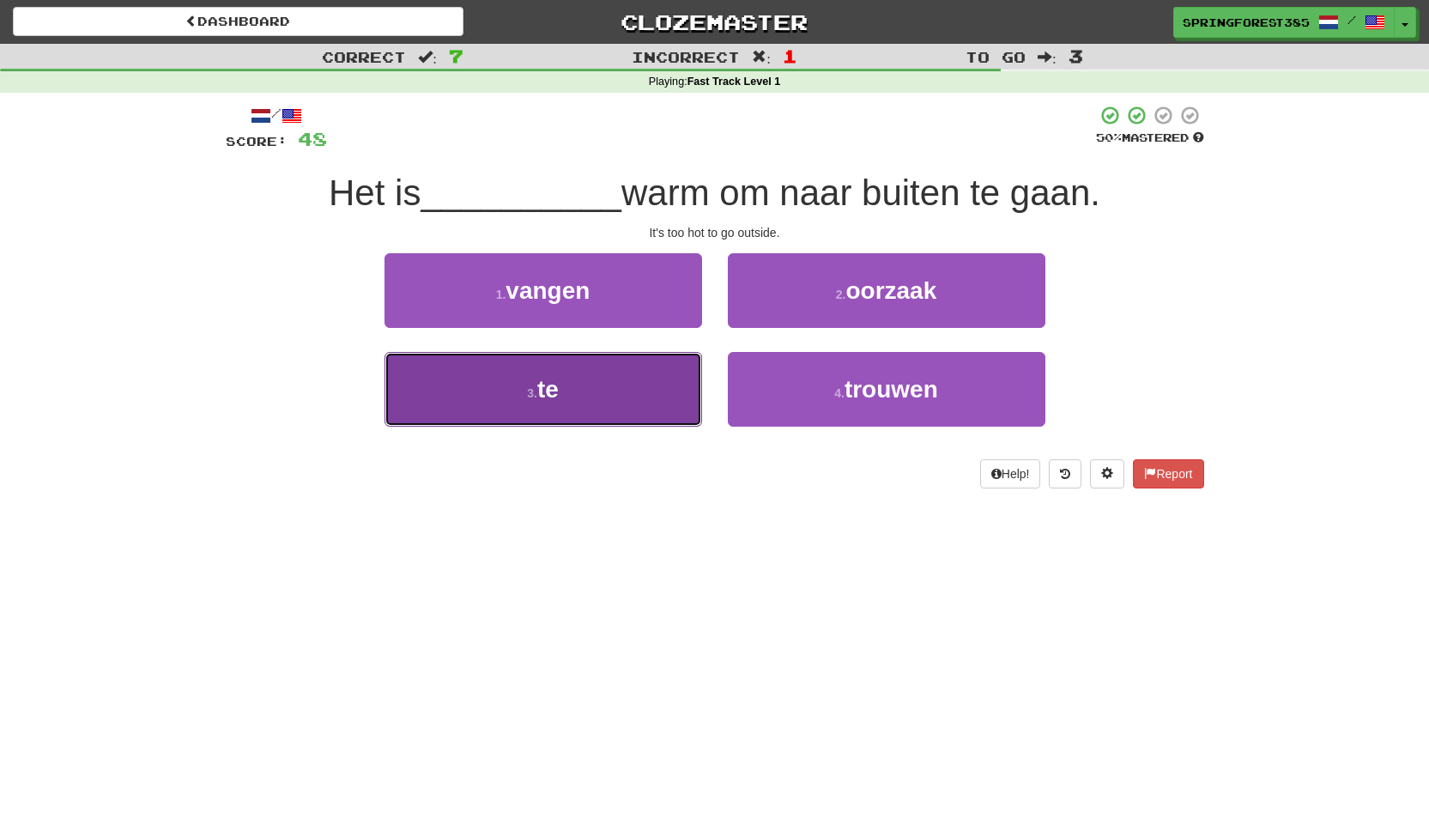
click at [638, 392] on button "3 . te" at bounding box center [544, 389] width 318 height 75
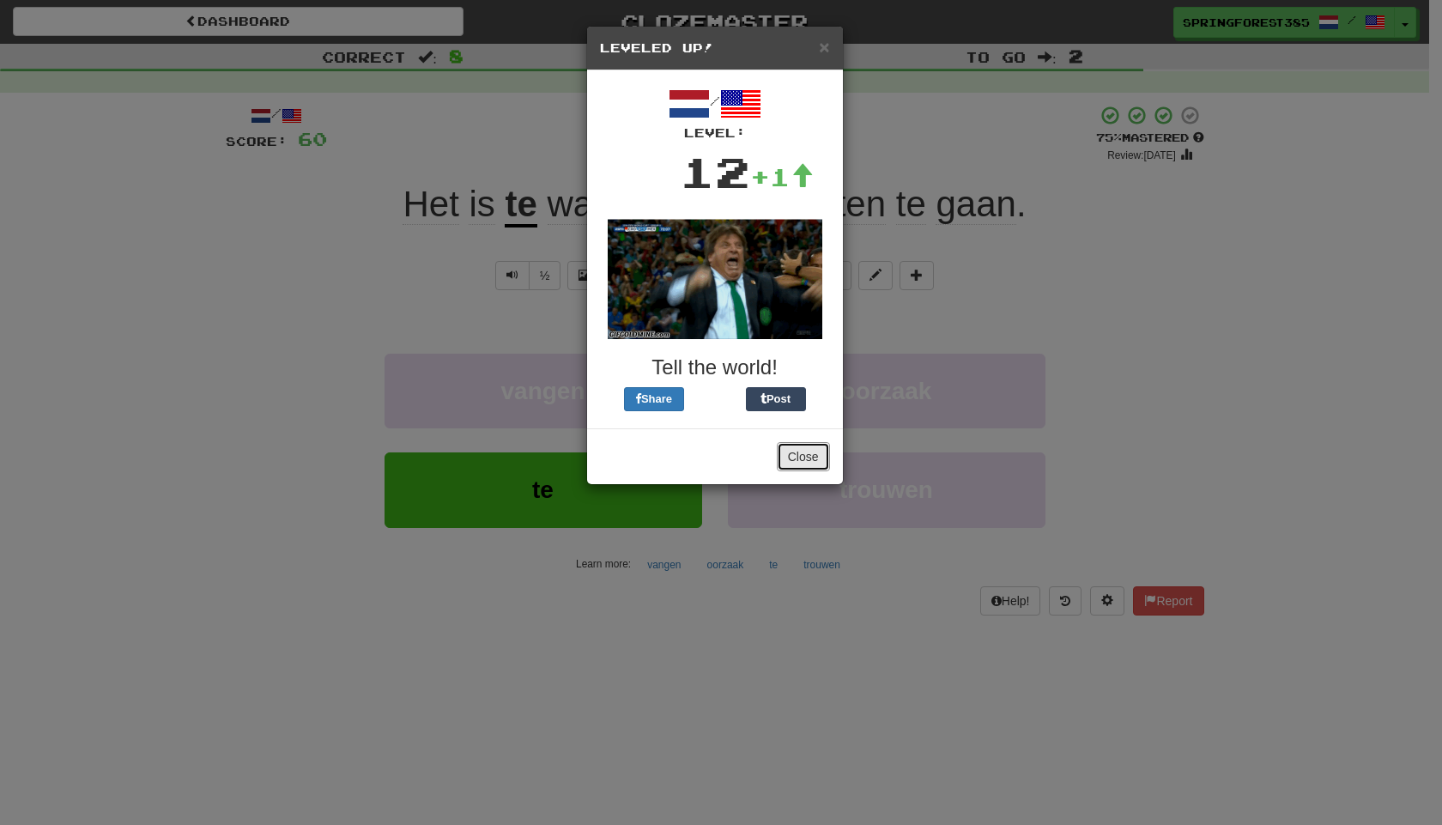
click at [800, 457] on button "Close" at bounding box center [803, 456] width 53 height 29
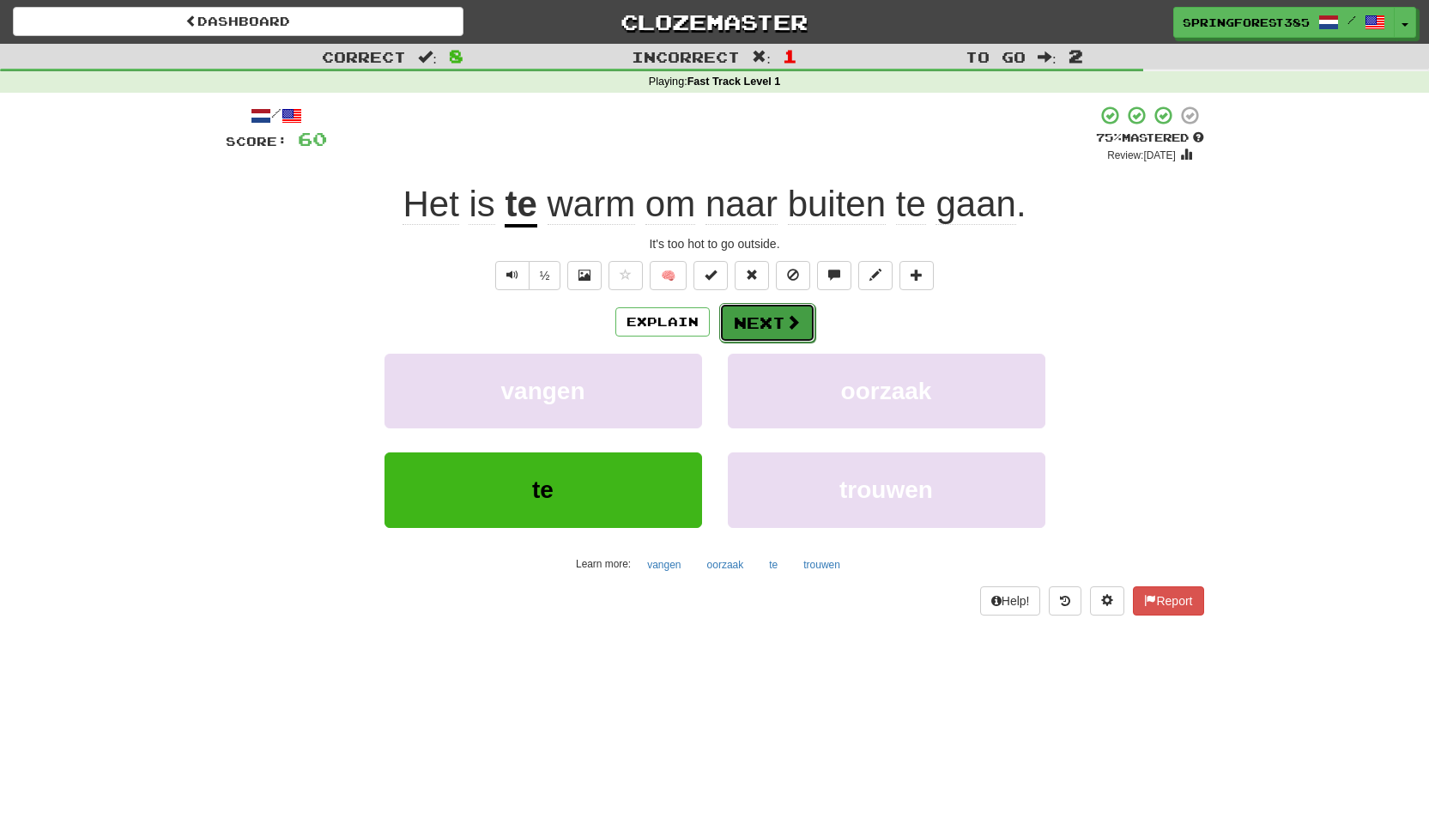
click at [765, 328] on button "Next" at bounding box center [767, 322] width 96 height 39
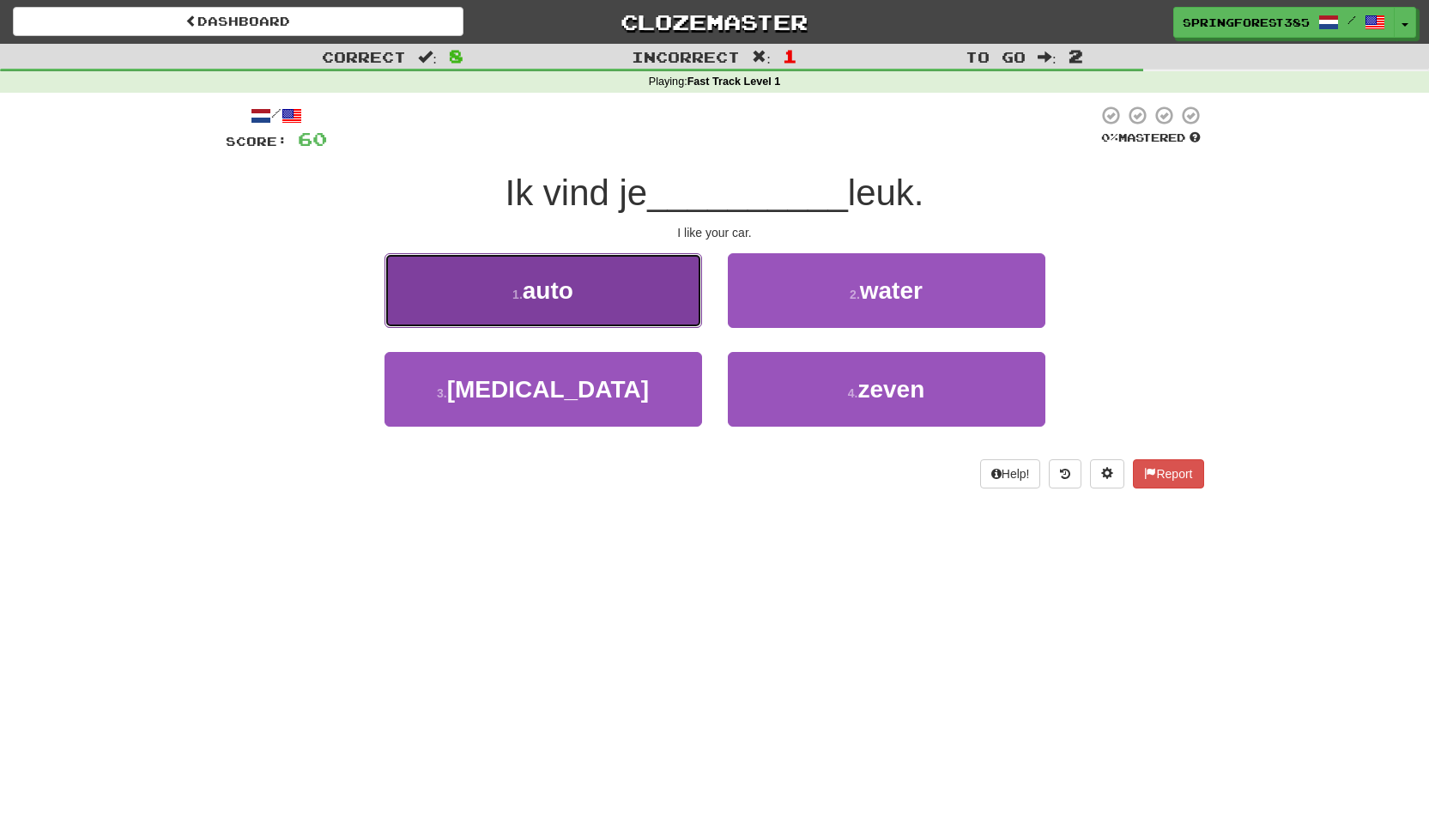
click at [621, 276] on button "1 . auto" at bounding box center [544, 290] width 318 height 75
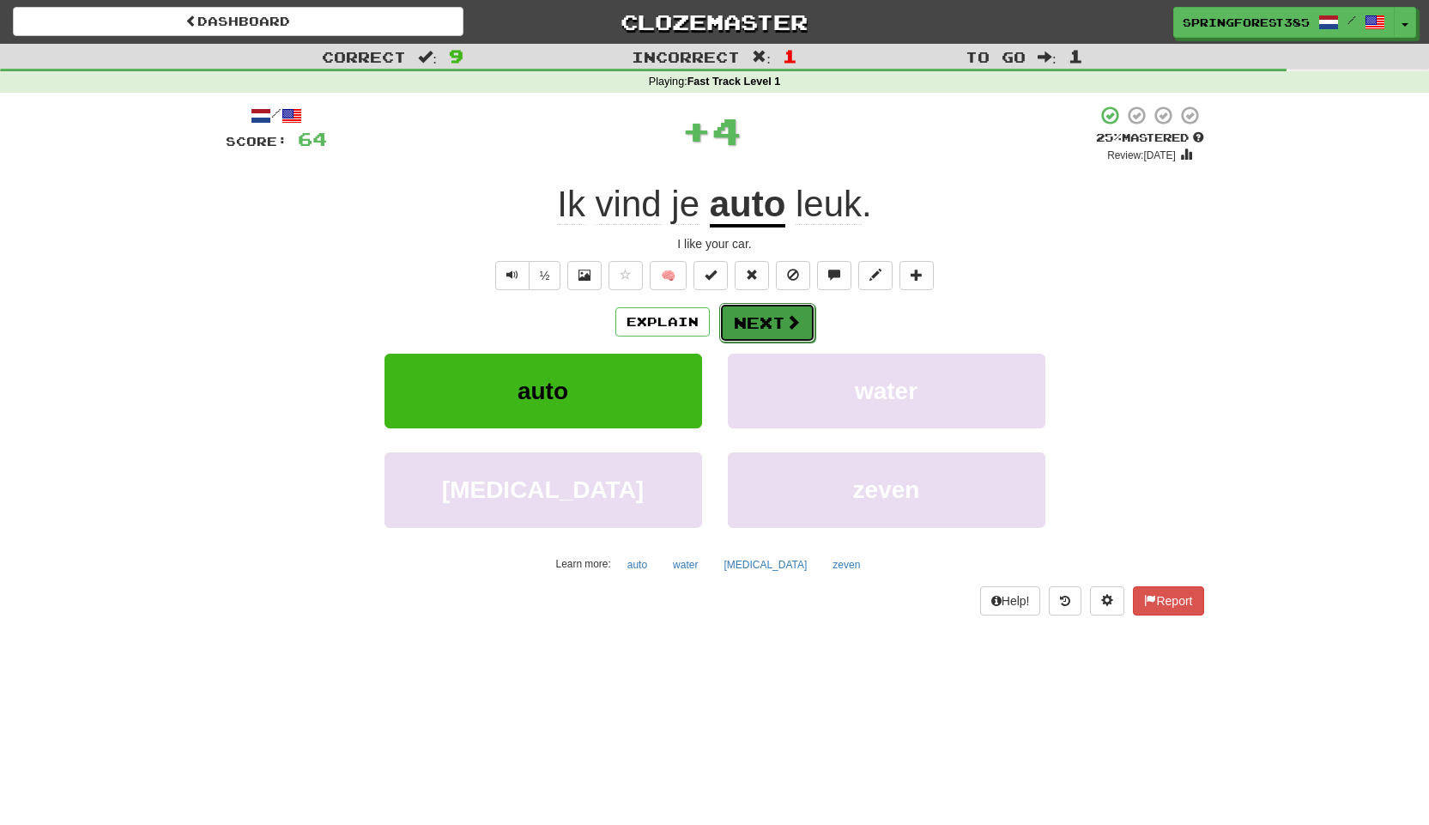
click at [739, 329] on button "Next" at bounding box center [767, 322] width 96 height 39
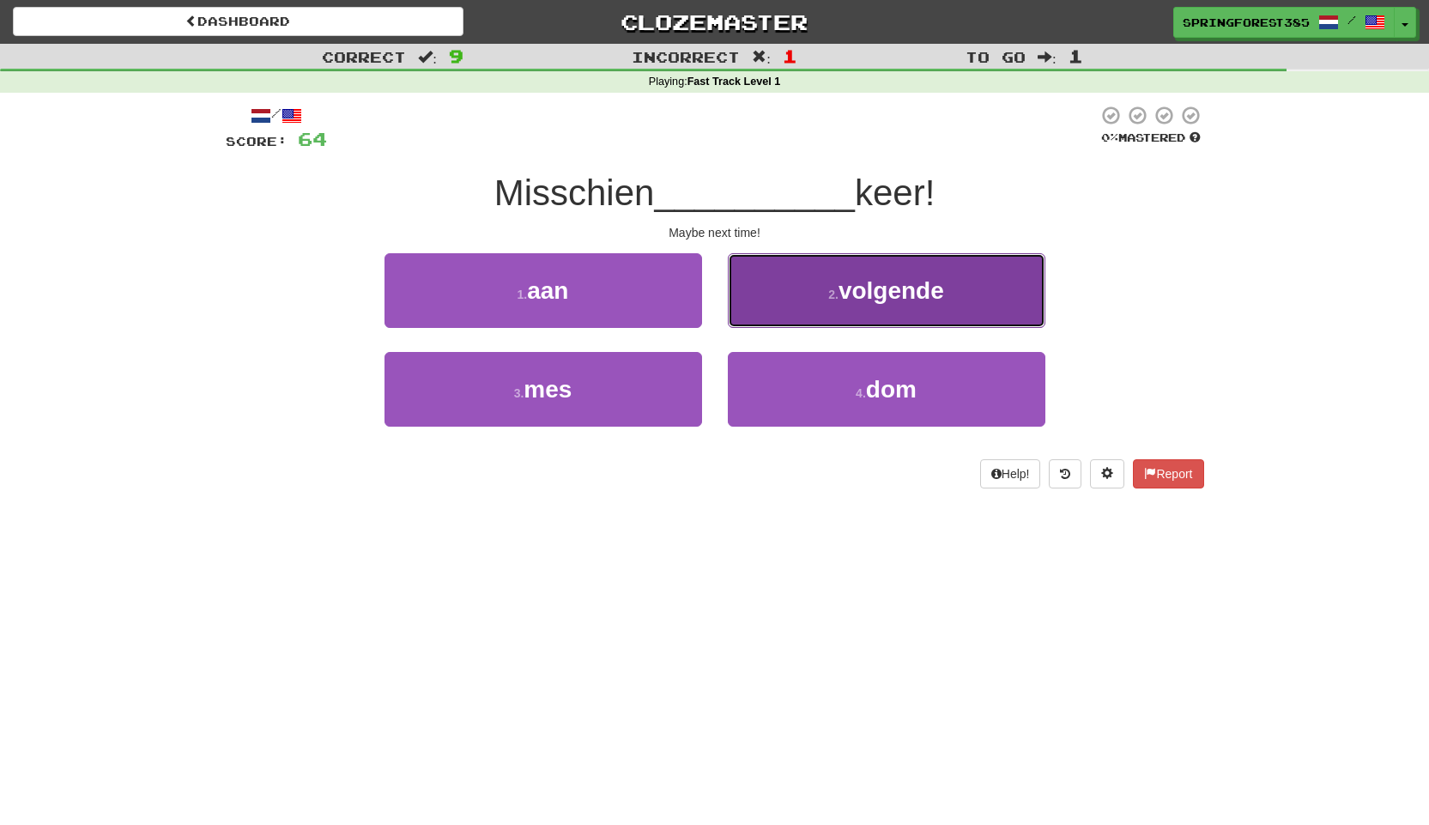
click at [733, 289] on button "2 . volgende" at bounding box center [887, 290] width 318 height 75
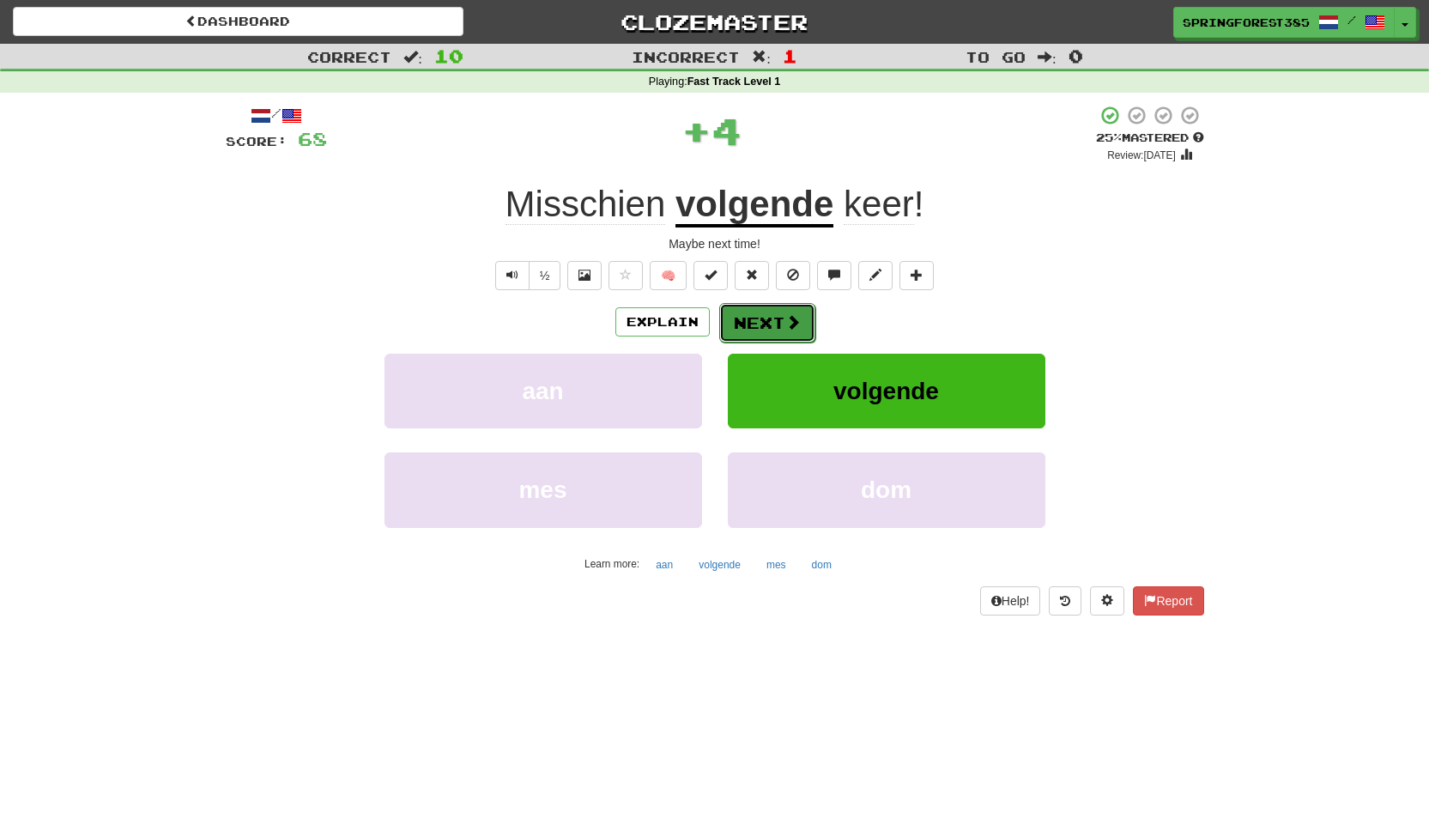
click at [747, 322] on button "Next" at bounding box center [767, 322] width 96 height 39
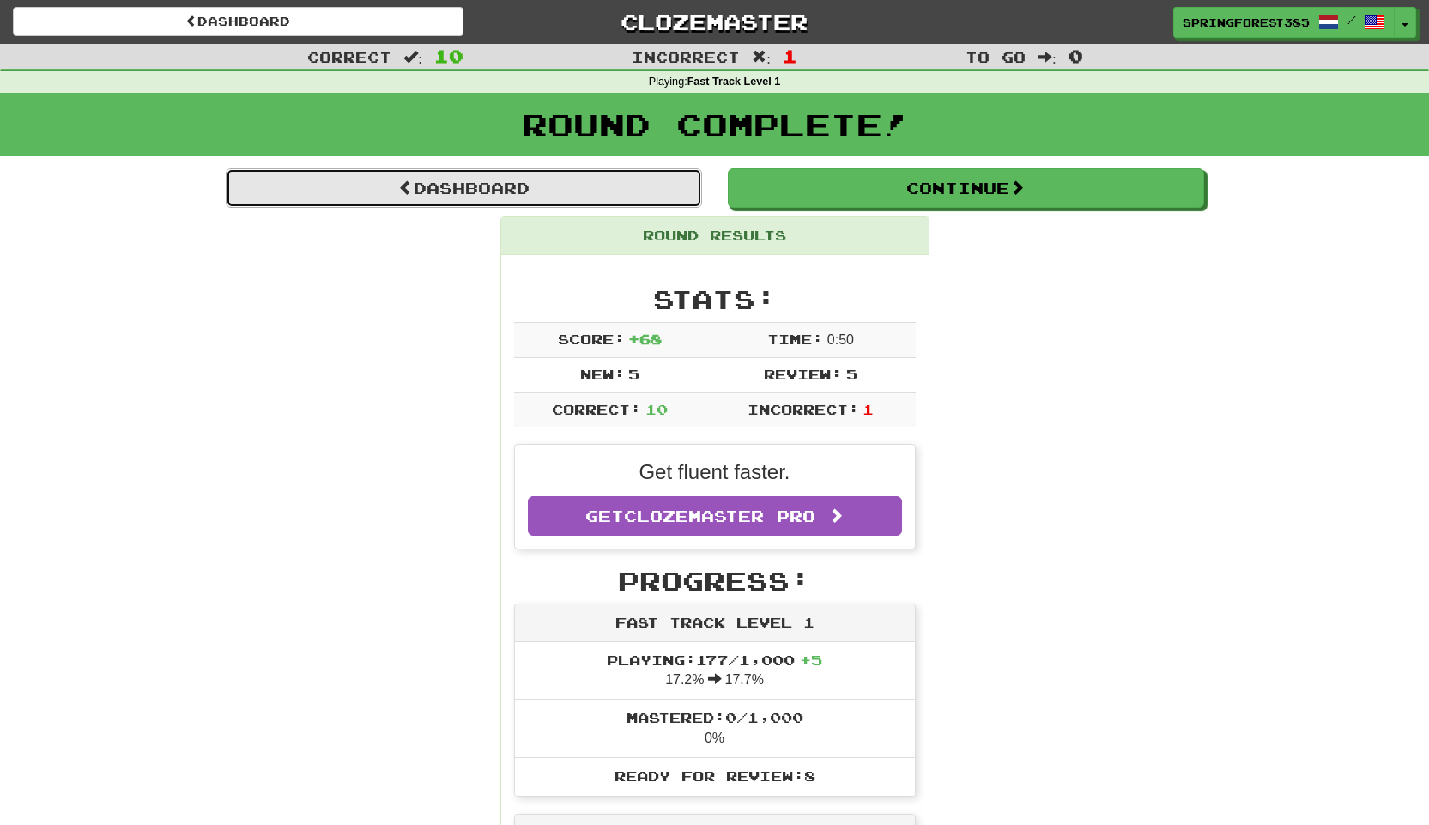
click at [639, 188] on link "Dashboard" at bounding box center [464, 187] width 476 height 39
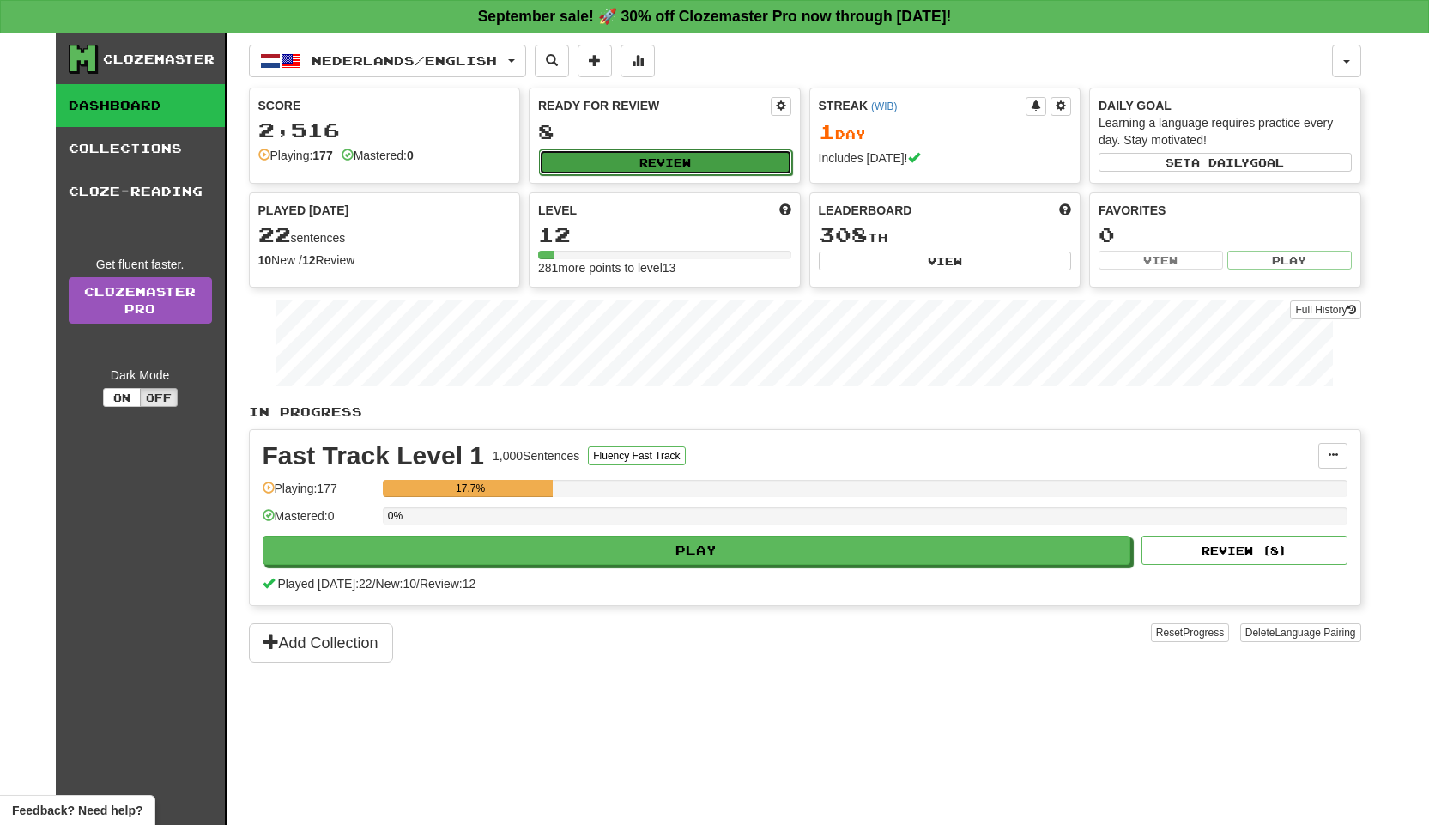
click at [709, 164] on button "Review" at bounding box center [665, 162] width 253 height 26
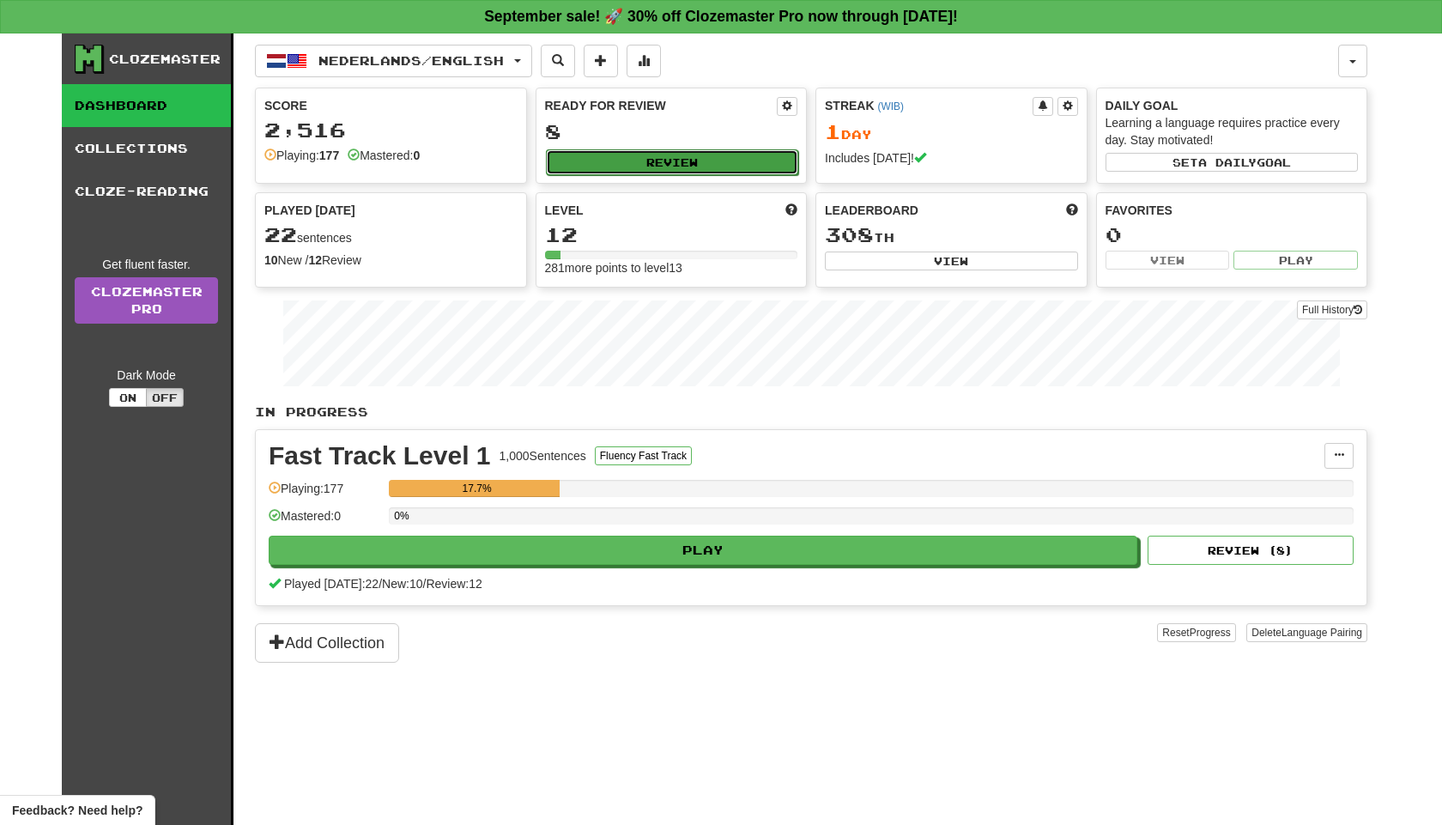
select select "**"
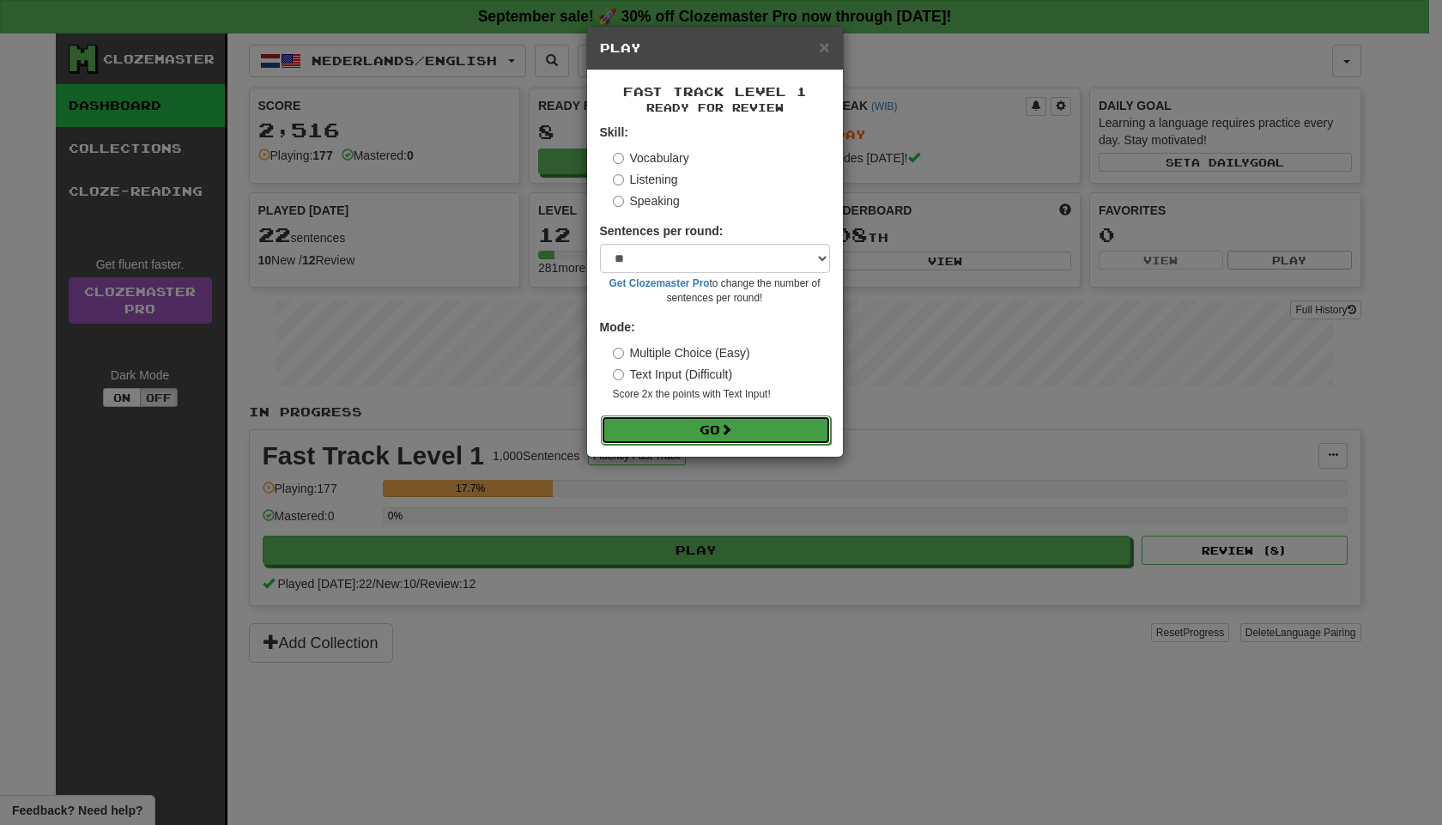
click at [729, 423] on span at bounding box center [726, 429] width 12 height 12
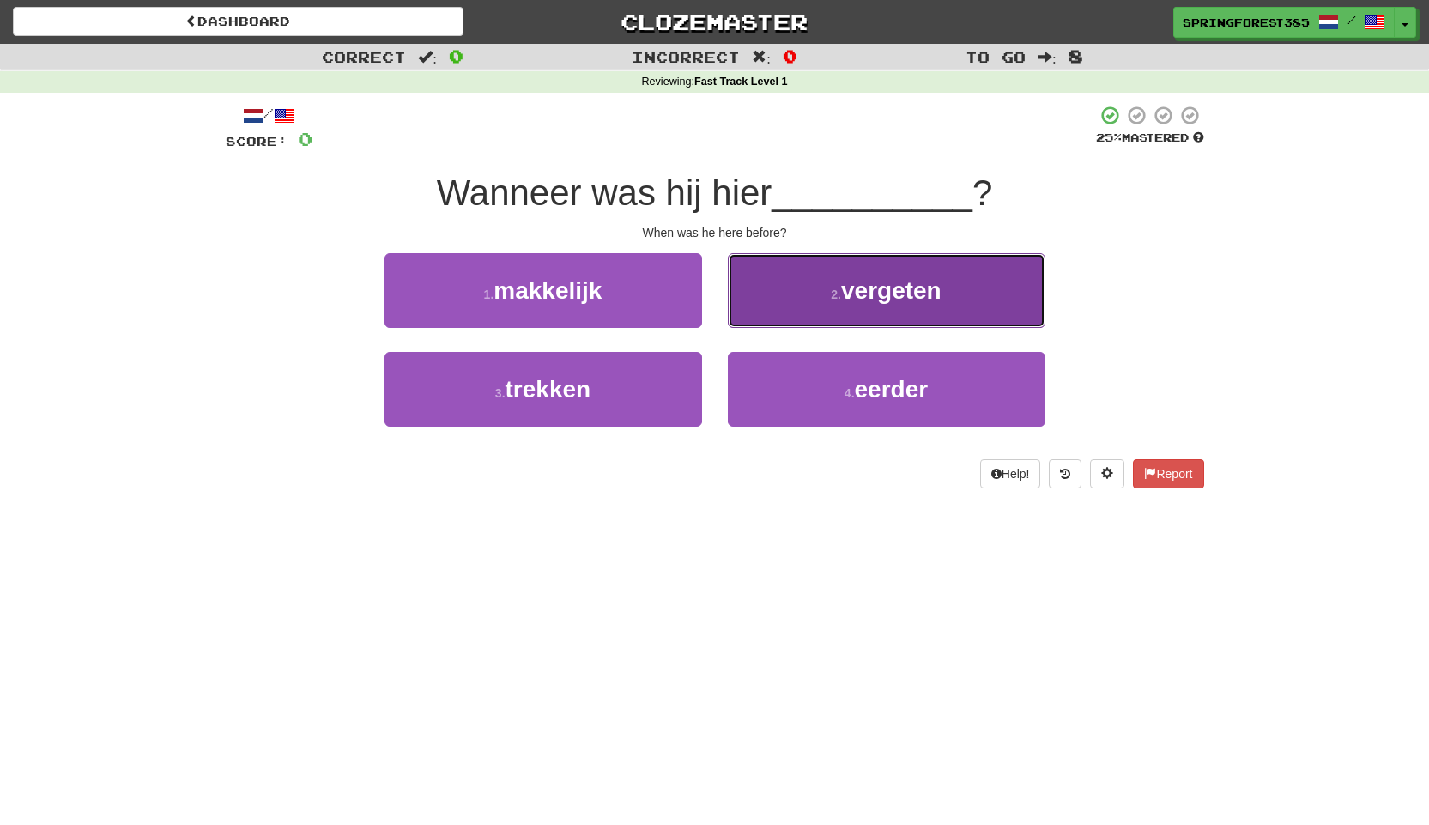
click at [842, 295] on span "vergeten" at bounding box center [891, 290] width 100 height 27
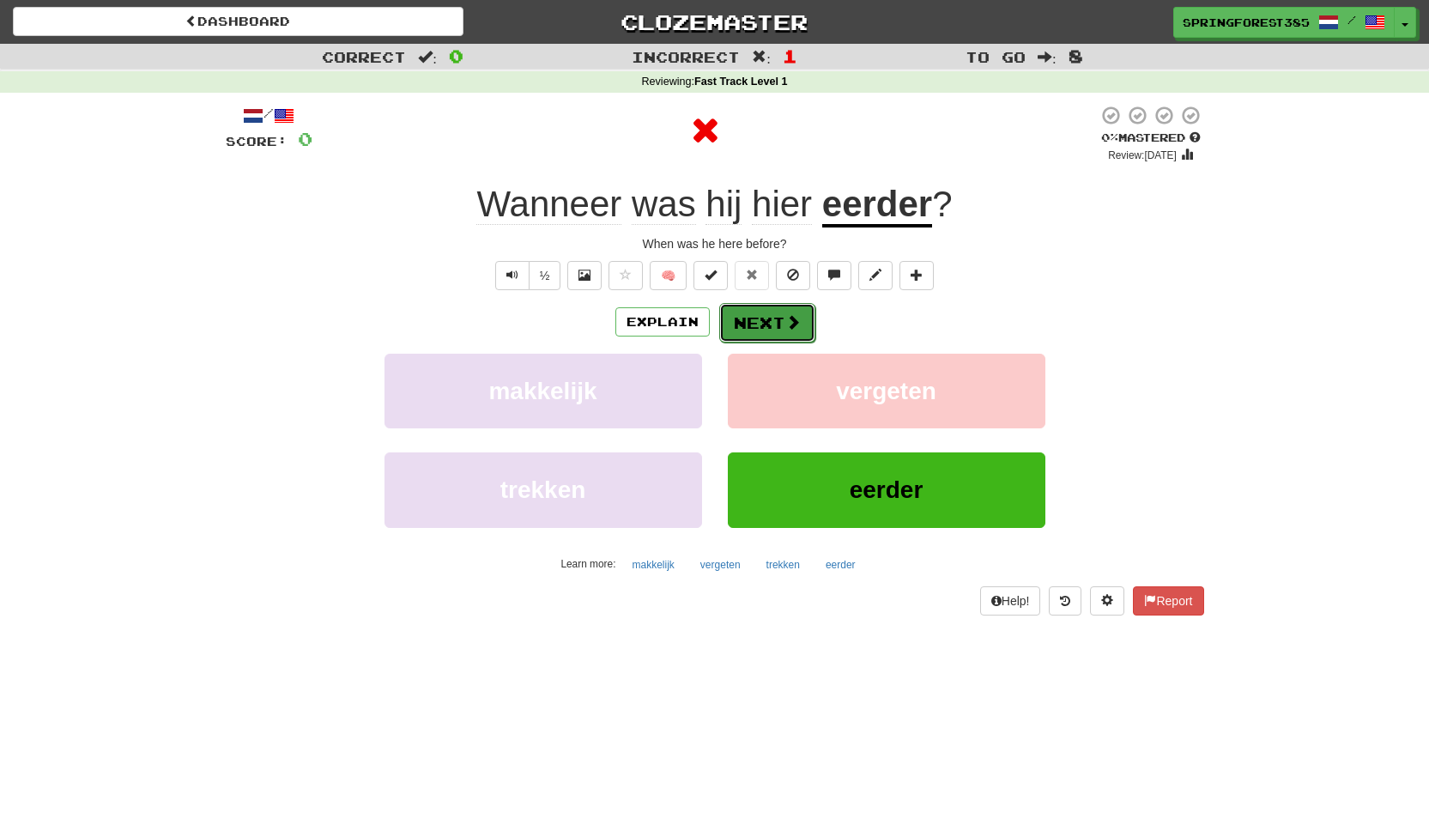
click at [793, 314] on span at bounding box center [792, 321] width 15 height 15
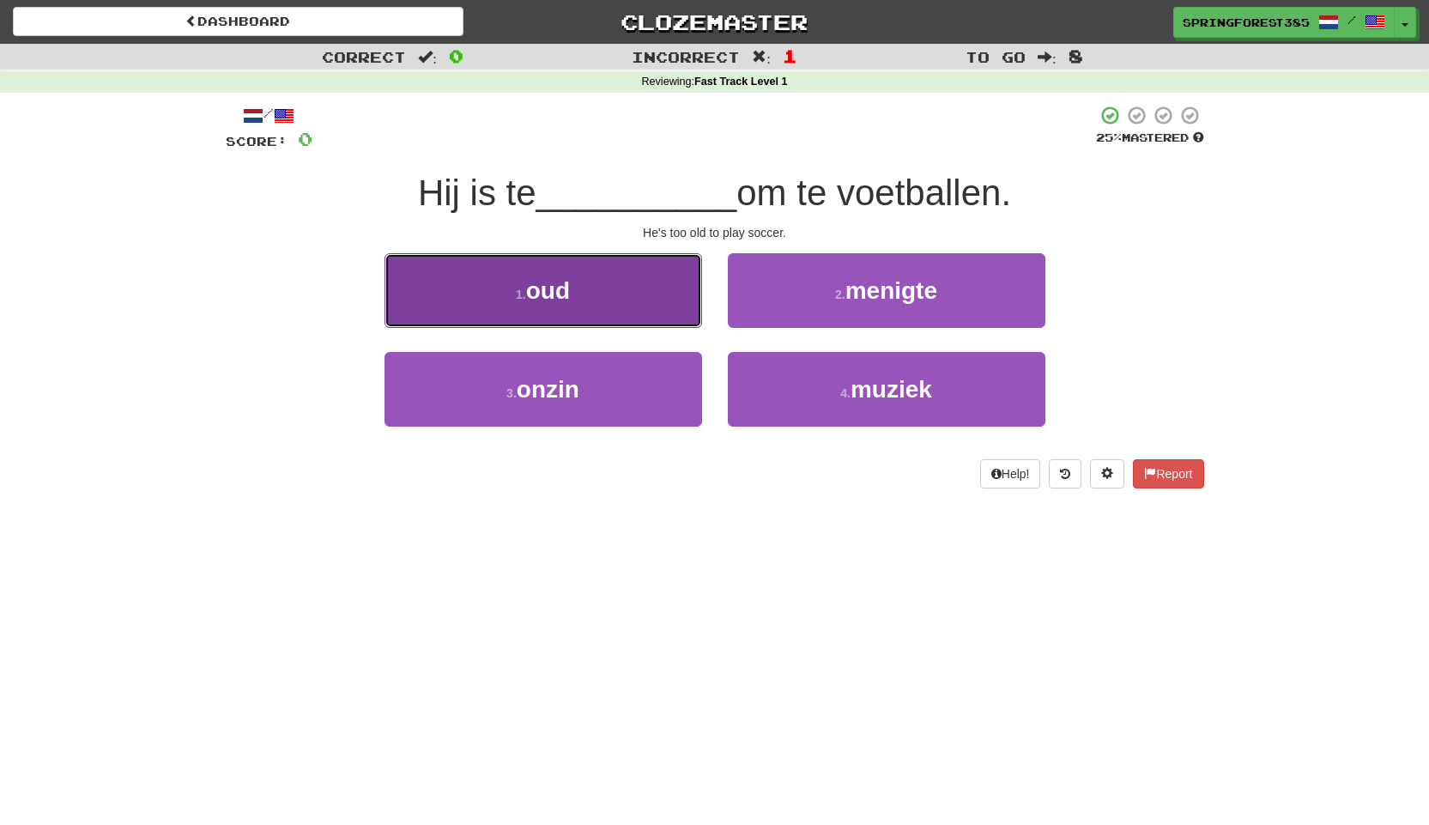
click at [615, 296] on button "1 . oud" at bounding box center [544, 290] width 318 height 75
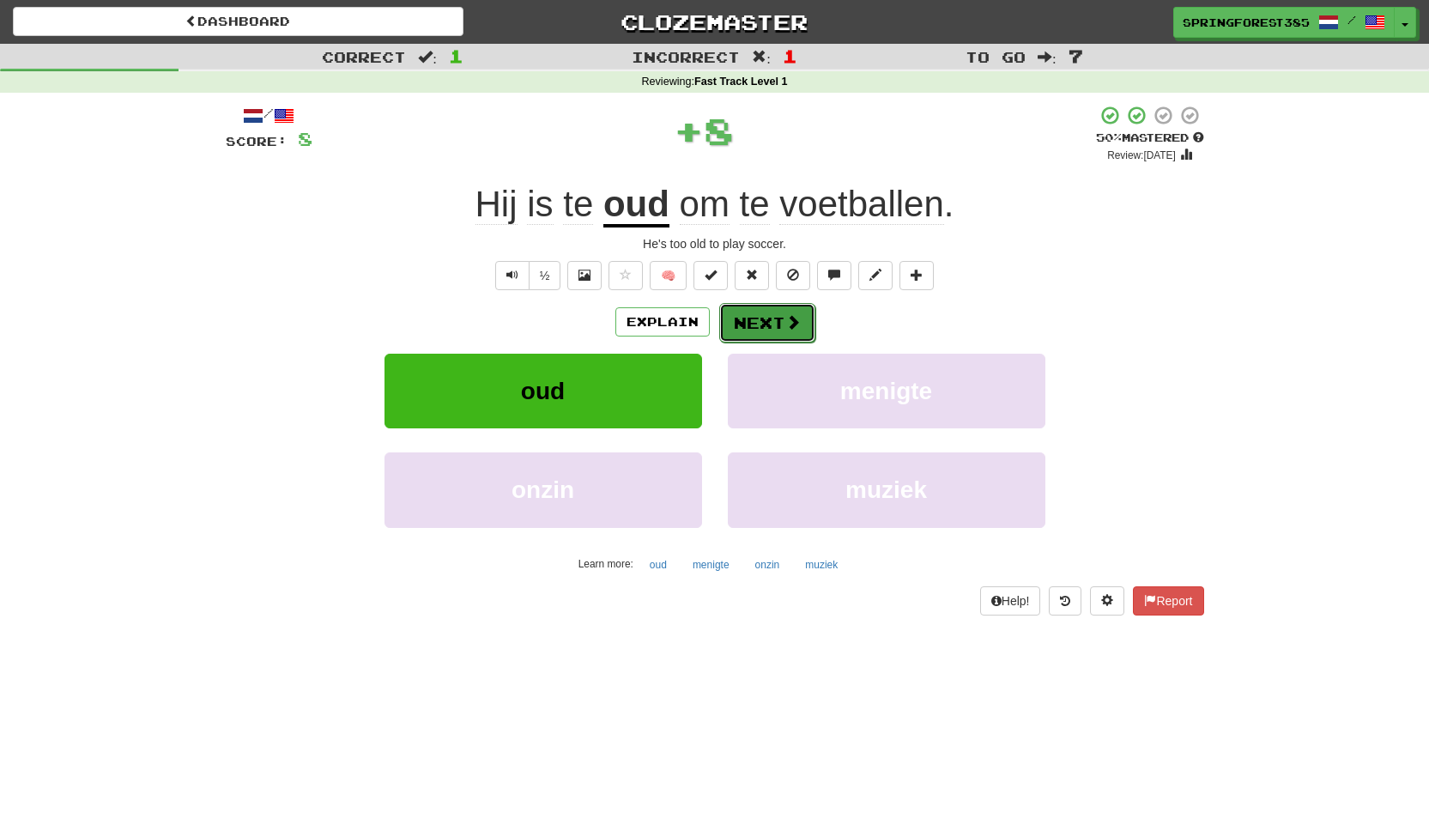
click at [792, 328] on span at bounding box center [792, 321] width 15 height 15
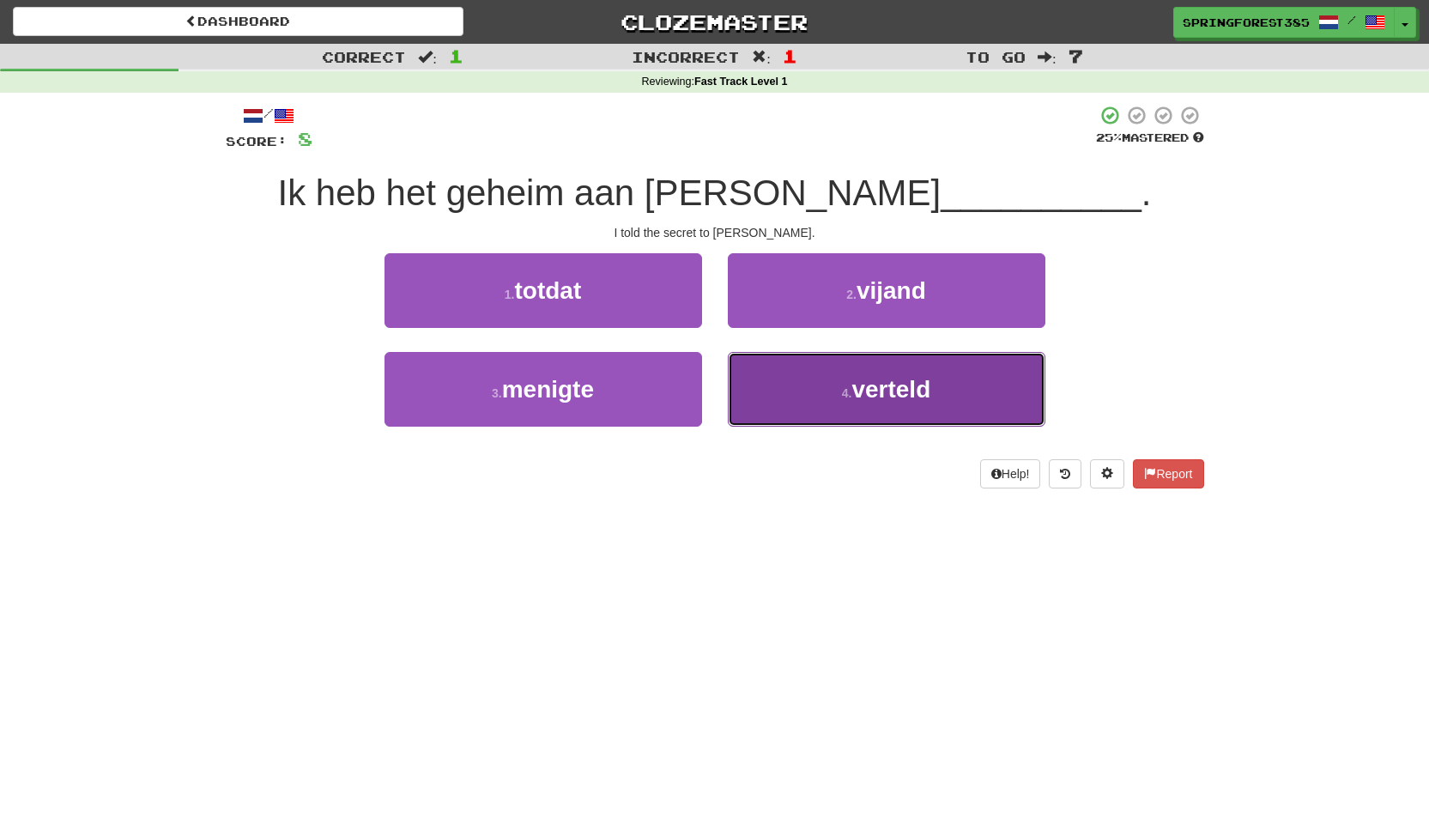
click at [753, 393] on button "4 . verteld" at bounding box center [887, 389] width 318 height 75
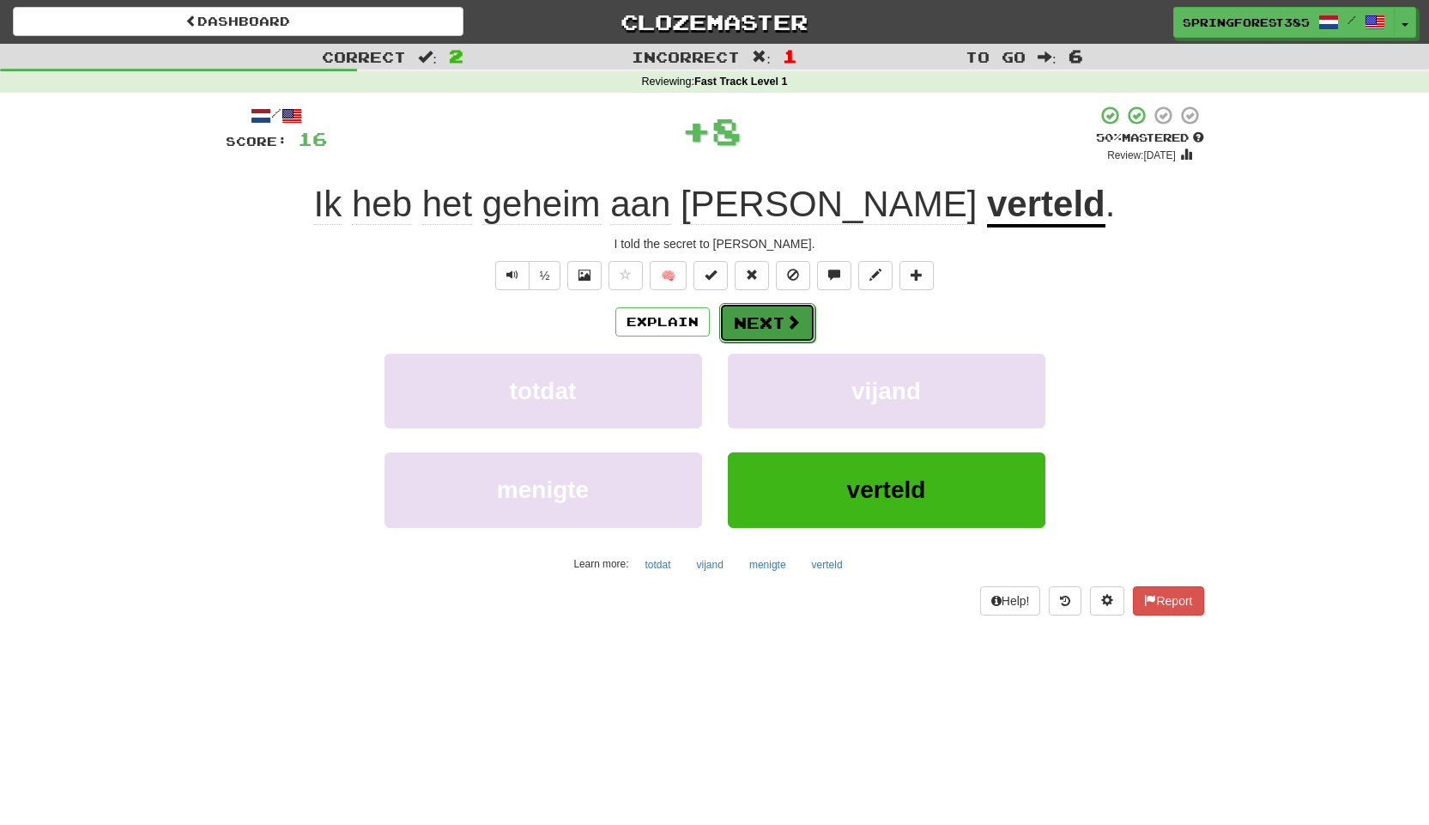
click at [760, 325] on button "Next" at bounding box center [767, 322] width 96 height 39
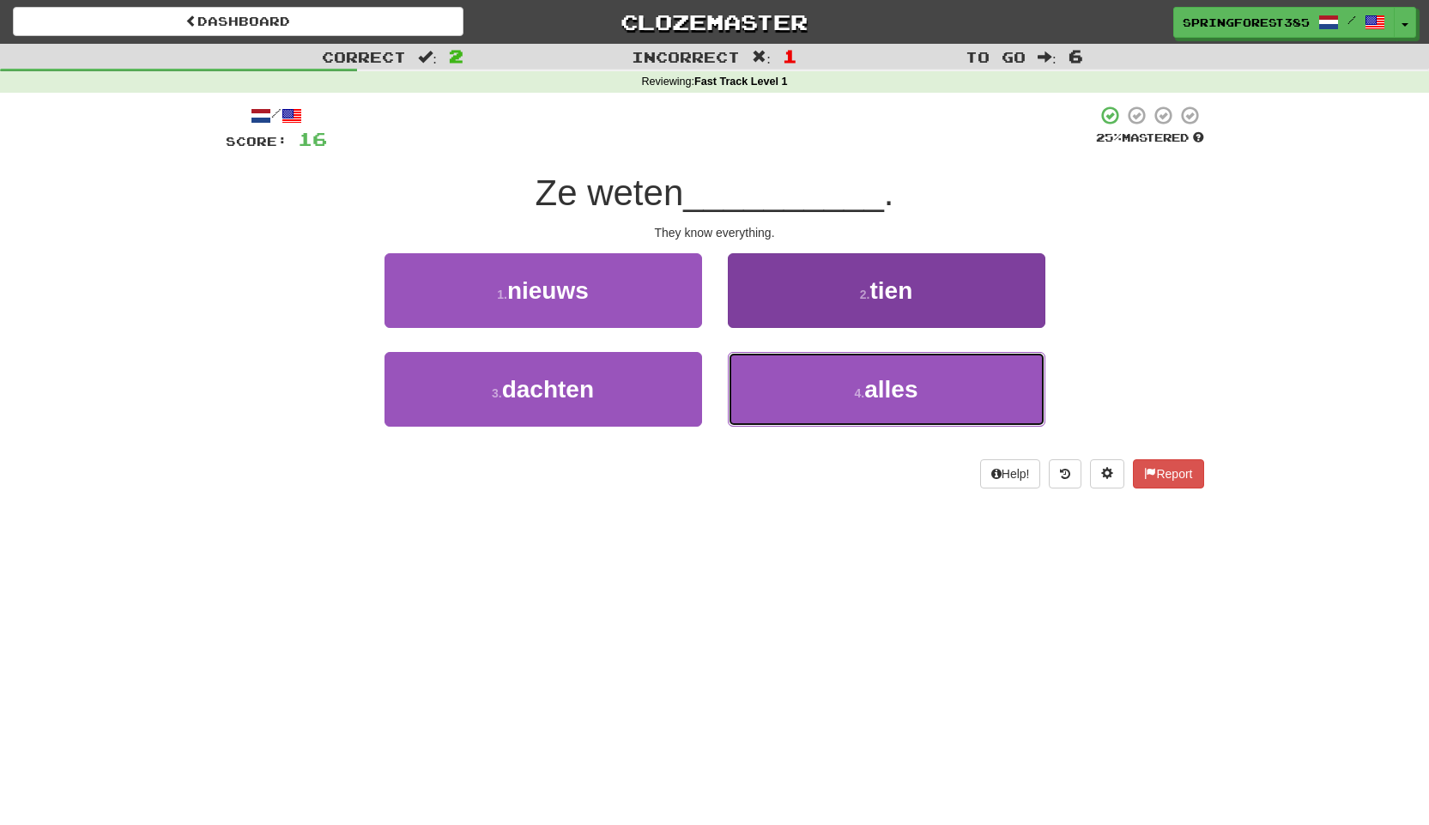
click at [812, 369] on button "4 . alles" at bounding box center [887, 389] width 318 height 75
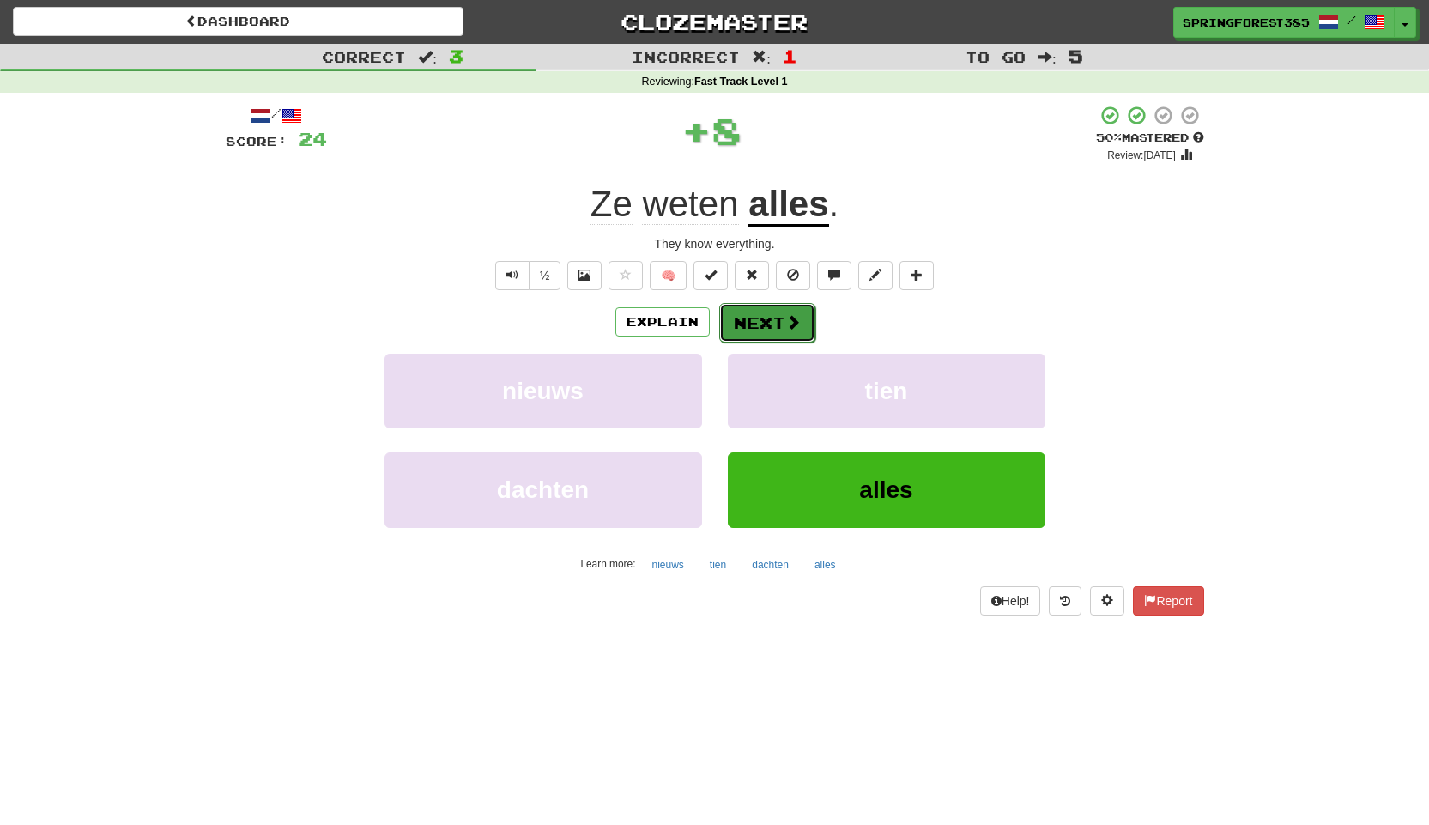
click at [772, 319] on button "Next" at bounding box center [767, 322] width 96 height 39
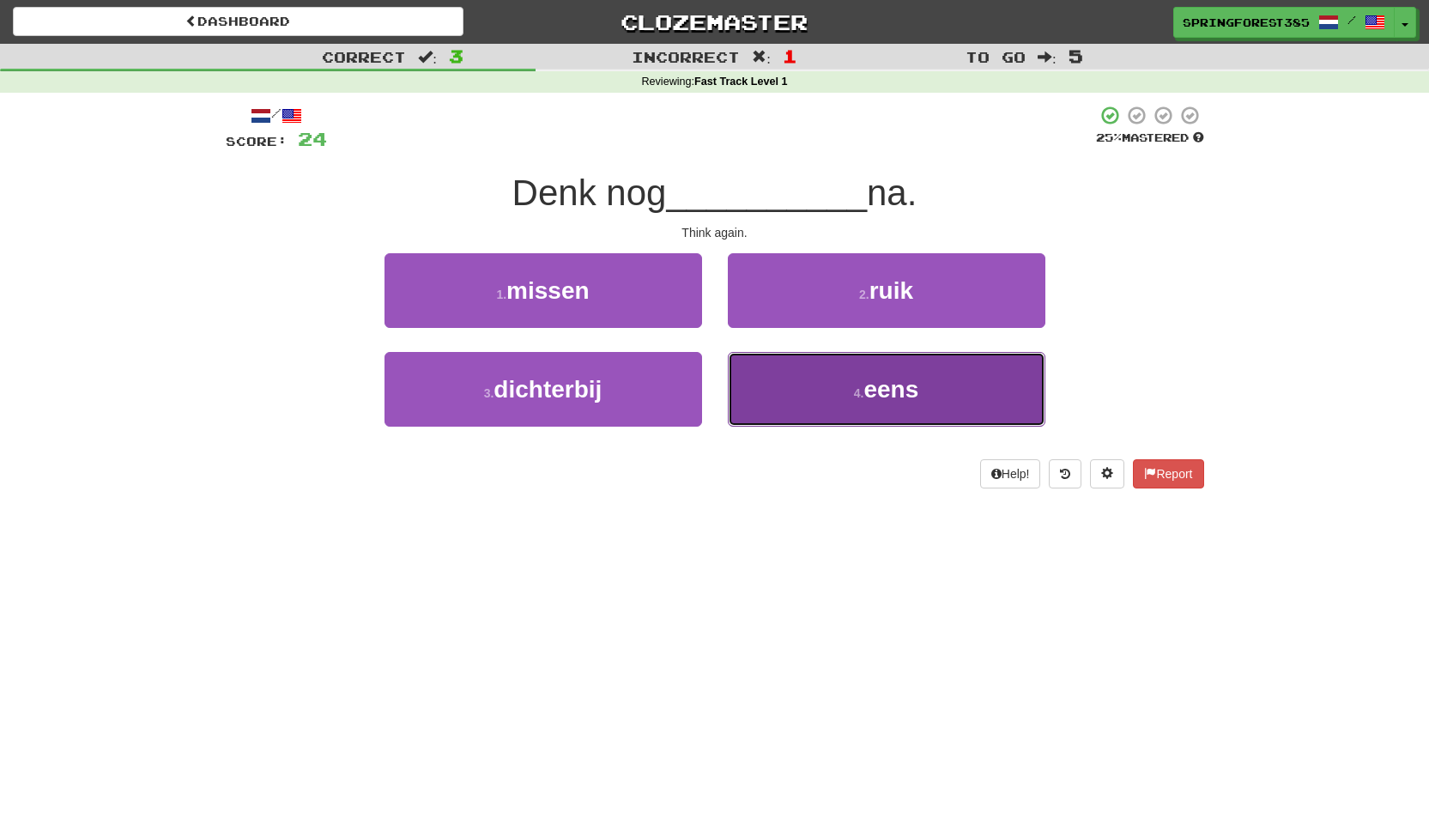
click at [755, 370] on button "4 . eens" at bounding box center [887, 389] width 318 height 75
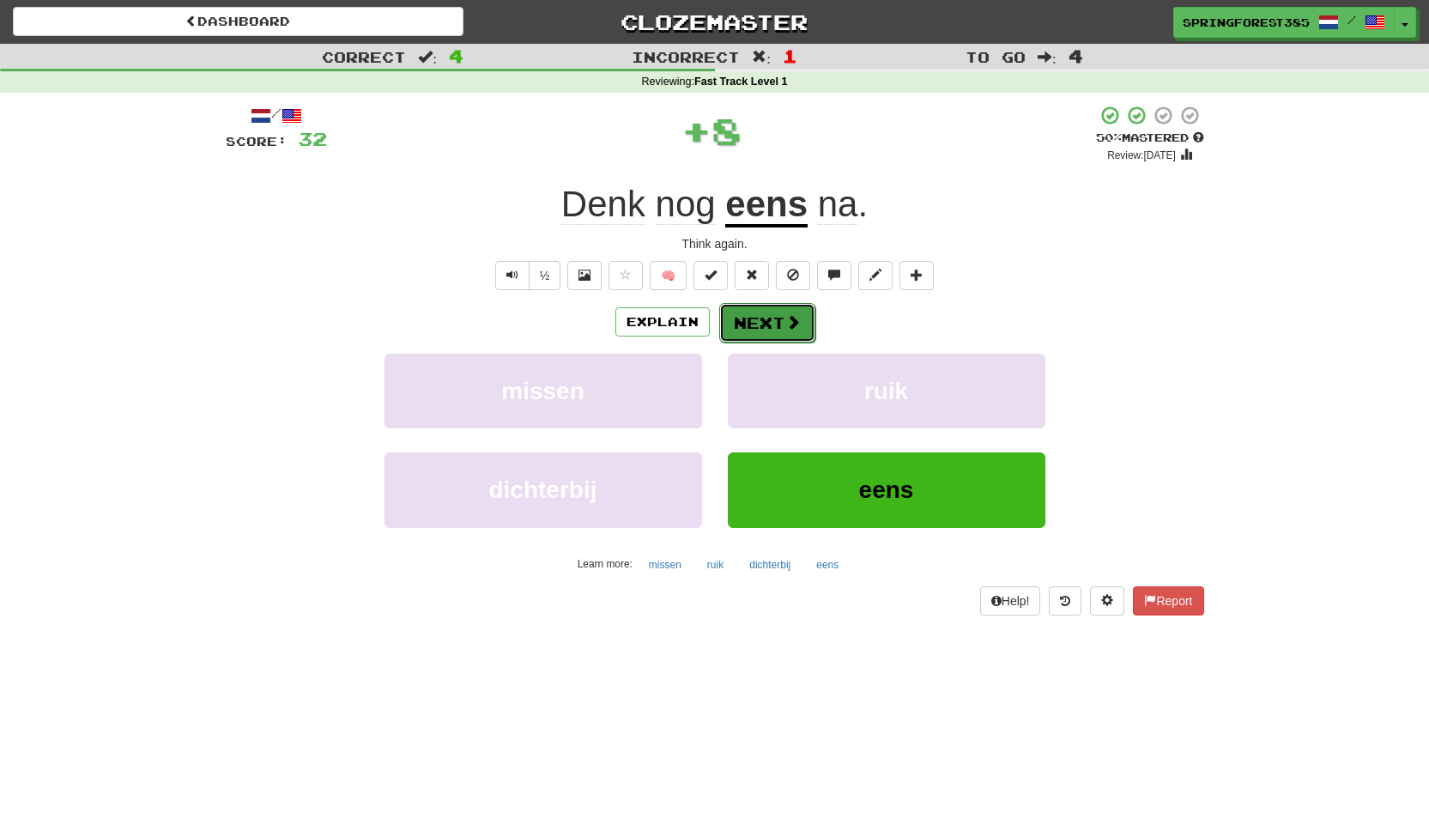
click at [763, 318] on button "Next" at bounding box center [767, 322] width 96 height 39
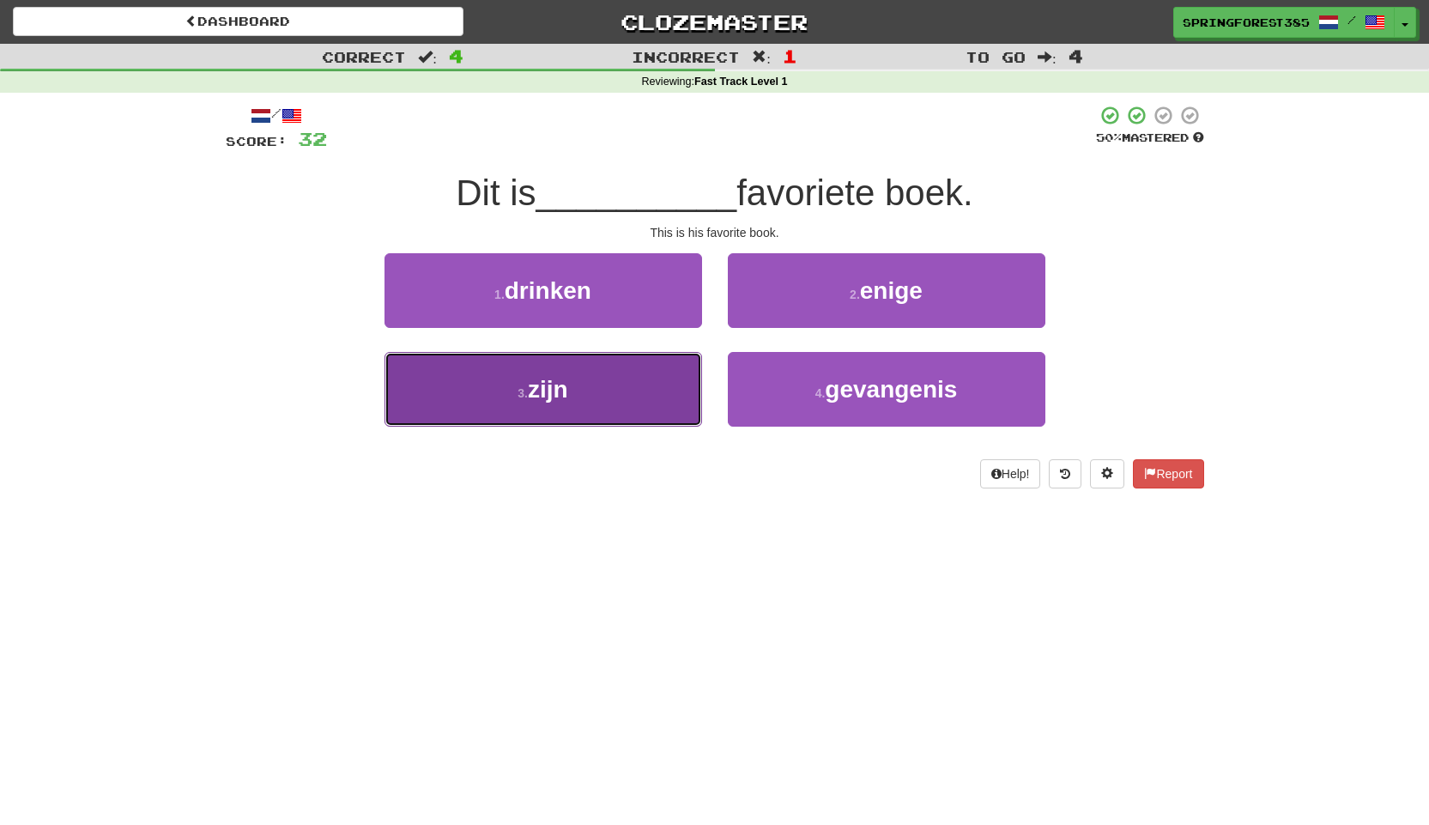
click at [672, 390] on button "3 . zijn" at bounding box center [544, 389] width 318 height 75
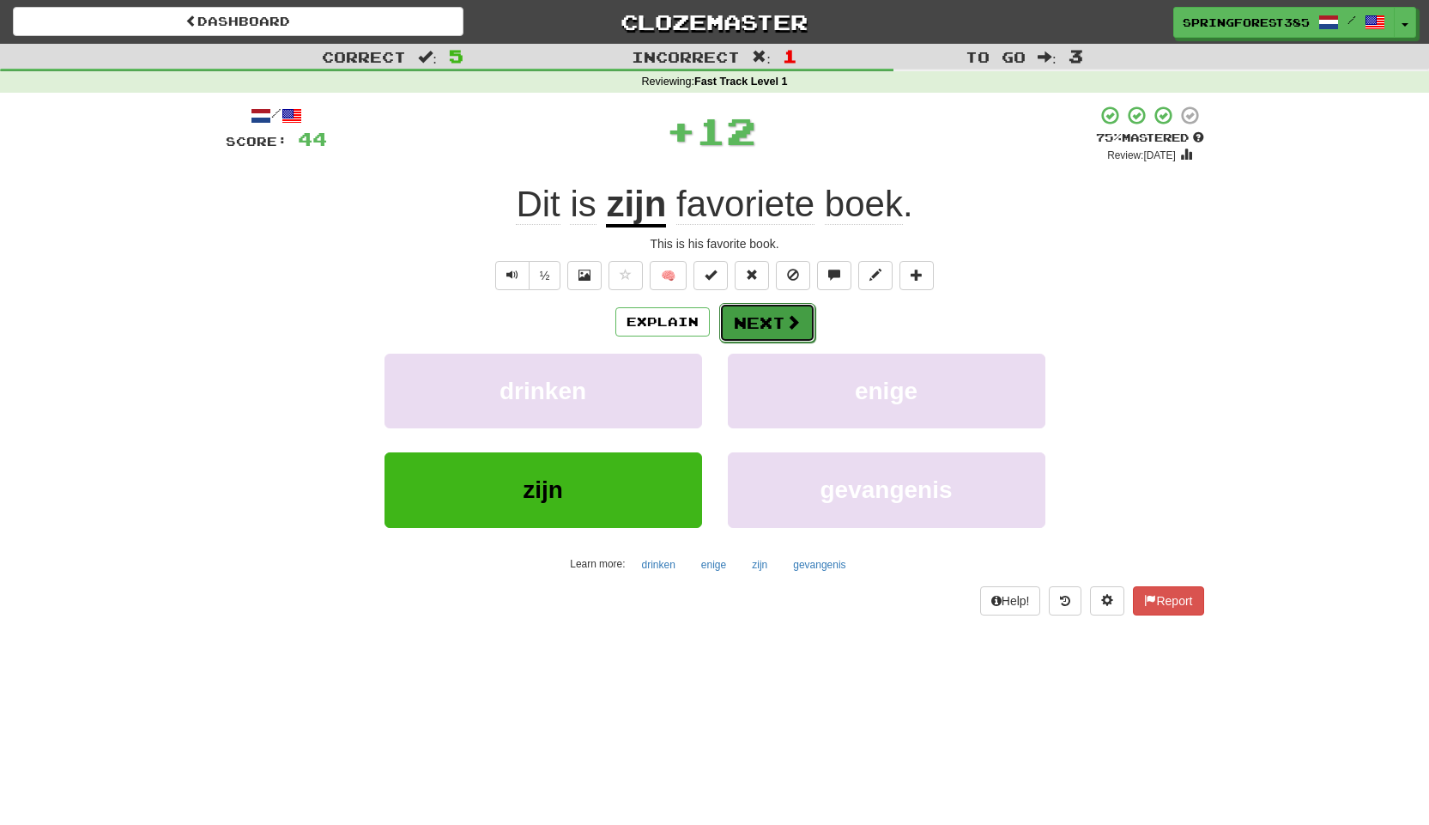
click at [761, 313] on button "Next" at bounding box center [767, 322] width 96 height 39
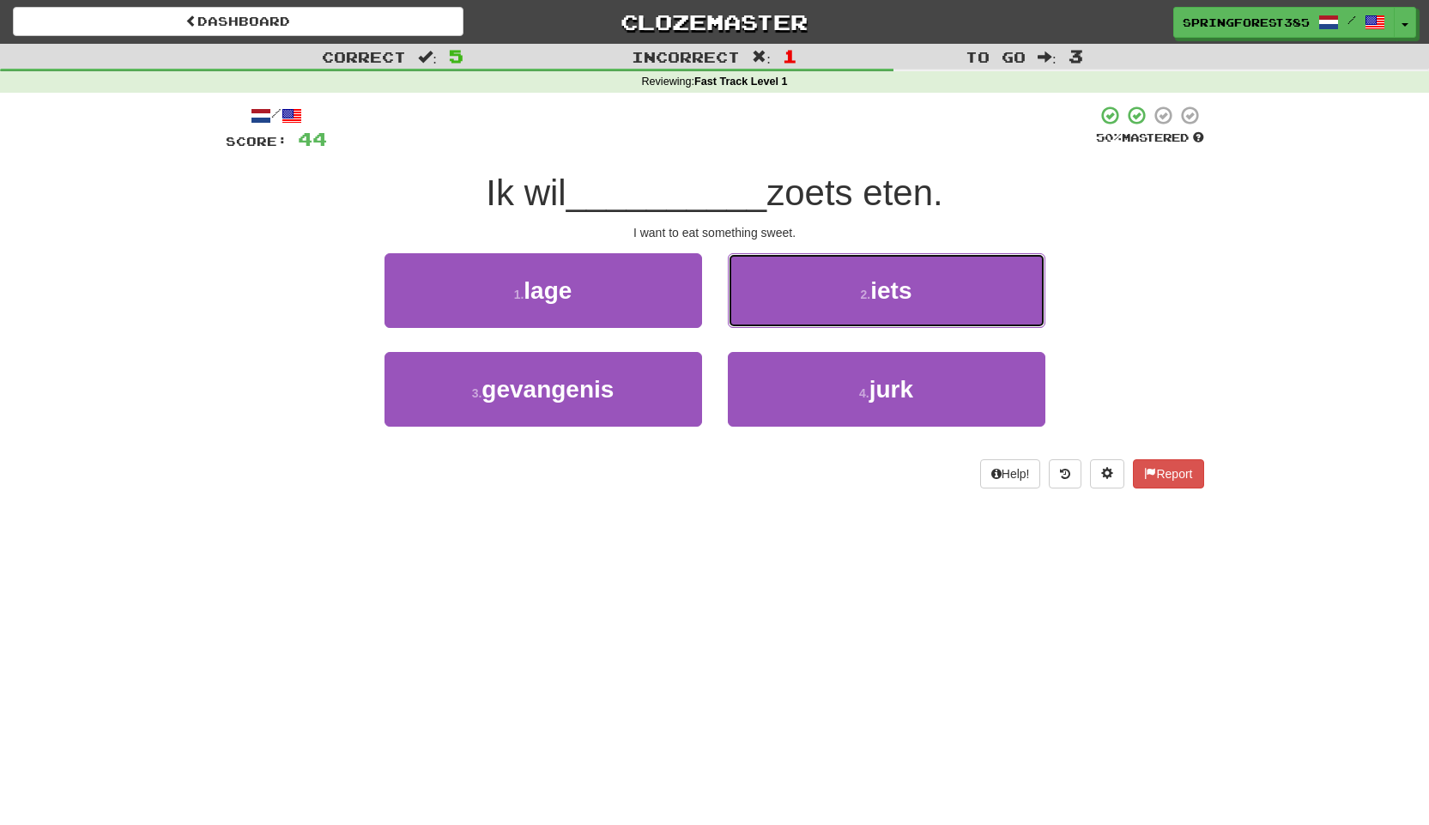
click at [761, 313] on button "2 . iets" at bounding box center [887, 290] width 318 height 75
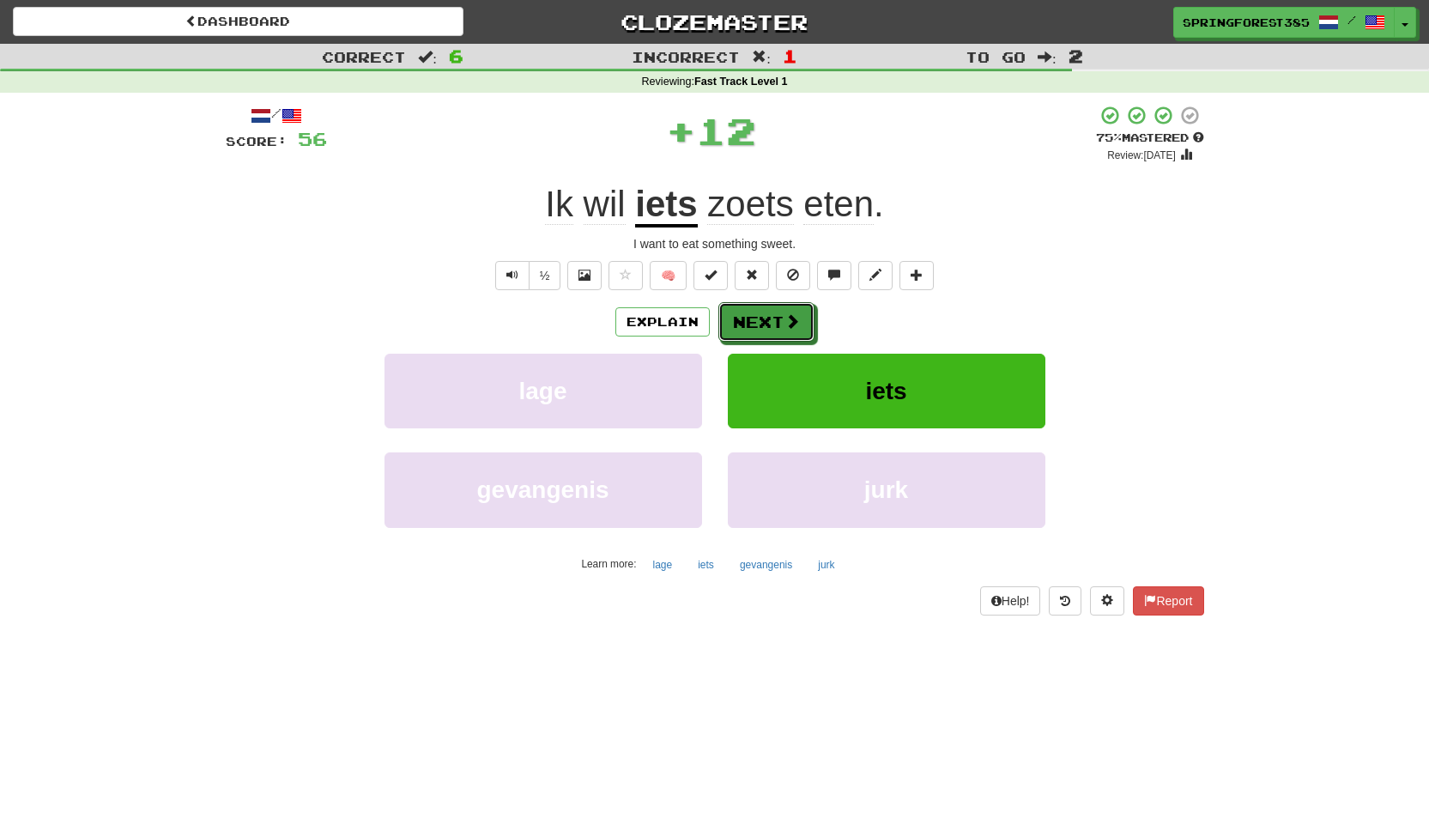
click at [761, 313] on button "Next" at bounding box center [766, 321] width 96 height 39
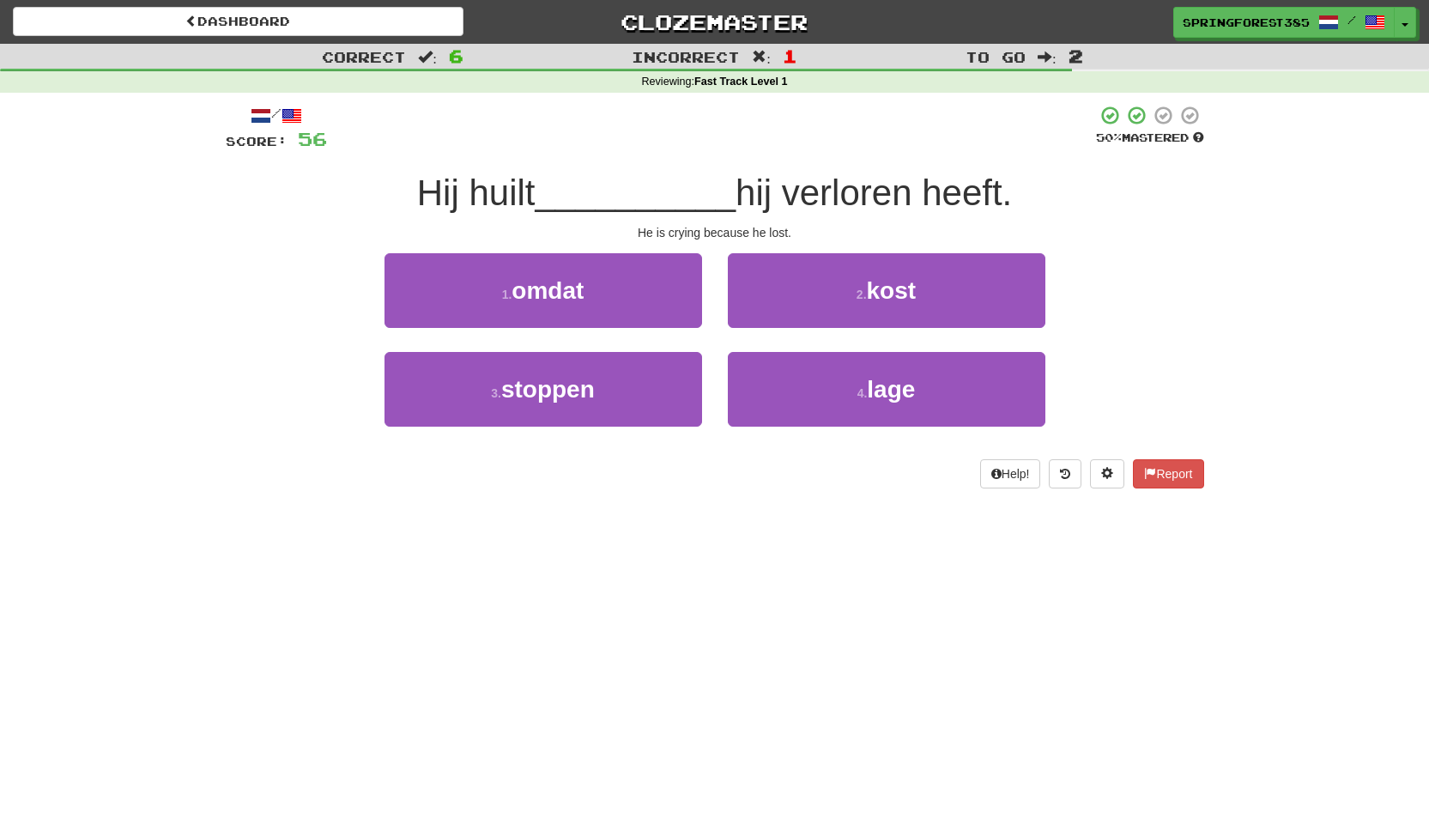
click at [643, 328] on div "1 . omdat" at bounding box center [543, 302] width 343 height 99
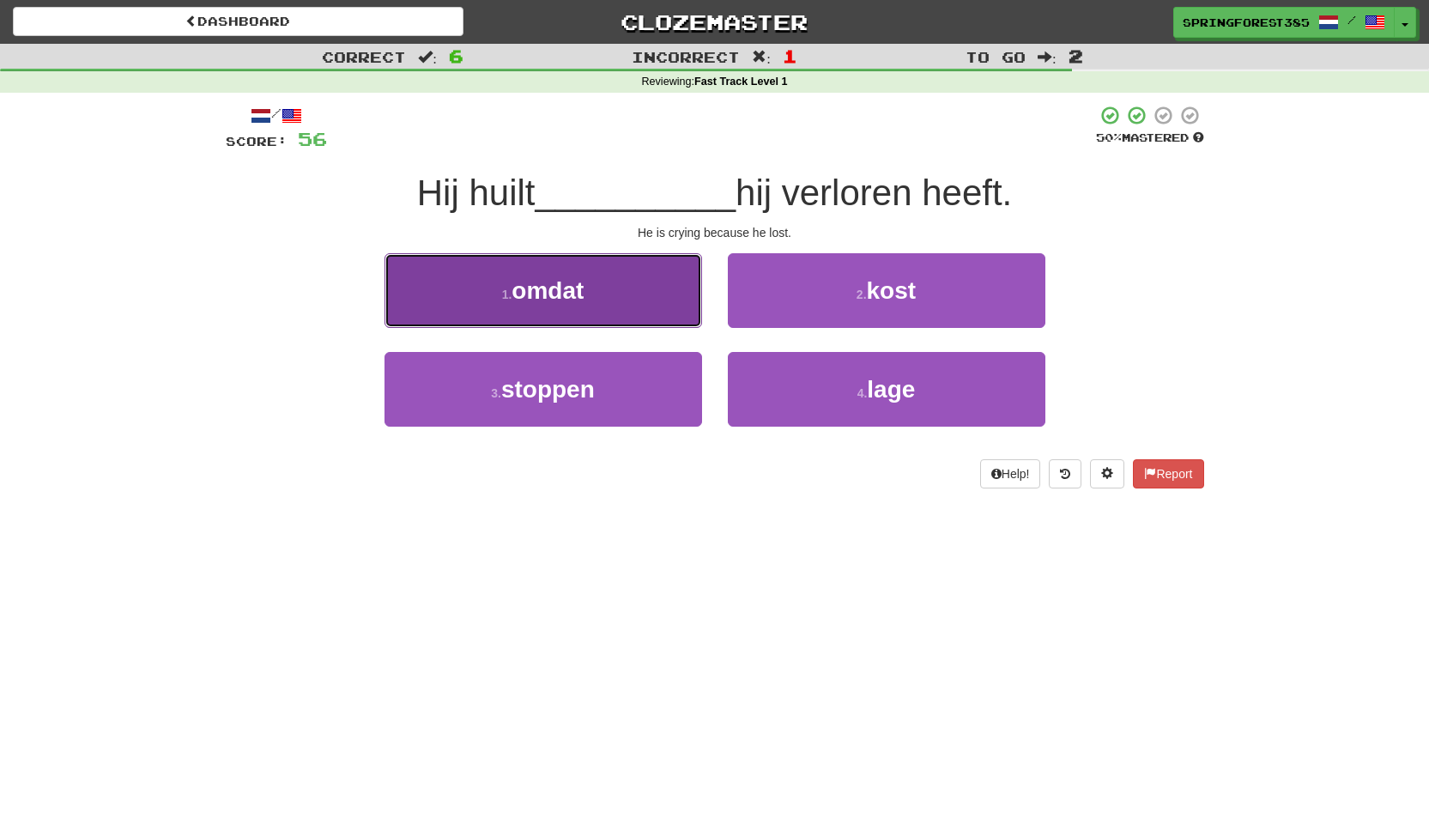
click at [636, 303] on button "1 . omdat" at bounding box center [544, 290] width 318 height 75
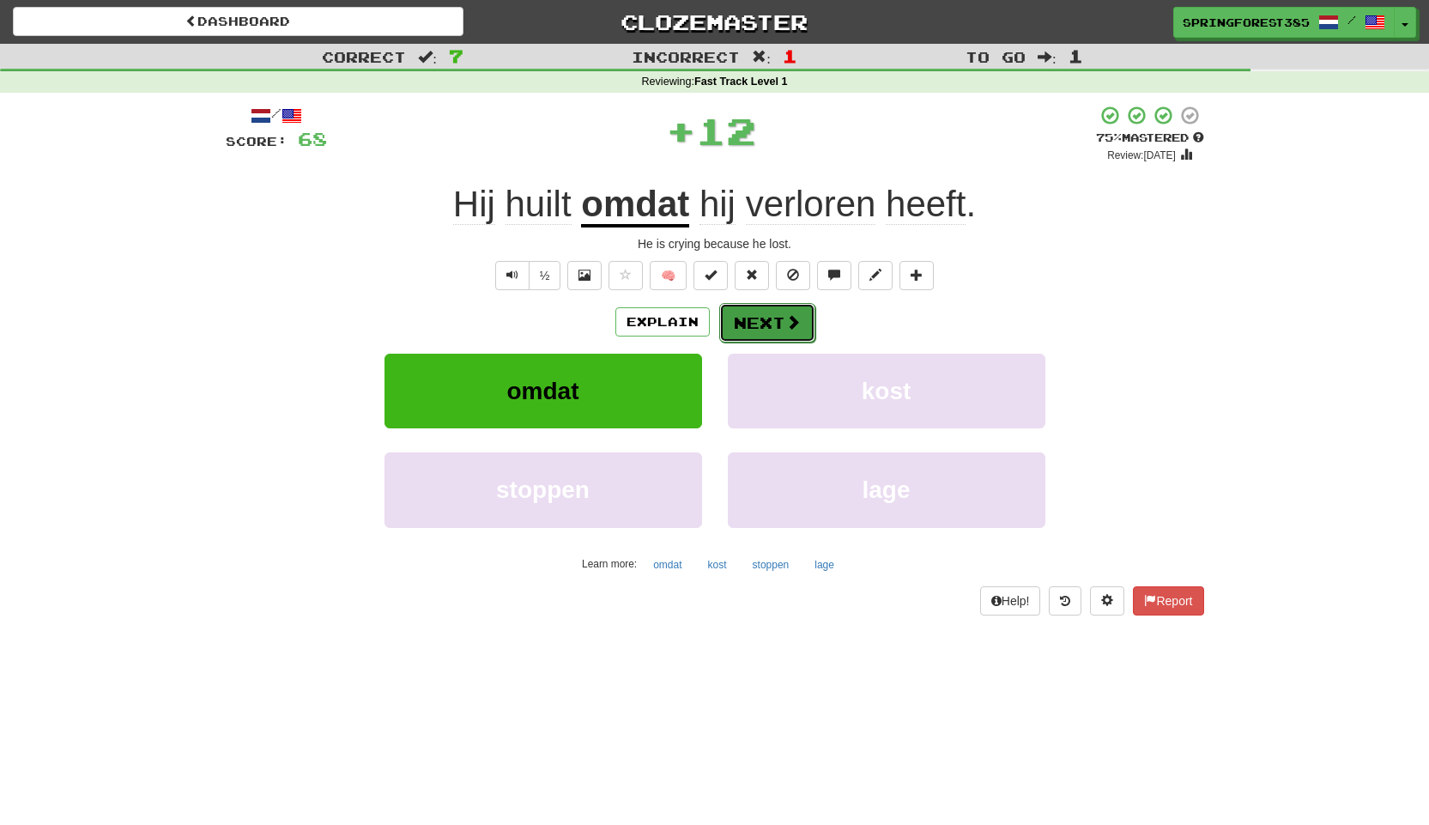
click at [760, 324] on button "Next" at bounding box center [767, 322] width 96 height 39
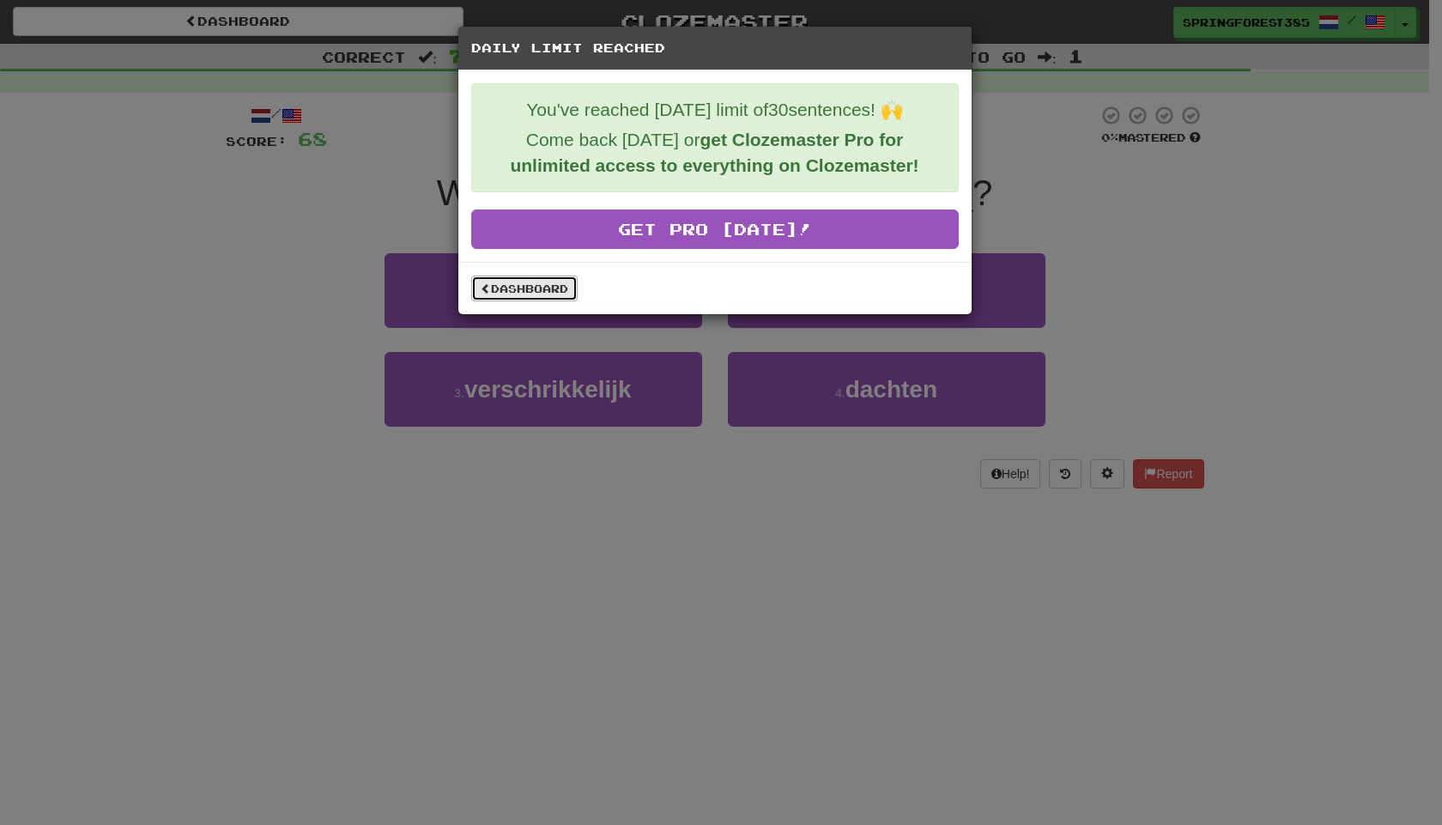
click at [568, 280] on link "Dashboard" at bounding box center [524, 289] width 106 height 26
